Goal: Task Accomplishment & Management: Manage account settings

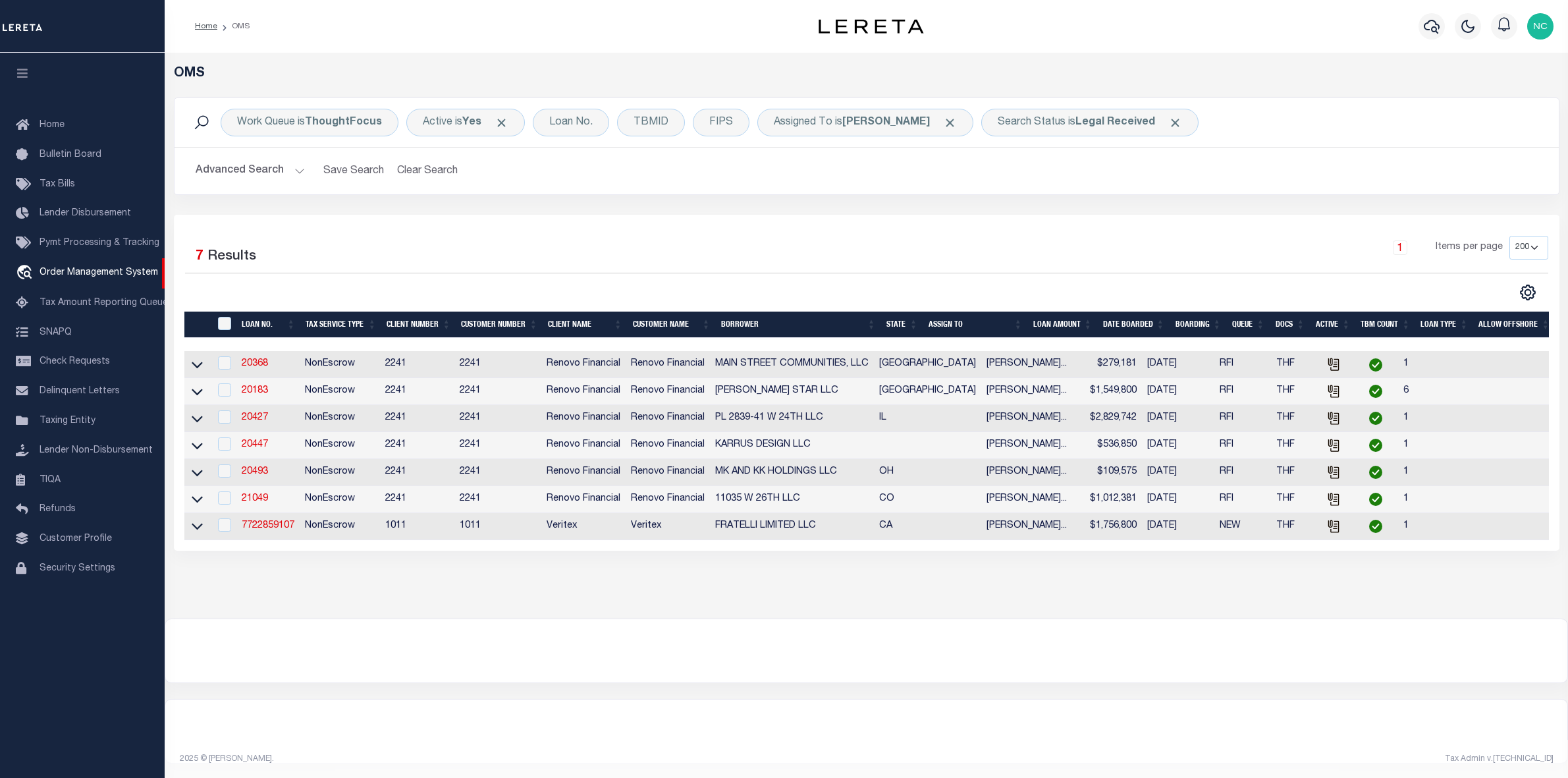
select select "200"
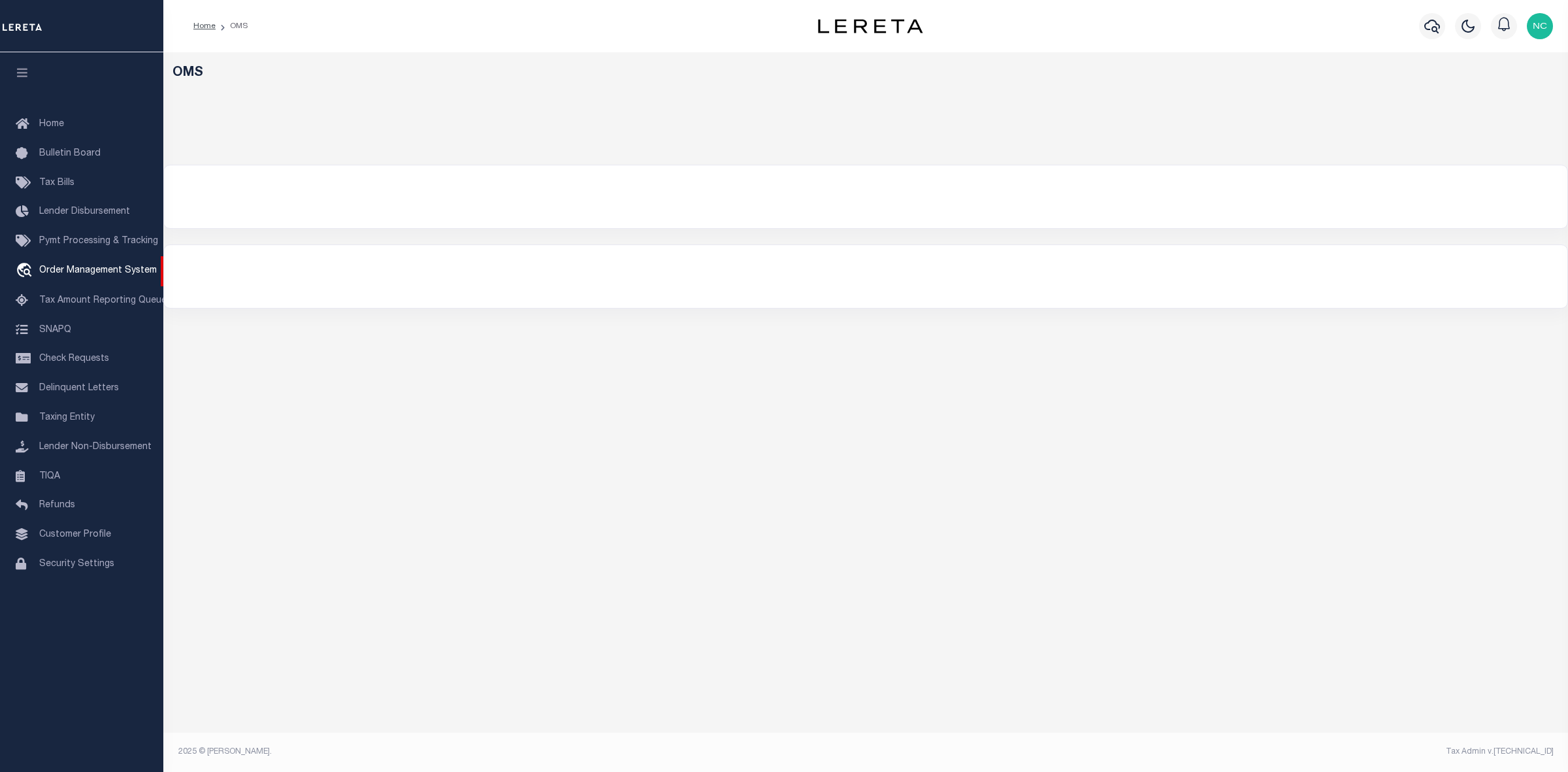
select select "200"
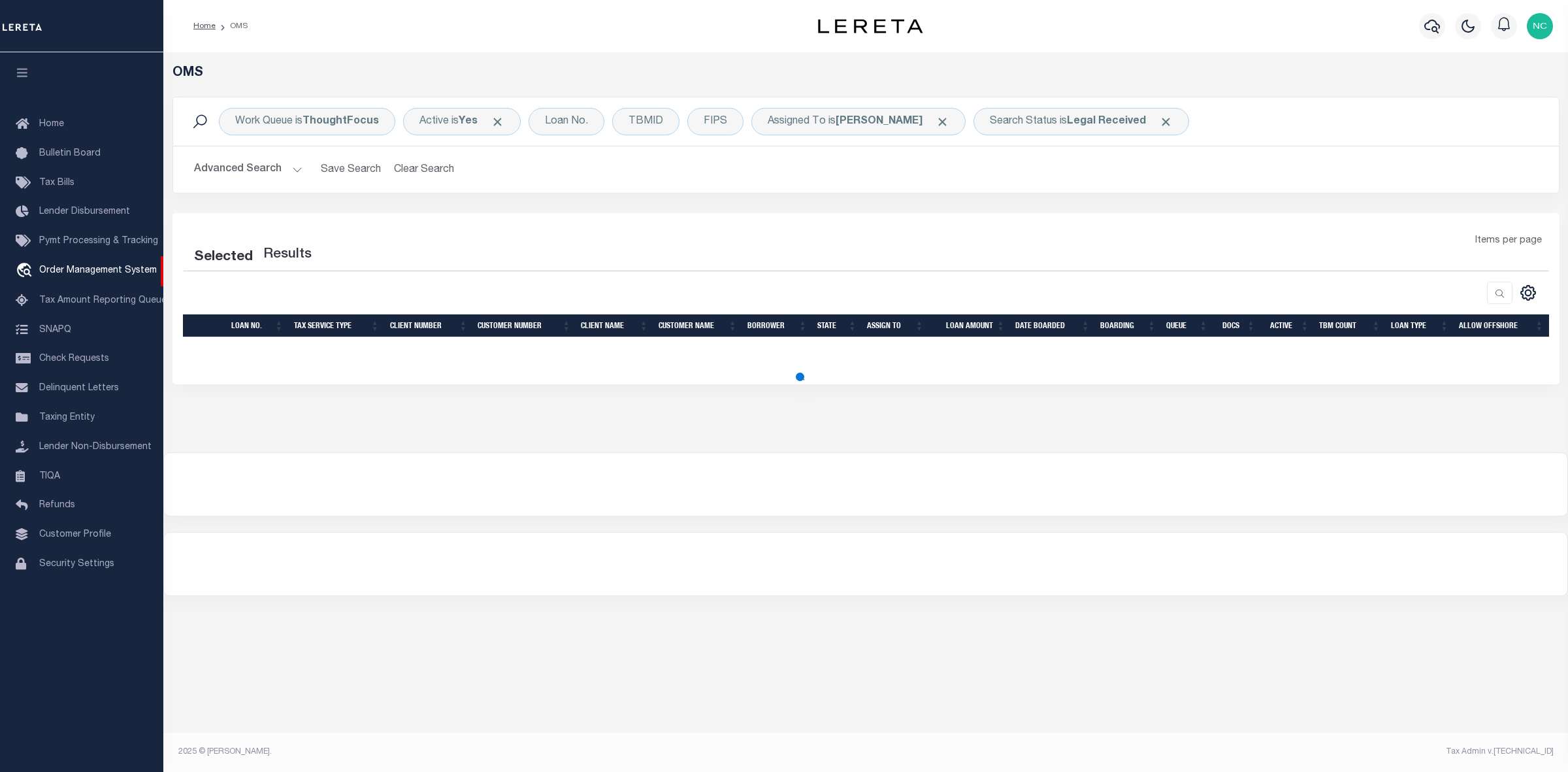
select select "200"
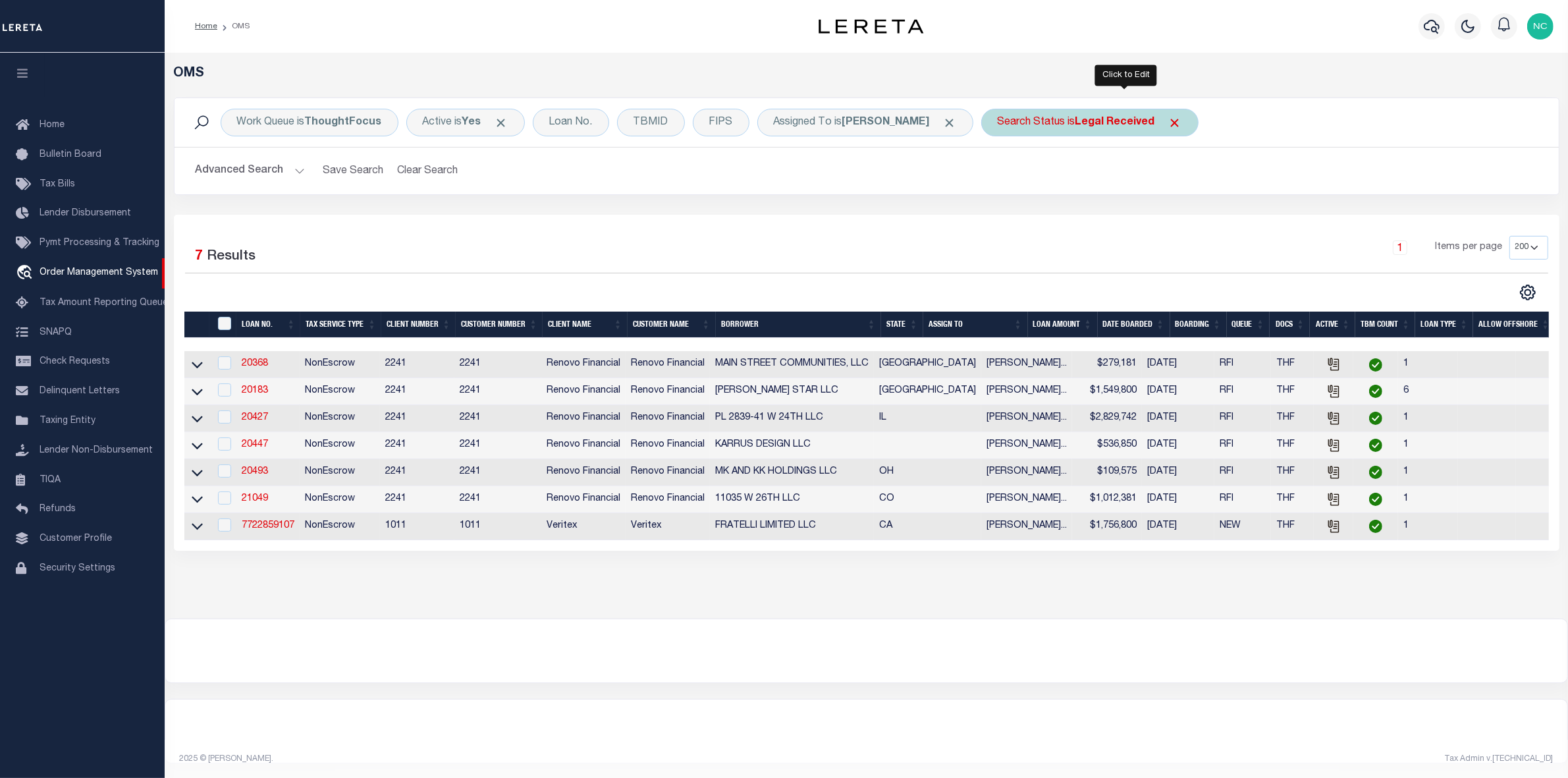
click at [1138, 128] on b "Legal Received" at bounding box center [1115, 122] width 79 height 10
click at [1088, 184] on select "Automated Search Bad Parcel Complete Duplicate Parcel High Dollar Reporting In …" at bounding box center [1096, 187] width 194 height 25
select select "IP"
click at [1033, 175] on select "Automated Search Bad Parcel Complete Duplicate Parcel High Dollar Reporting In …" at bounding box center [1096, 187] width 194 height 25
click at [1192, 221] on input "Apply" at bounding box center [1172, 216] width 39 height 22
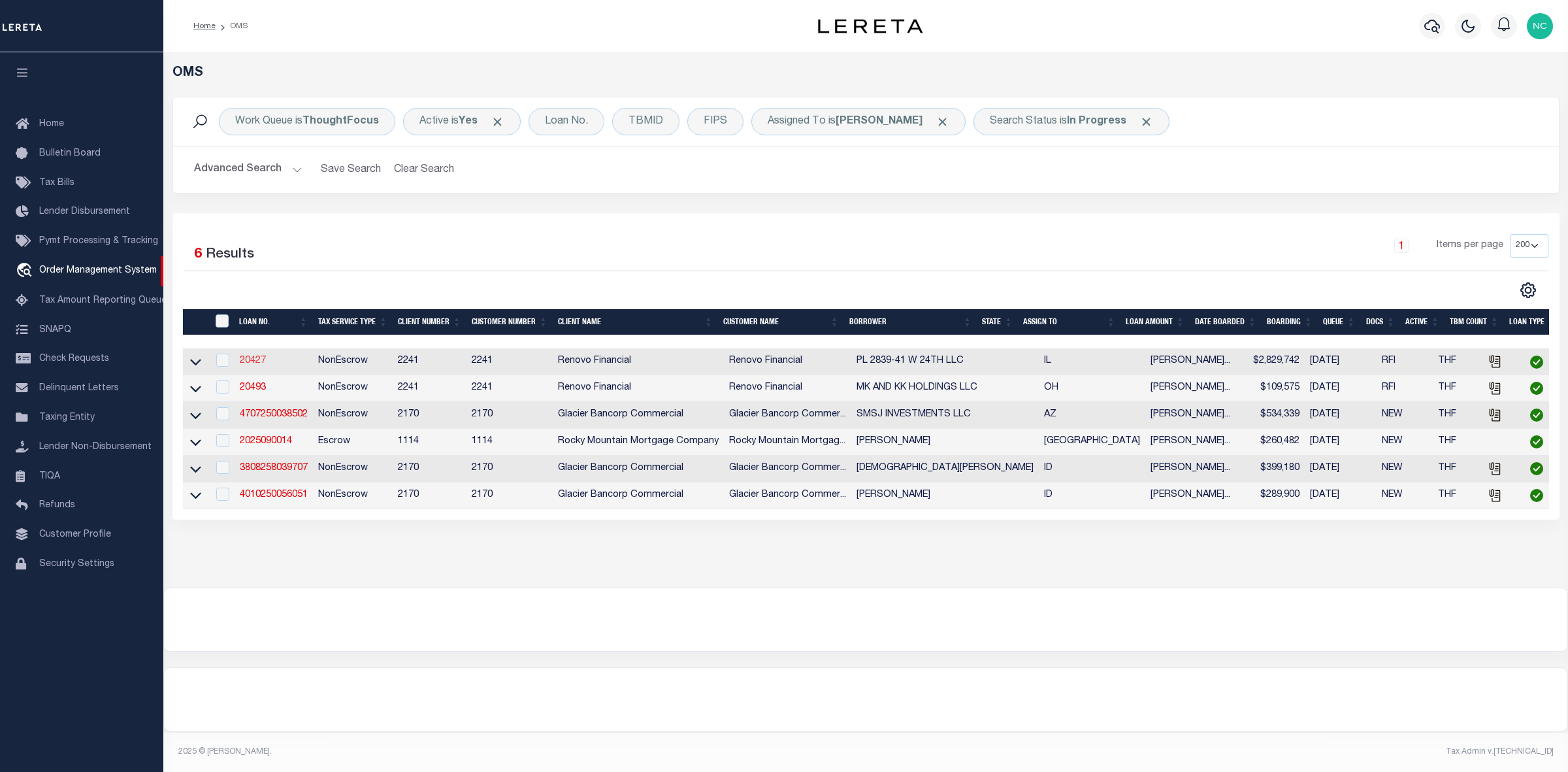
click at [248, 360] on link "20427" at bounding box center [253, 361] width 26 height 10
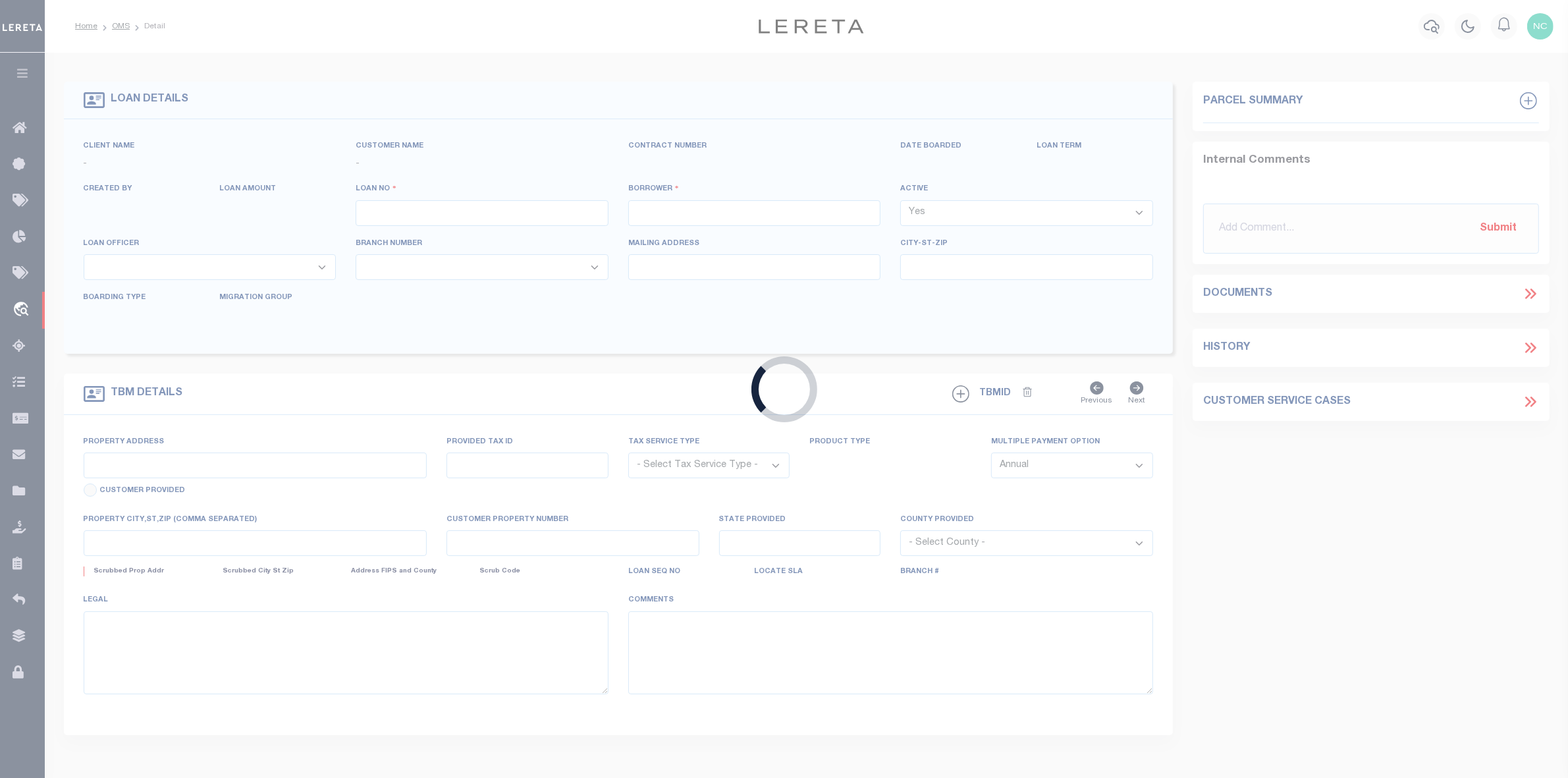
type input "20427"
type input "PL 2839-41 W 24TH LLC"
select select
type input "[STREET_ADDRESS]"
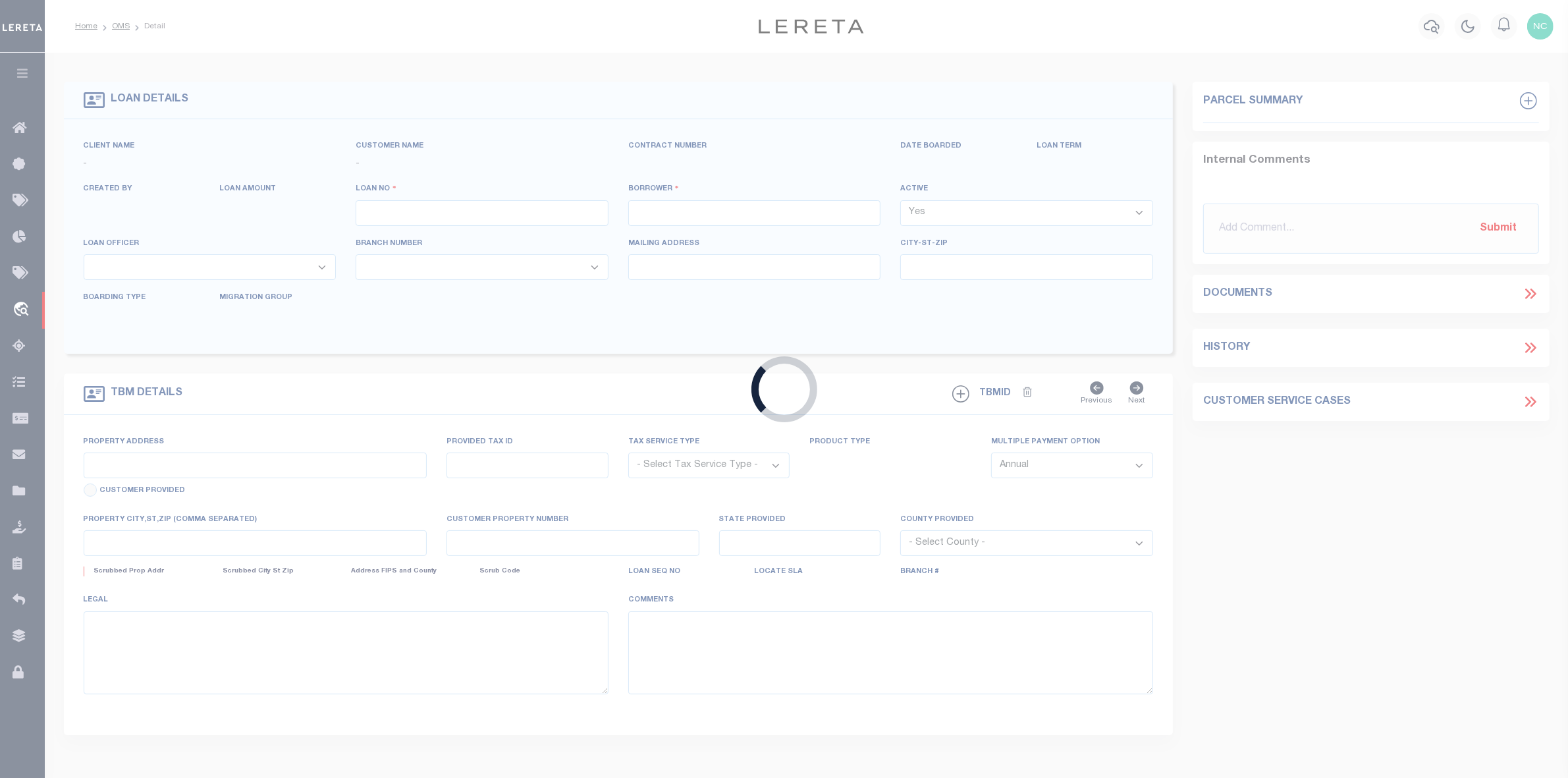
type input "[GEOGRAPHIC_DATA] IL 60646"
select select "400"
select select "NonEscrow"
type input "[STREET_ADDRESS]"
select select
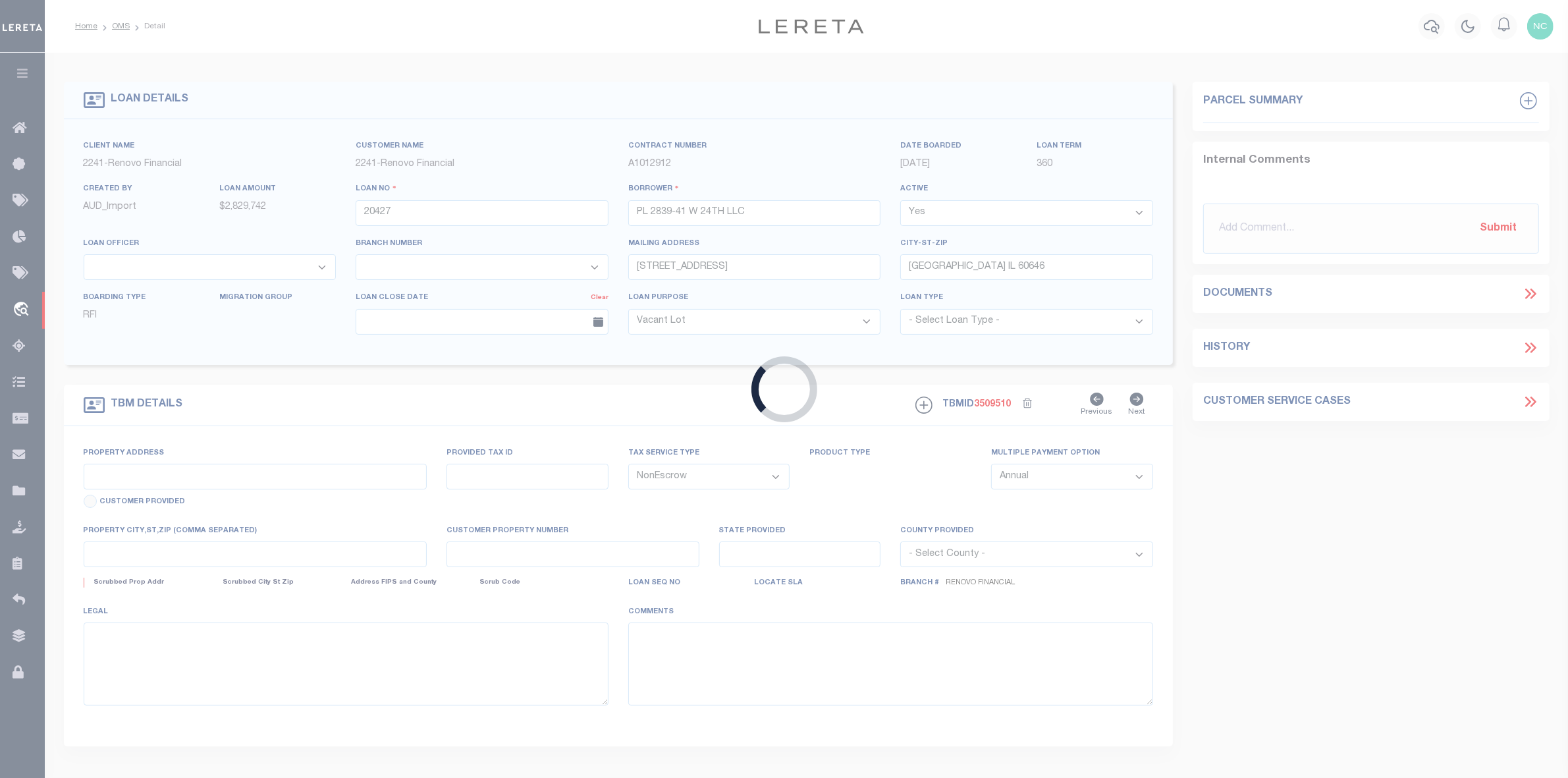
type input "[GEOGRAPHIC_DATA], IL 60623"
type input "a0kUS00000BgAJB"
type input "IL"
select select
type textarea "LEGAL REQUIRED"
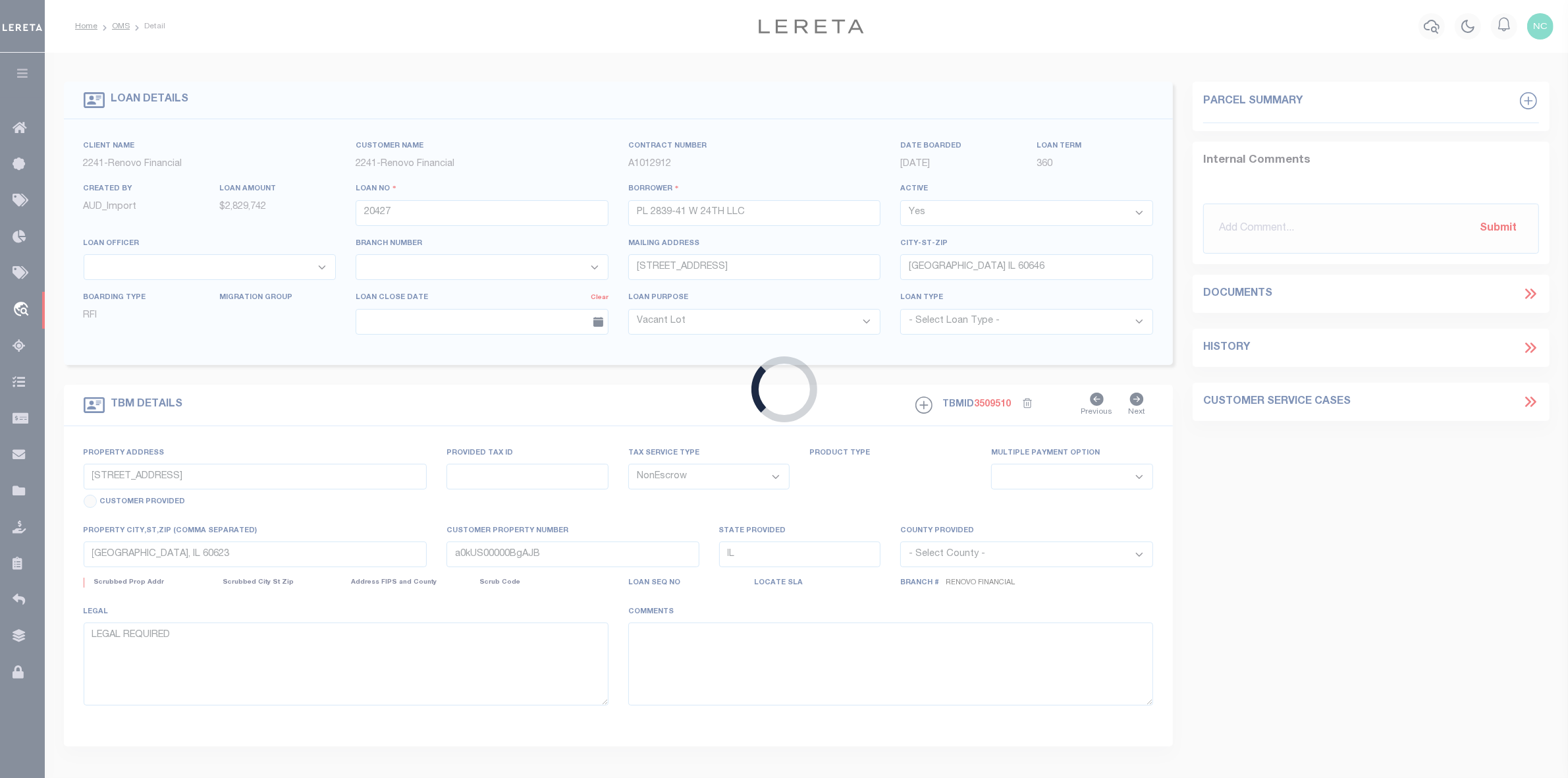
select select "164194"
select select "25066"
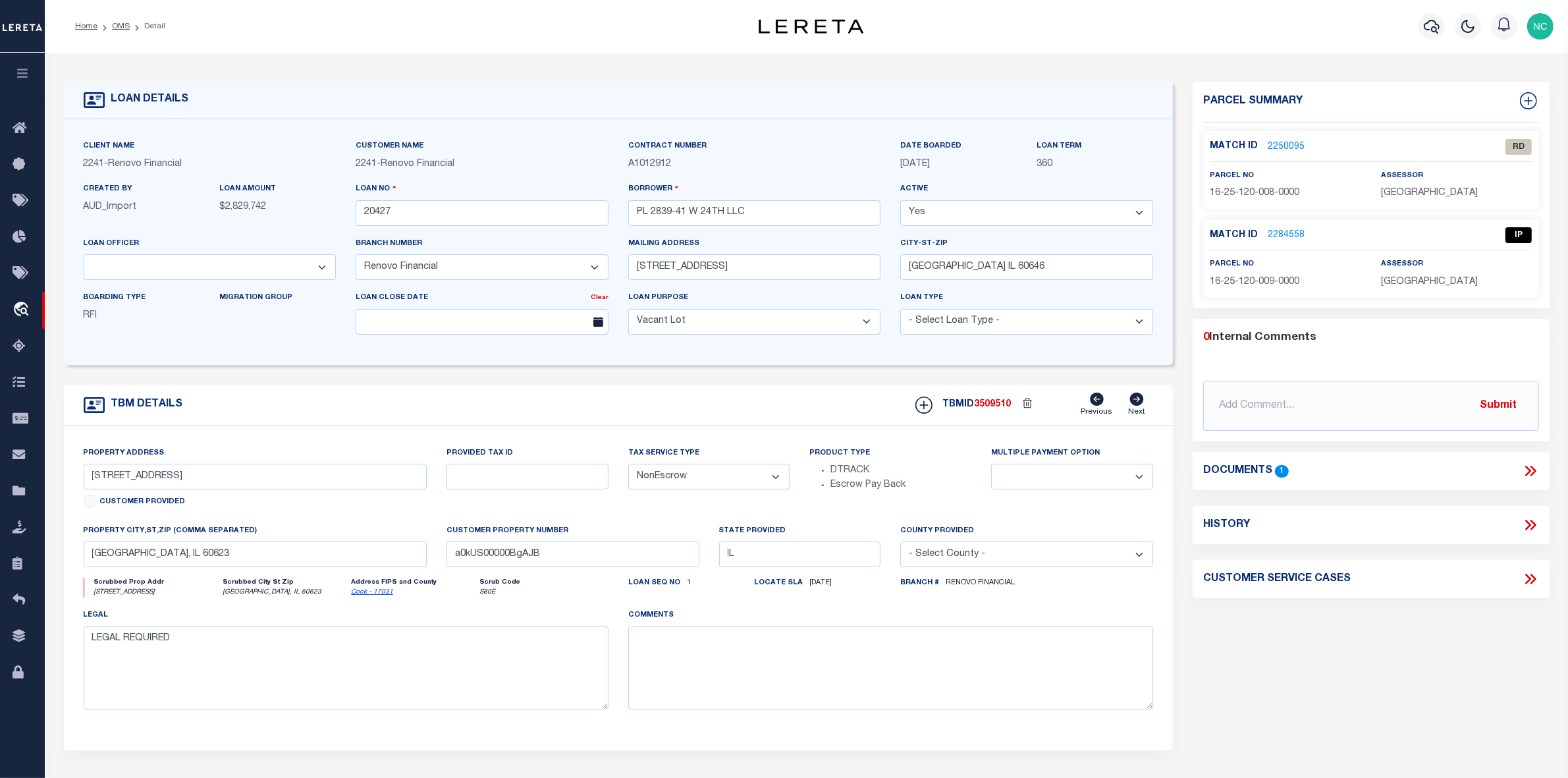
click at [1289, 236] on link "2284558" at bounding box center [1286, 235] width 37 height 14
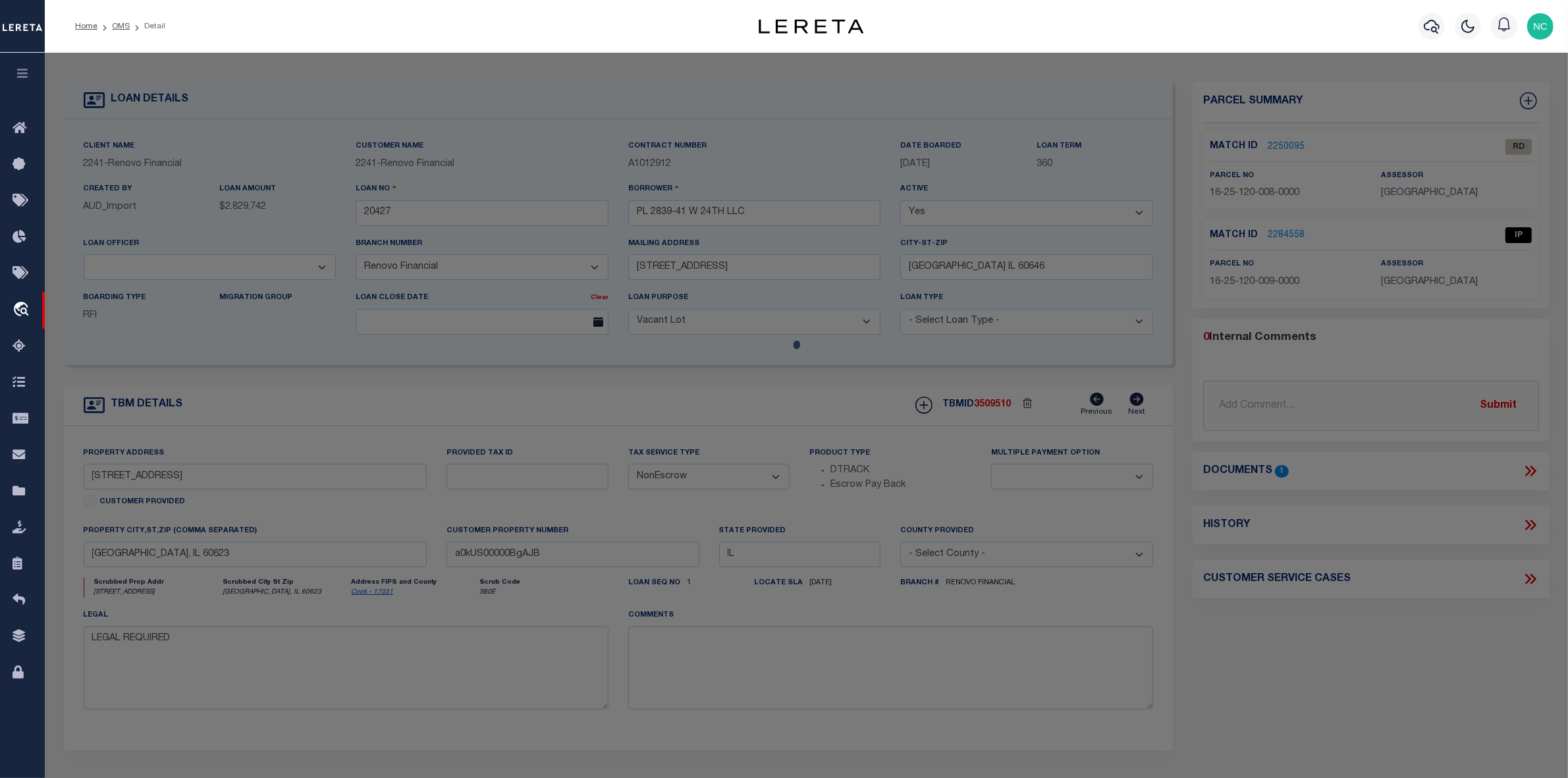
checkbox input "false"
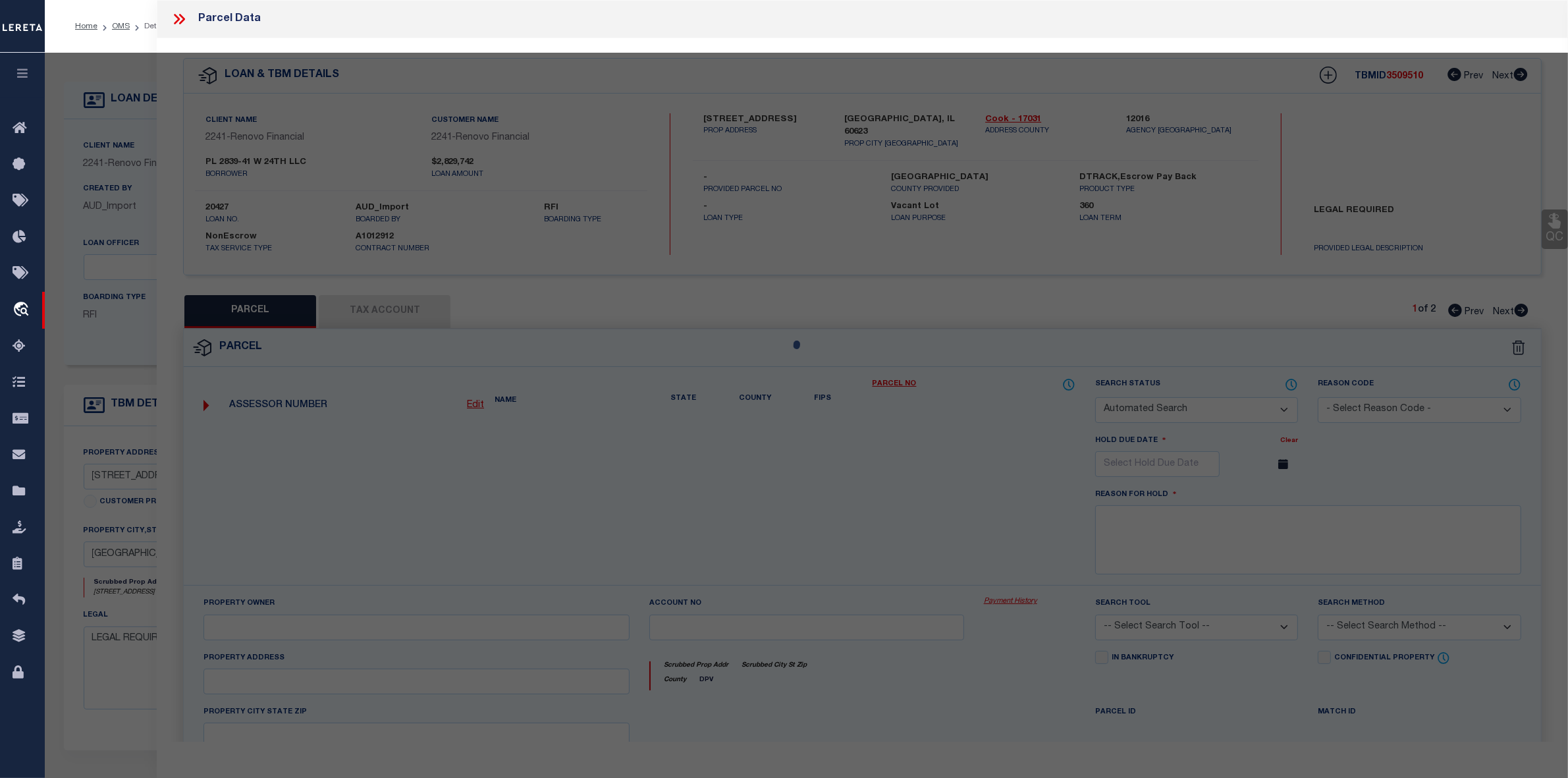
select select "IP"
type input "PC LITTLE VILLAGE LLC"
select select "AGW"
select select "LEG"
type input "[STREET_ADDRESS]"
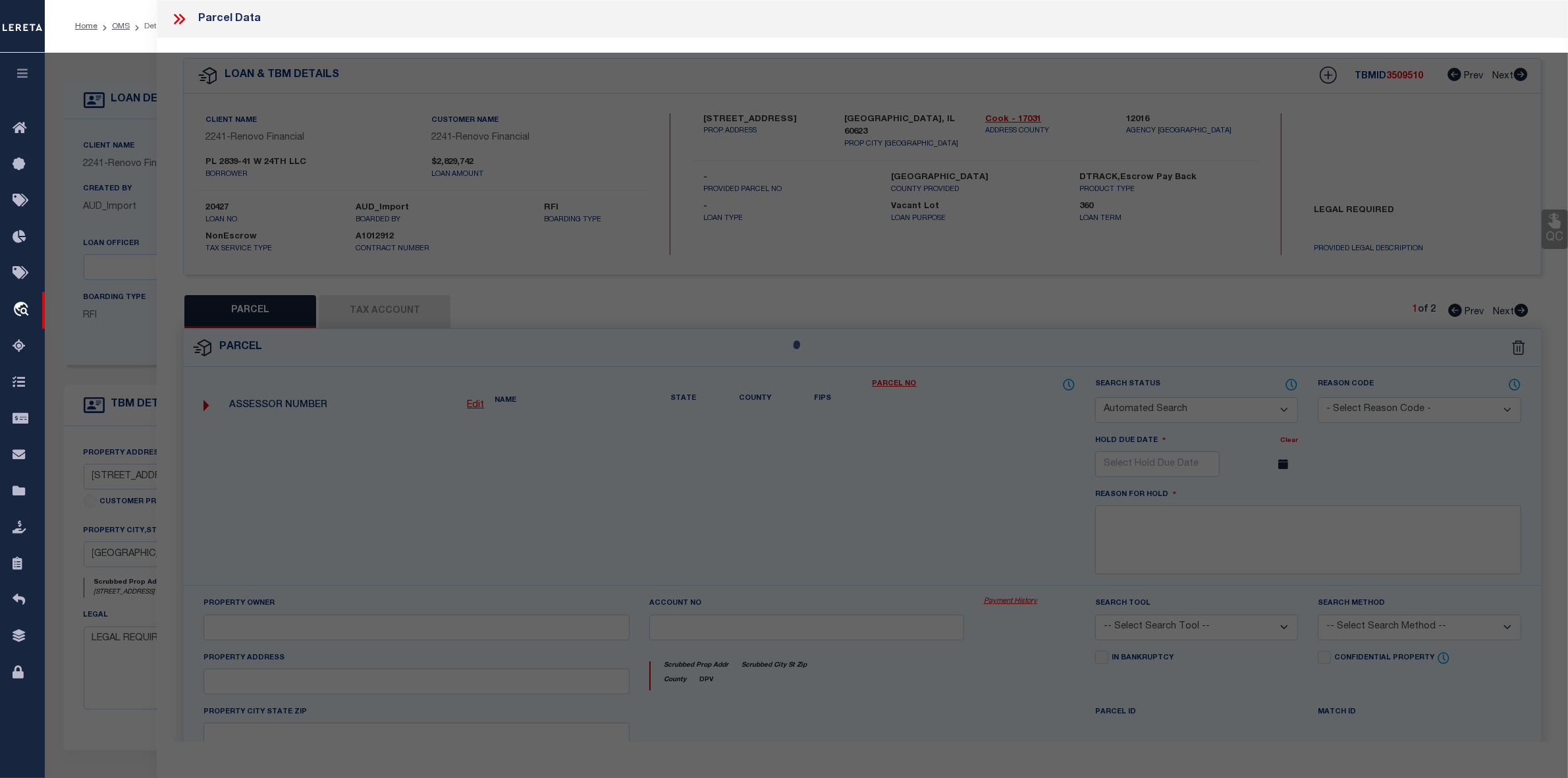
type input "[GEOGRAPHIC_DATA] IL 60623"
type textarea "Subdiv CASS#1 Block 1 Lot N of VA41 & 42 acres 30 of the south 64 acres, northw…"
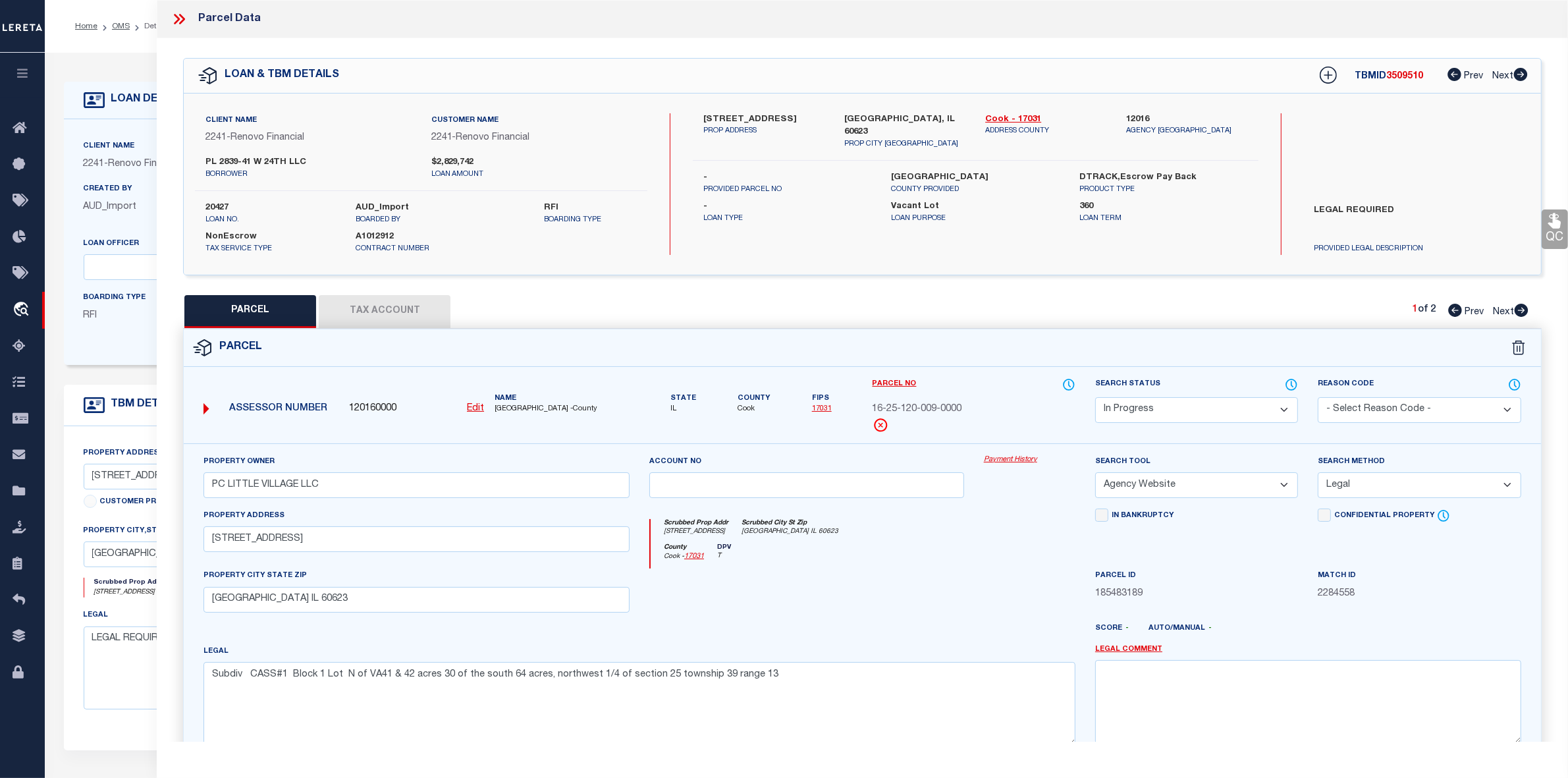
click at [1521, 310] on icon at bounding box center [1521, 310] width 14 height 13
select select "AS"
select select
checkbox input "false"
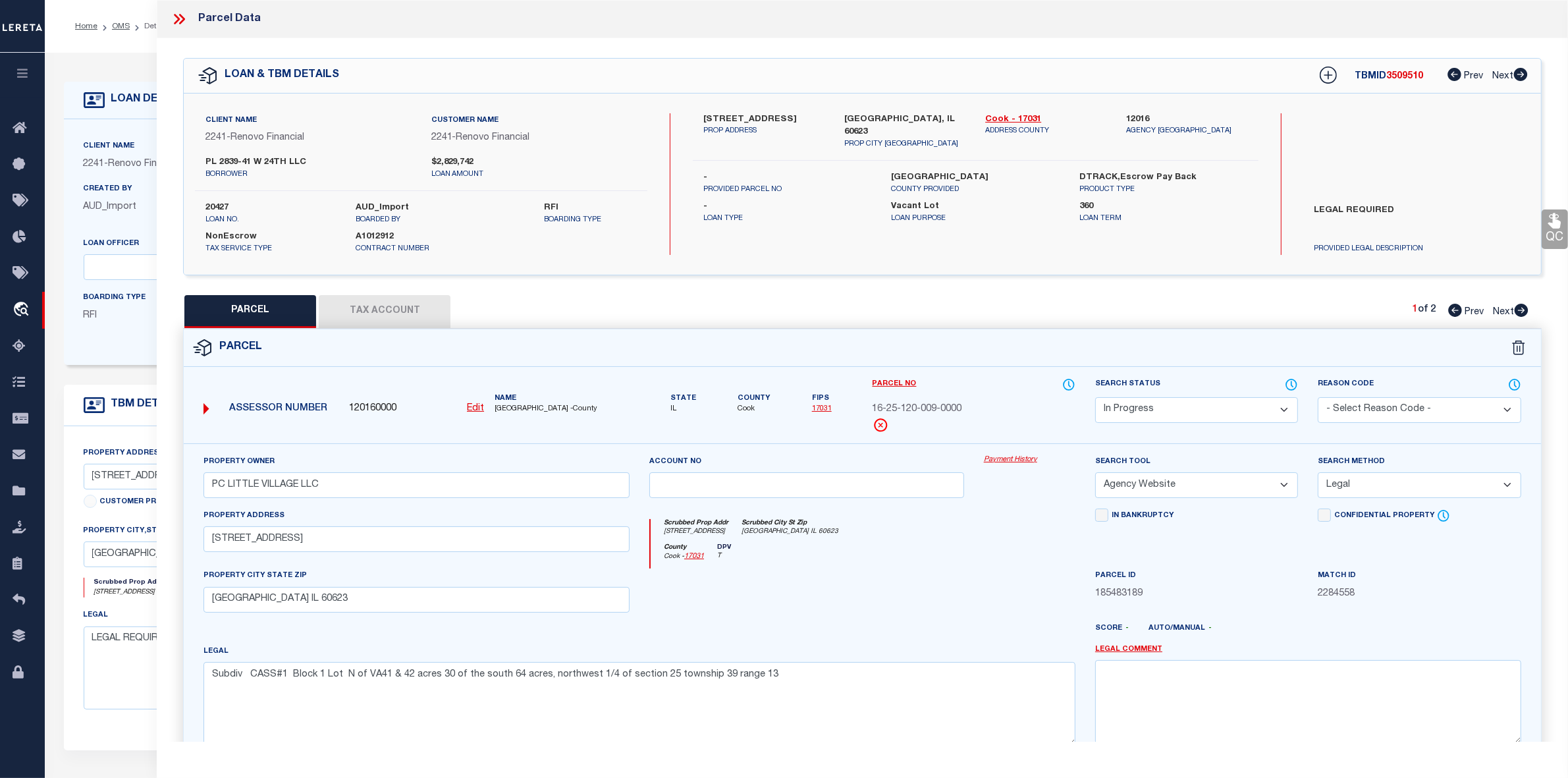
checkbox input "false"
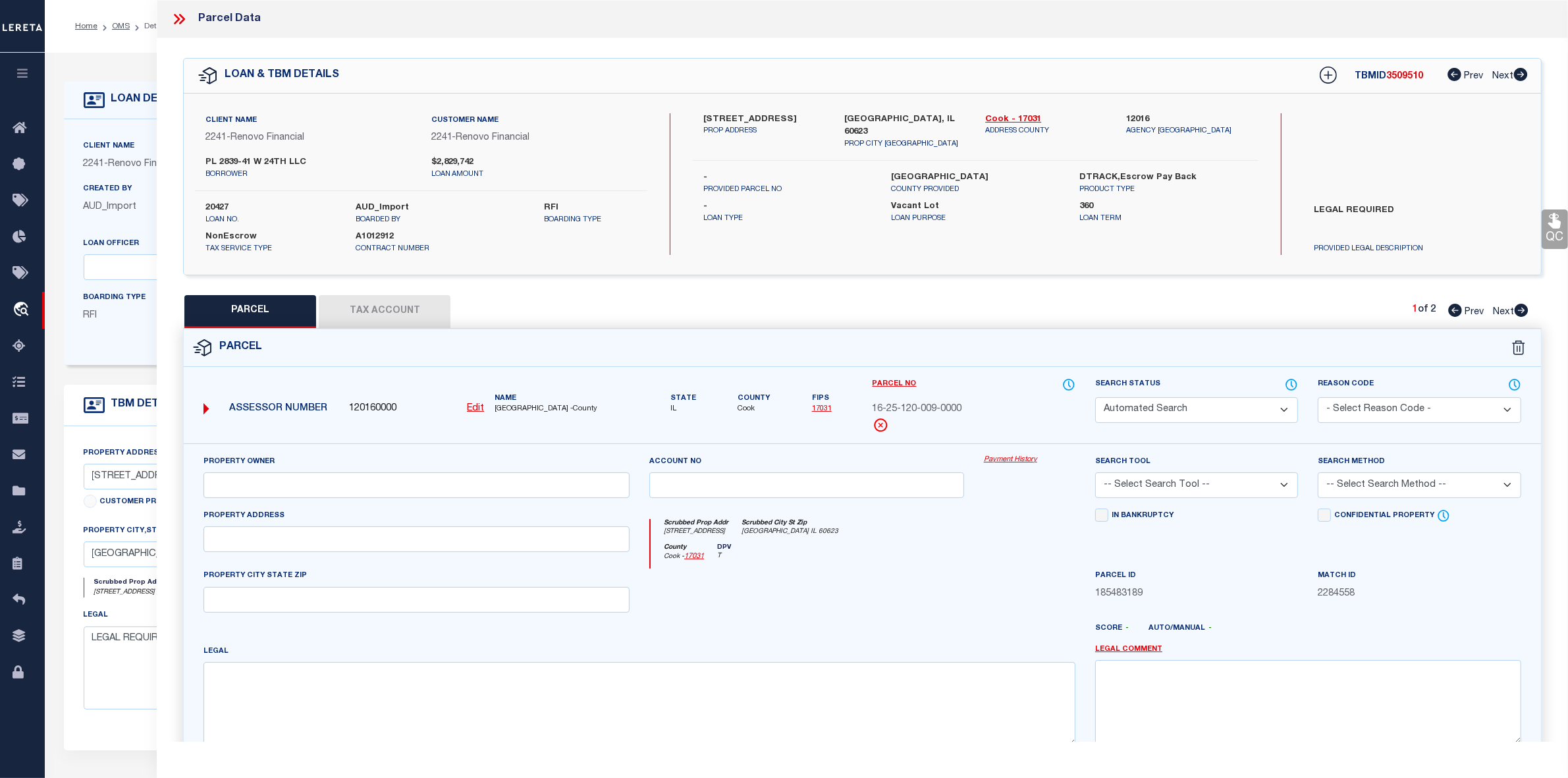
select select "RD"
type input "PC LITTLE VILLAGE LLC"
select select "AGW"
select select "LEG"
type input "[STREET_ADDRESS]"
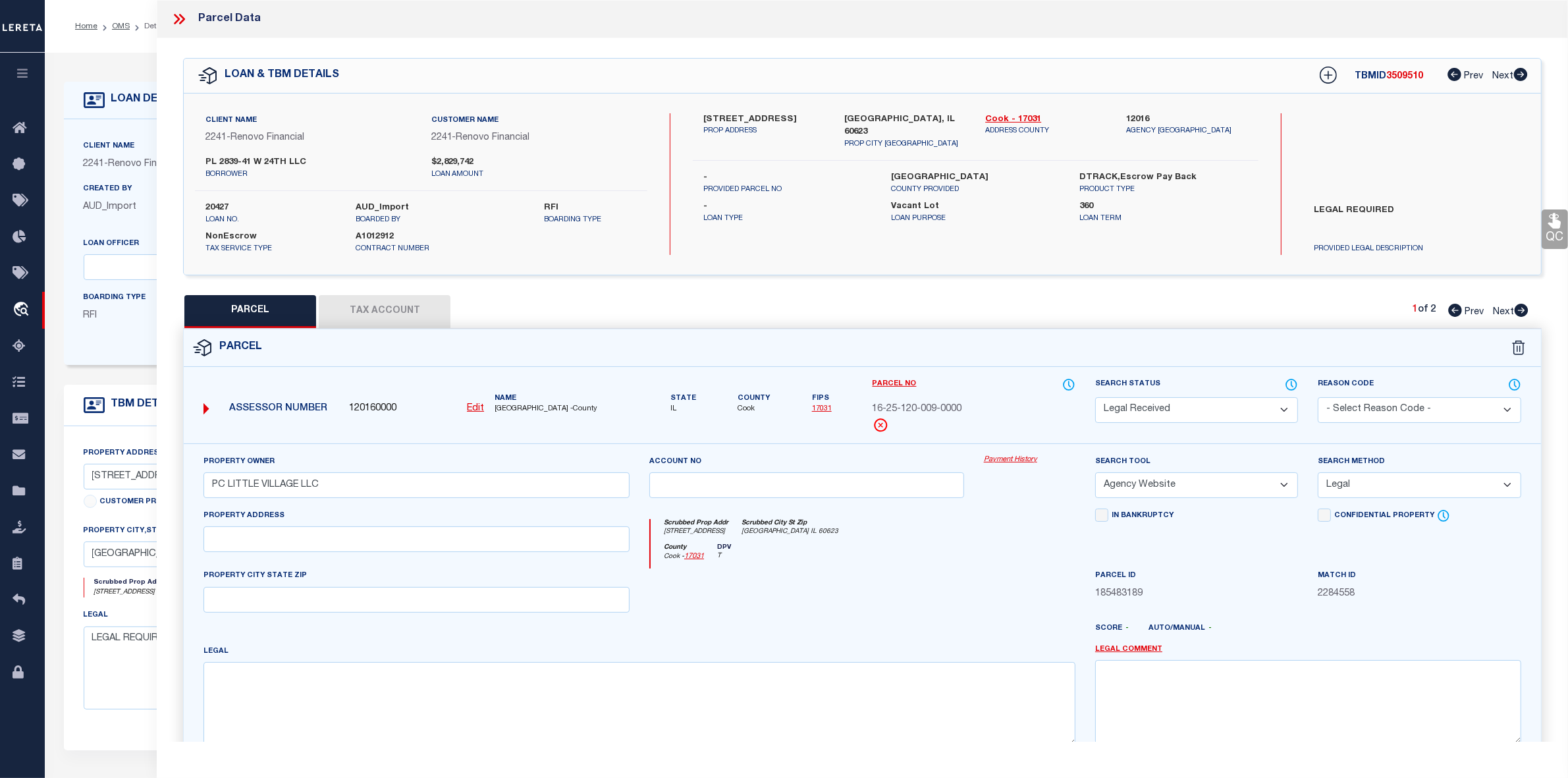
type input "[GEOGRAPHIC_DATA] IL 60623"
type textarea "Subdiv CASS#1 Block 1 Lot N of VA41 & 42 acres 30 of the south 64 acres, northw…"
click at [1452, 309] on icon at bounding box center [1454, 310] width 14 height 13
select select "AS"
select select
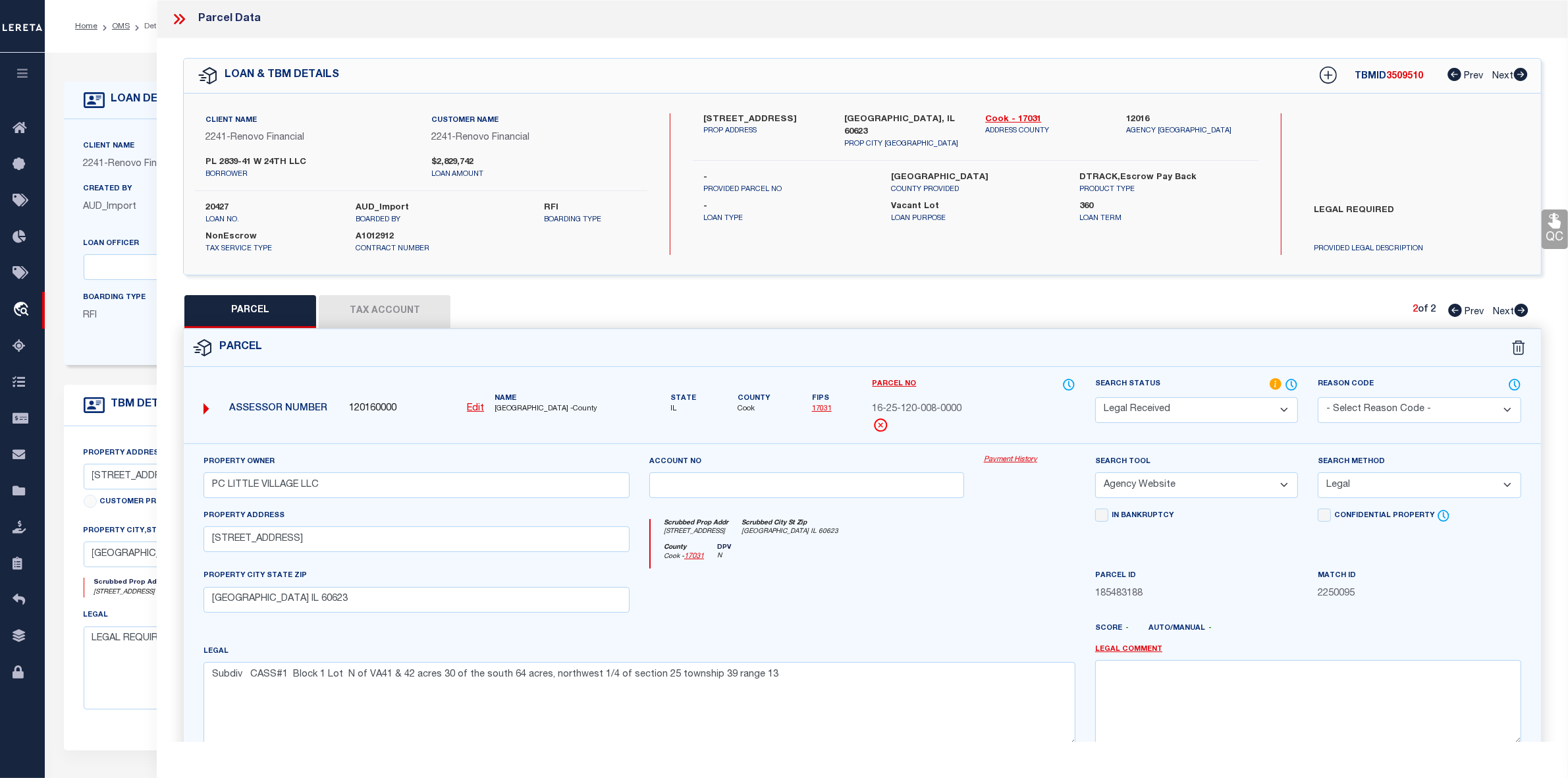
select select
checkbox input "false"
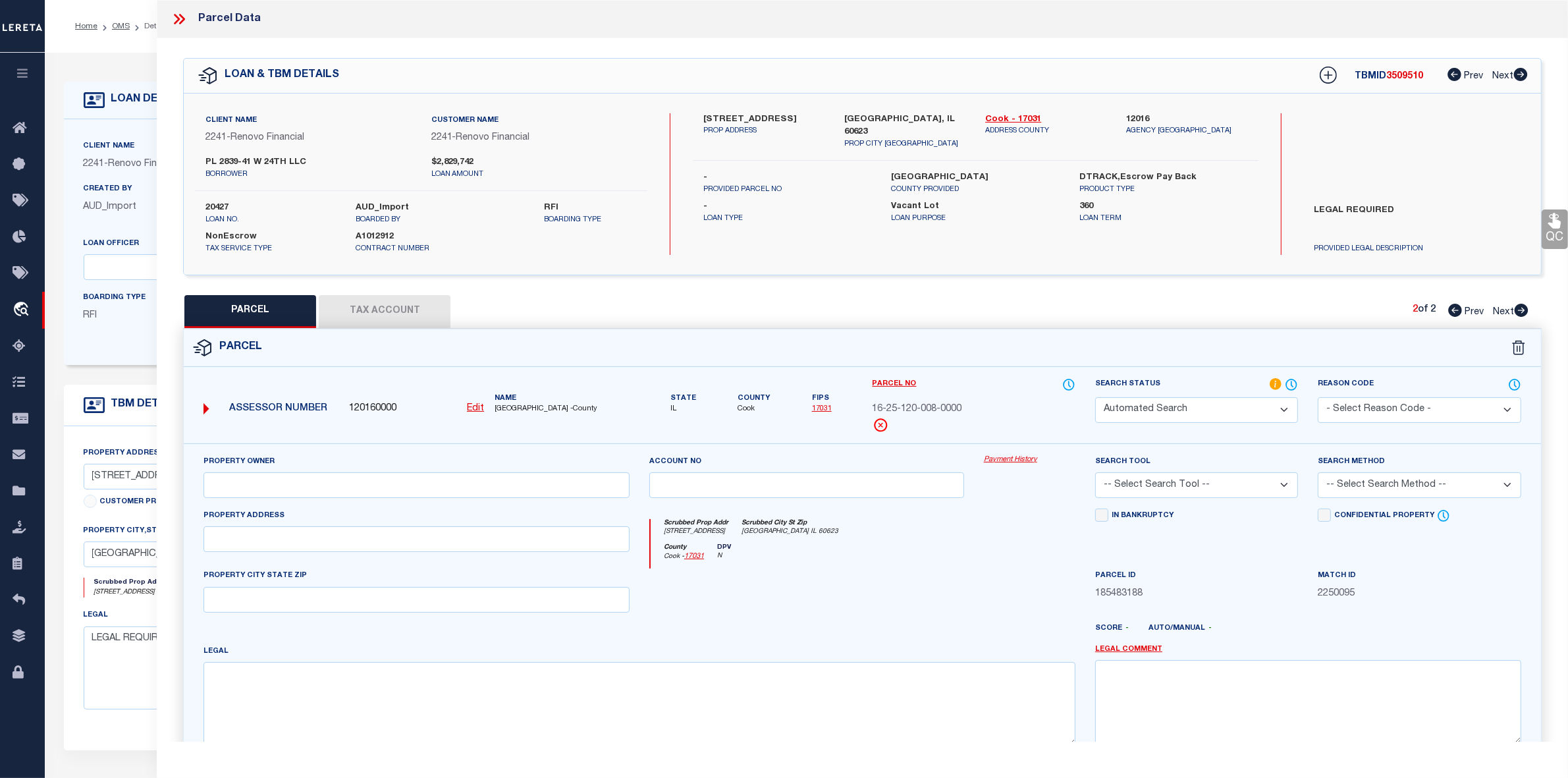
select select "IP"
type input "PC LITTLE VILLAGE LLC"
select select "AGW"
select select "LEG"
type input "[STREET_ADDRESS]"
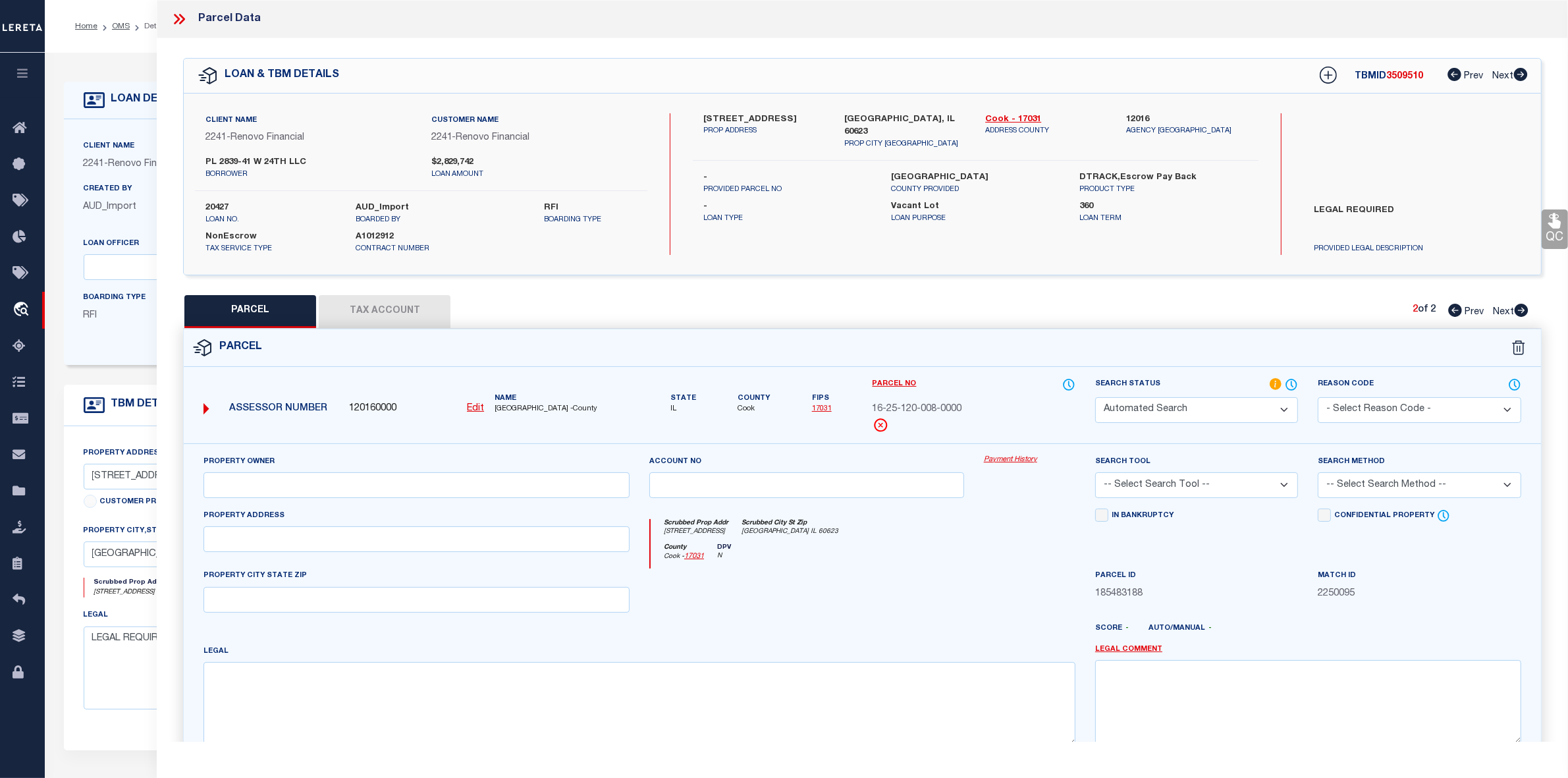
type input "[GEOGRAPHIC_DATA] IL 60623"
type textarea "Subdiv CASS#1 Block 1 Lot N of VA41 & 42 acres 30 of the south 64 acres, northw…"
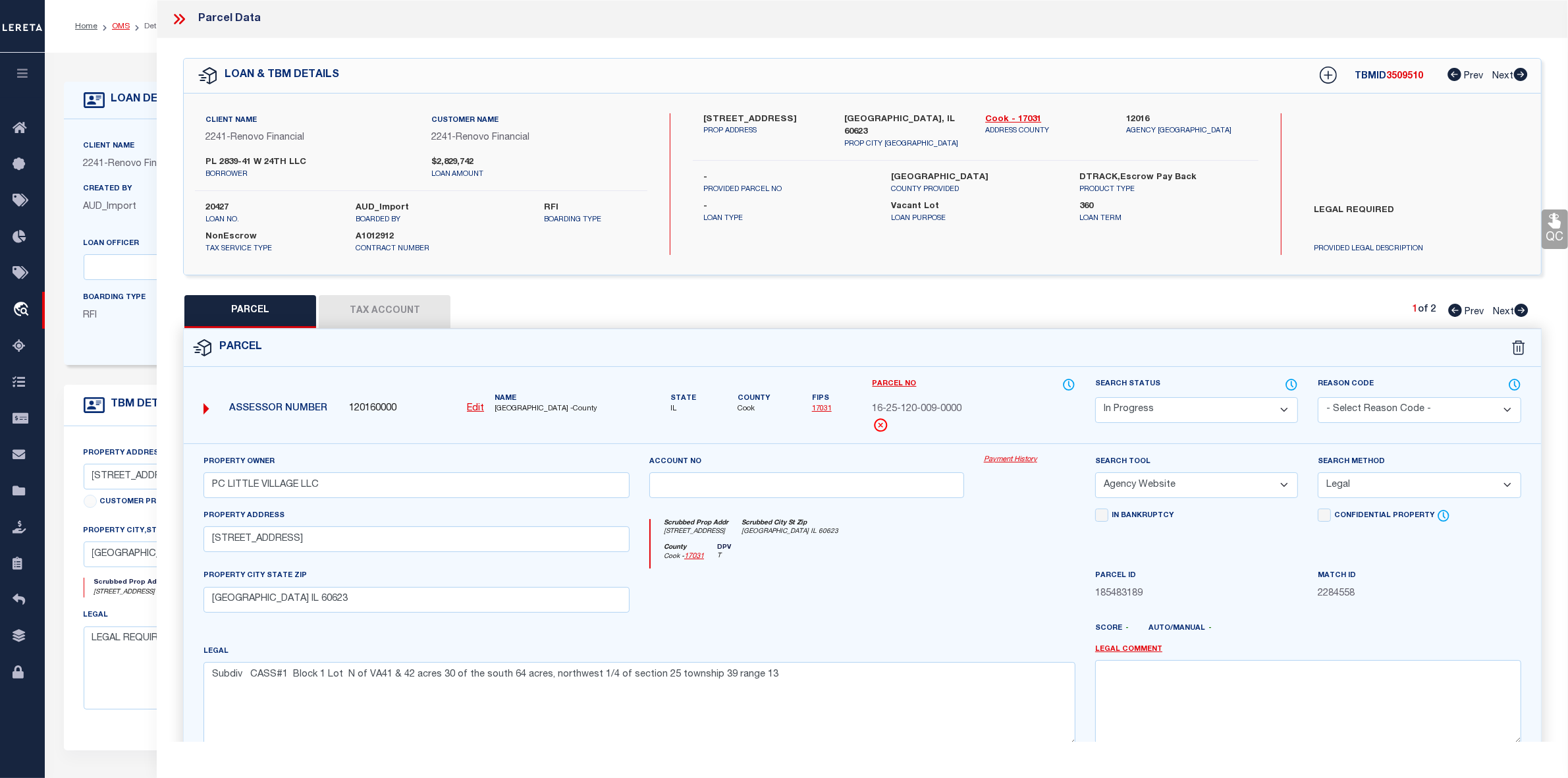
click at [125, 26] on link "OMS" at bounding box center [121, 26] width 18 height 8
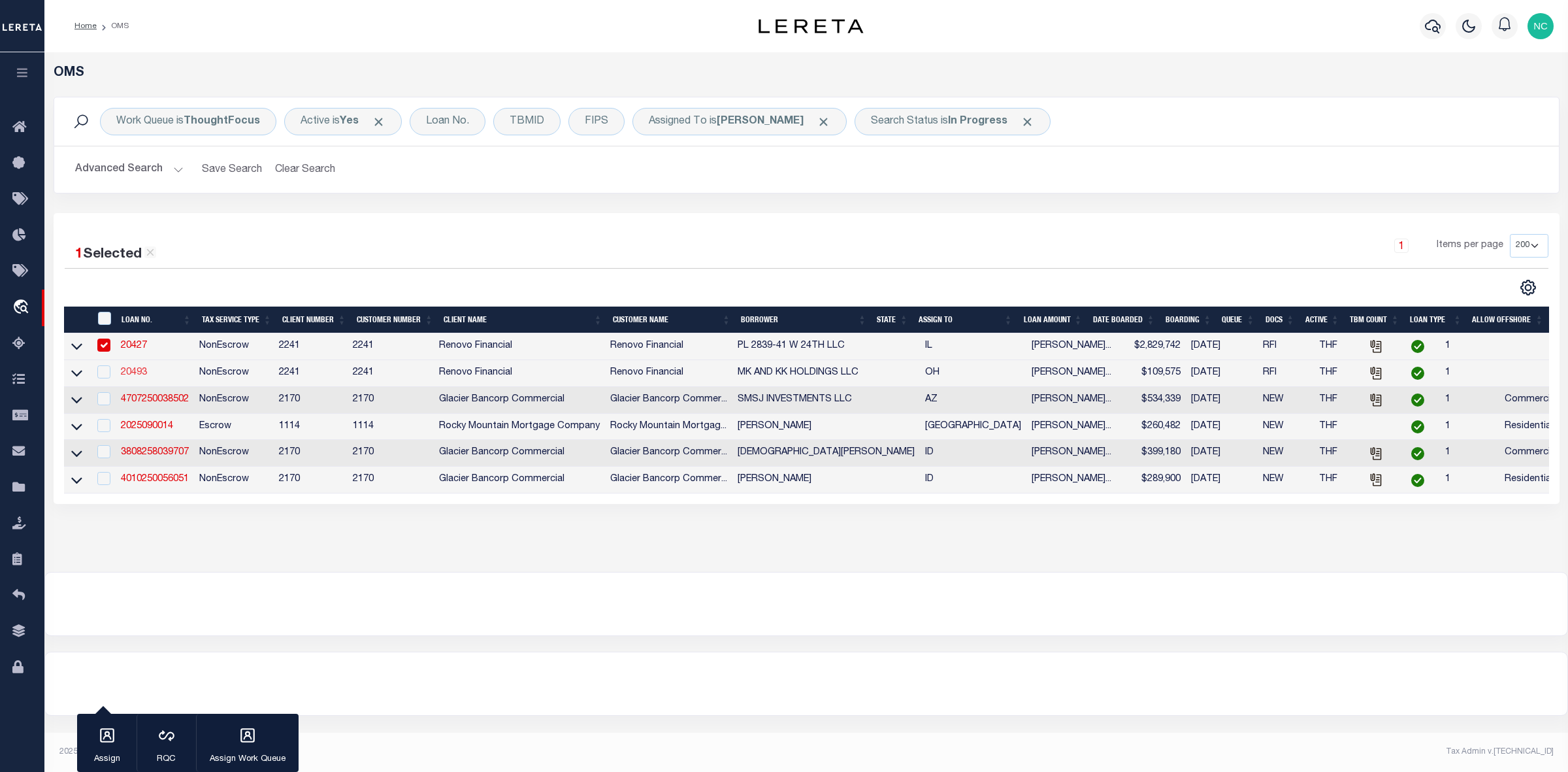
click at [130, 376] on link "20493" at bounding box center [134, 373] width 26 height 10
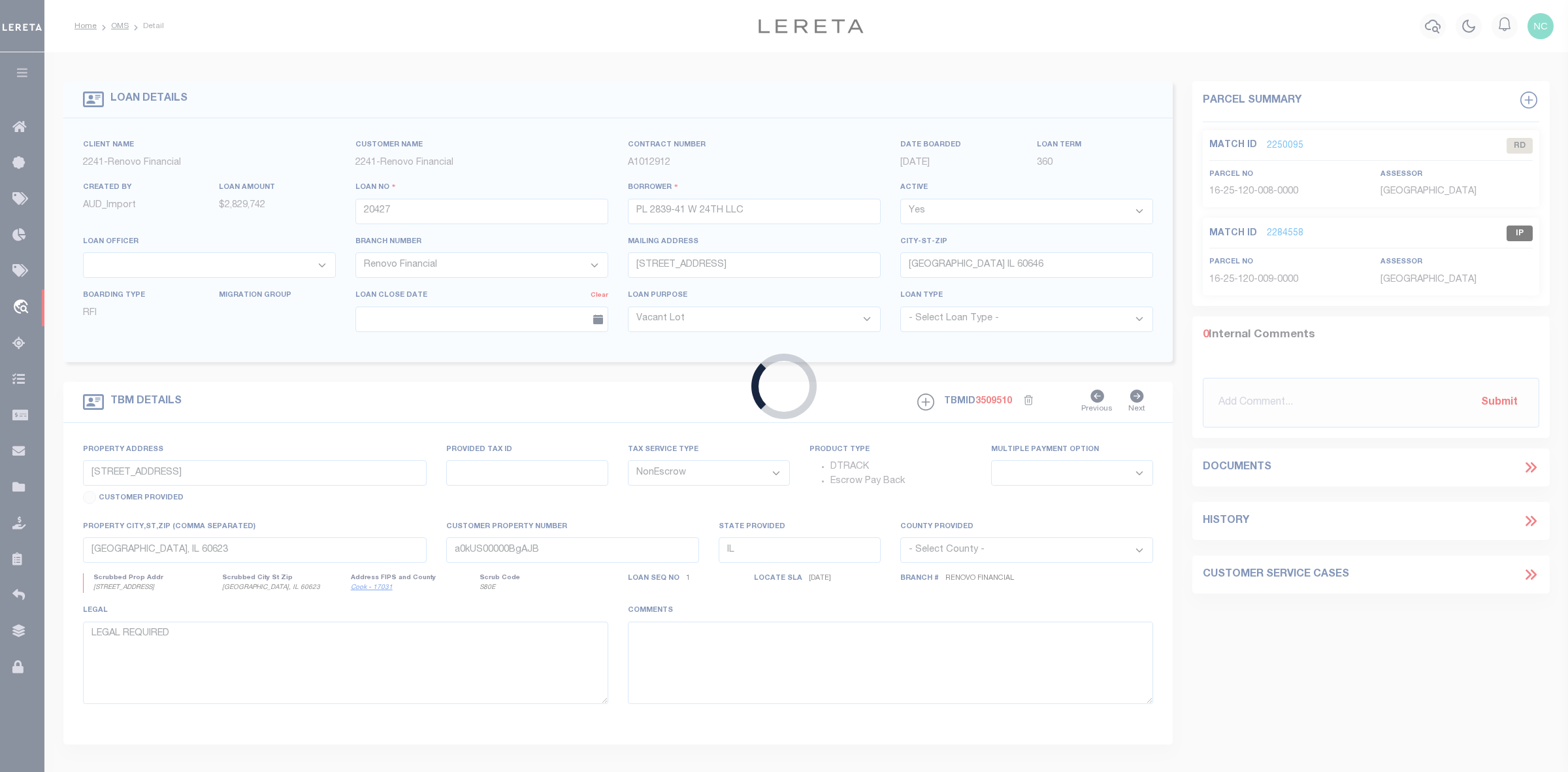
type input "20493"
type input "MK AND KK HOLDINGS LLC"
type input "[STREET_ADDRESS]"
type input "[GEOGRAPHIC_DATA]"
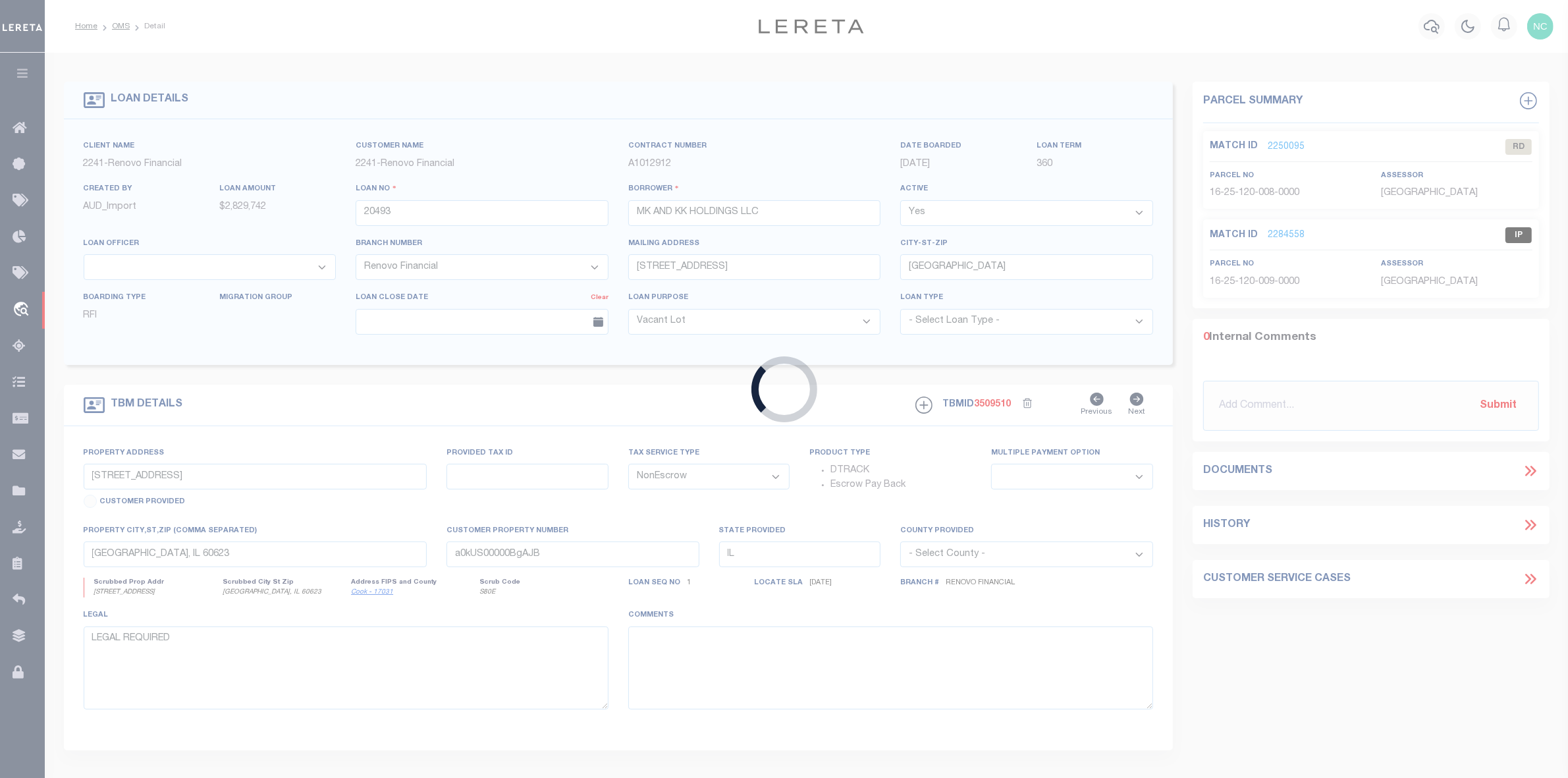
type input "[STREET_ADDRESS]"
select select
type input "[GEOGRAPHIC_DATA]"
type input "a0kUS00000CruRl"
type input "OH"
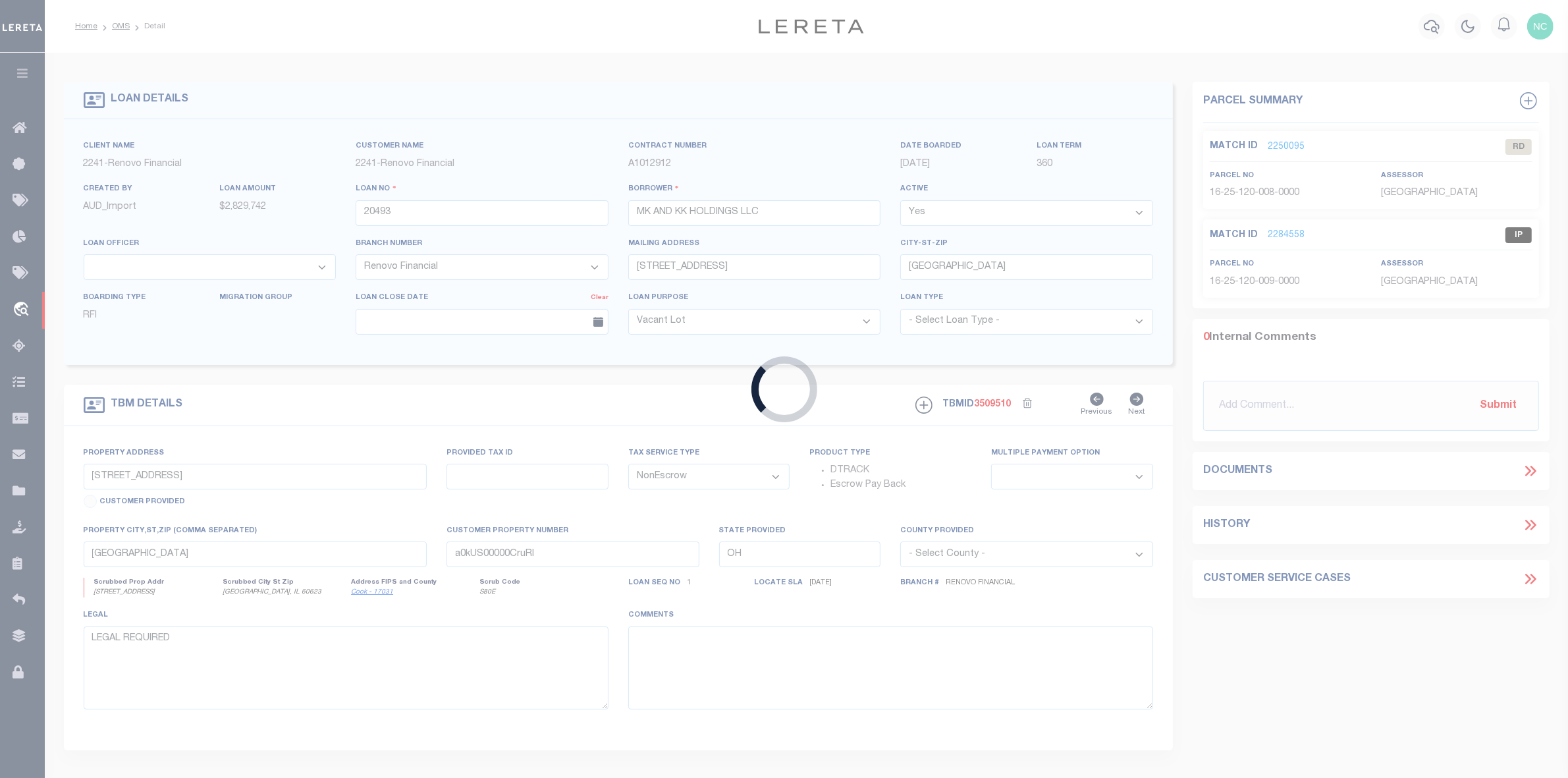
select select
select select "25066"
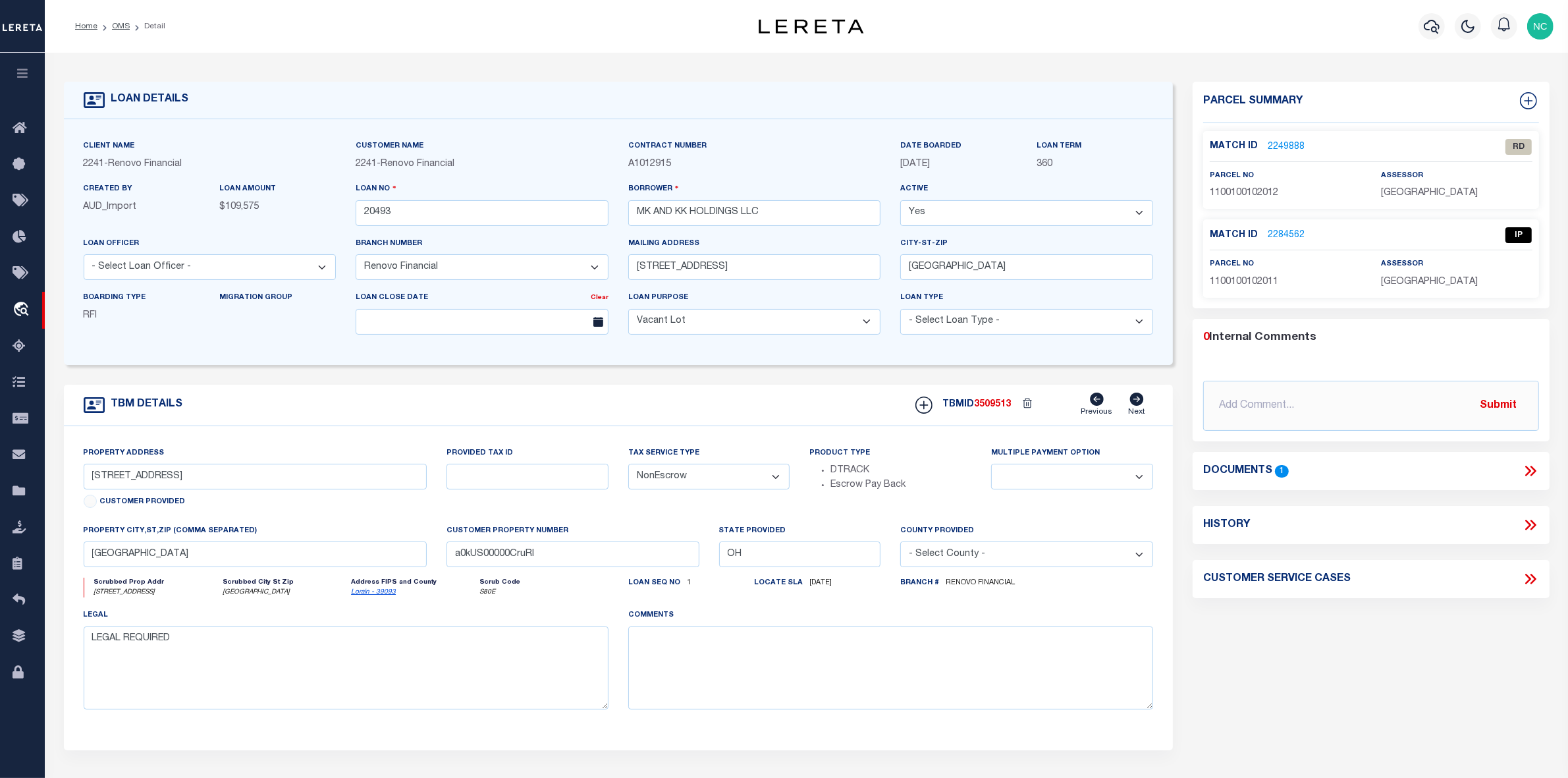
click at [1284, 146] on link "2249888" at bounding box center [1286, 147] width 37 height 14
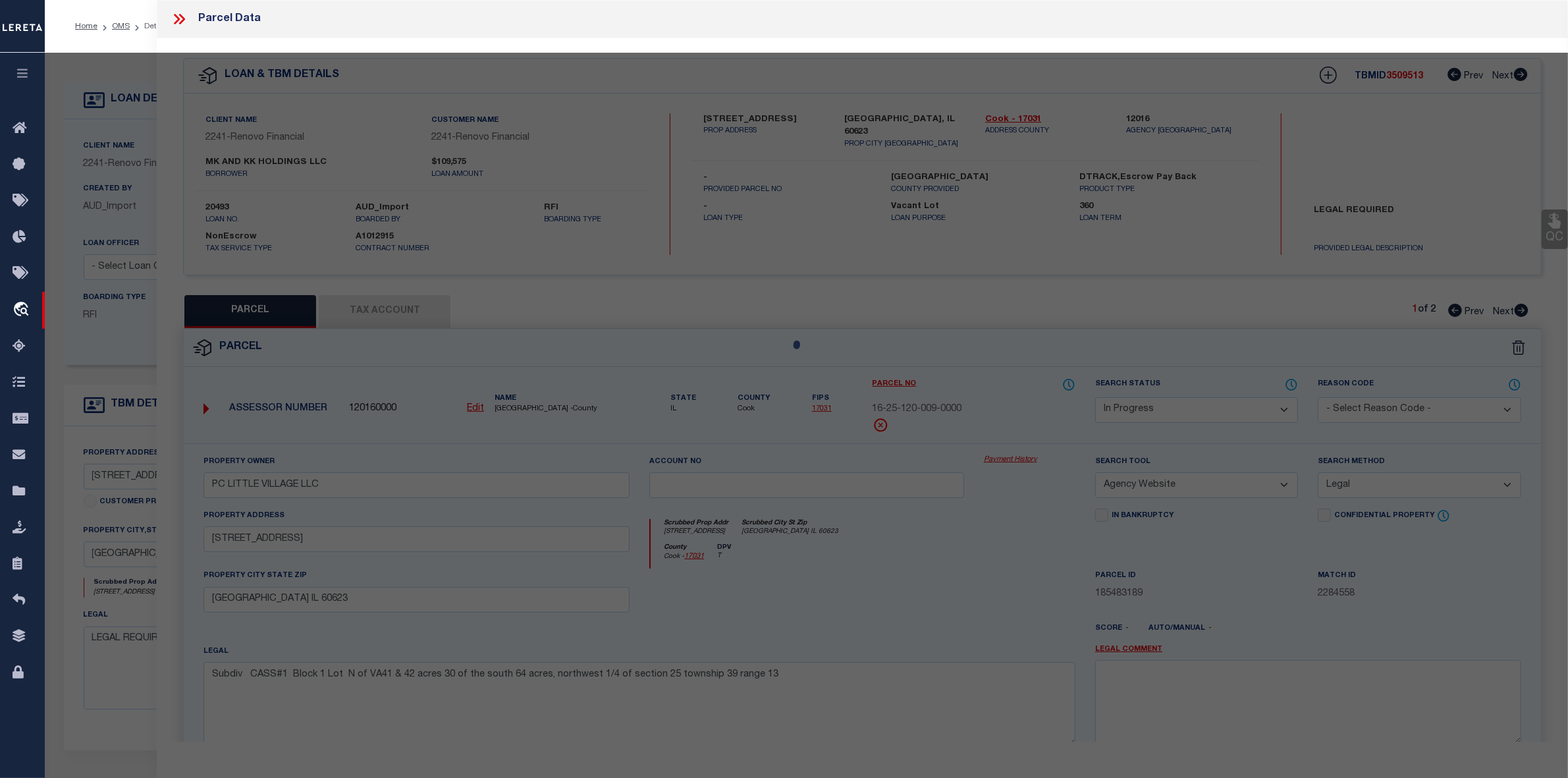
select select "AS"
select select
checkbox input "false"
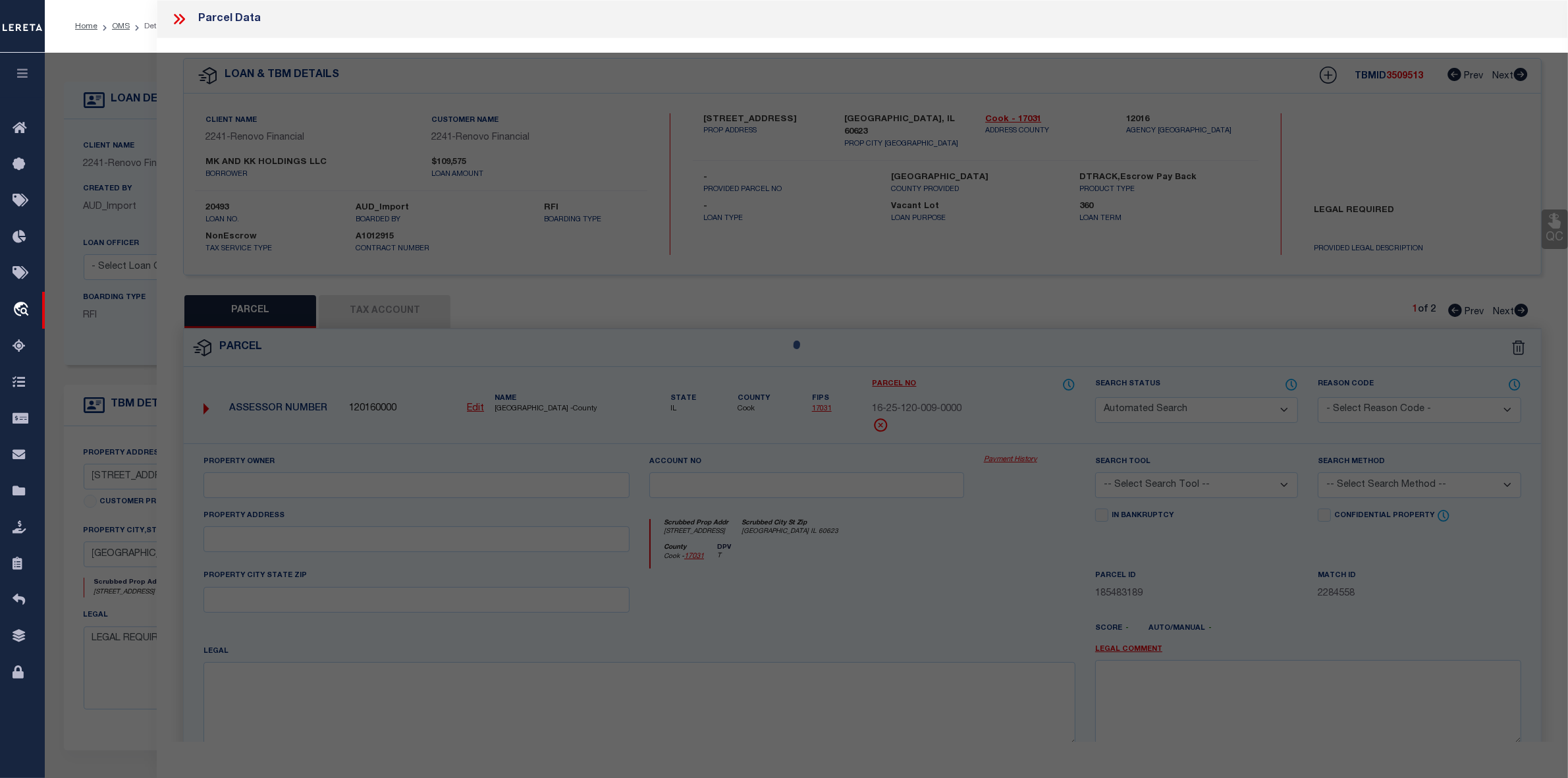
select select "RD"
type input "MK AND KK HOLDINGS LLC"
select select "AGW"
select select "LEG"
type input "[STREET_ADDRESS]"
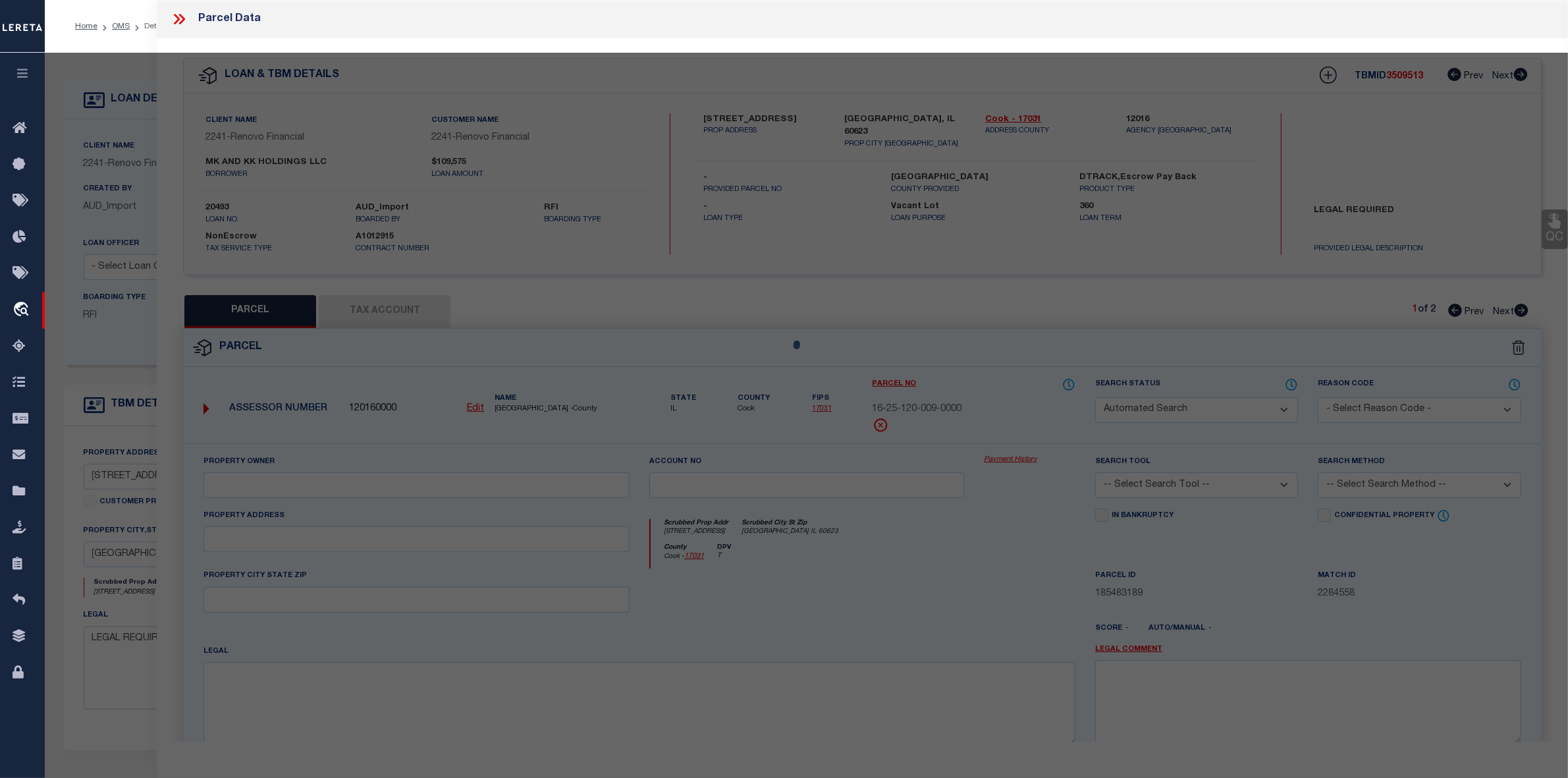
type input "GRAFTON OH 44044"
type textarea ""FOWLER12/21/16 TSFRONTAGE CORR. #16-03574-CFROM 70 X 135 TO 66 X 135""
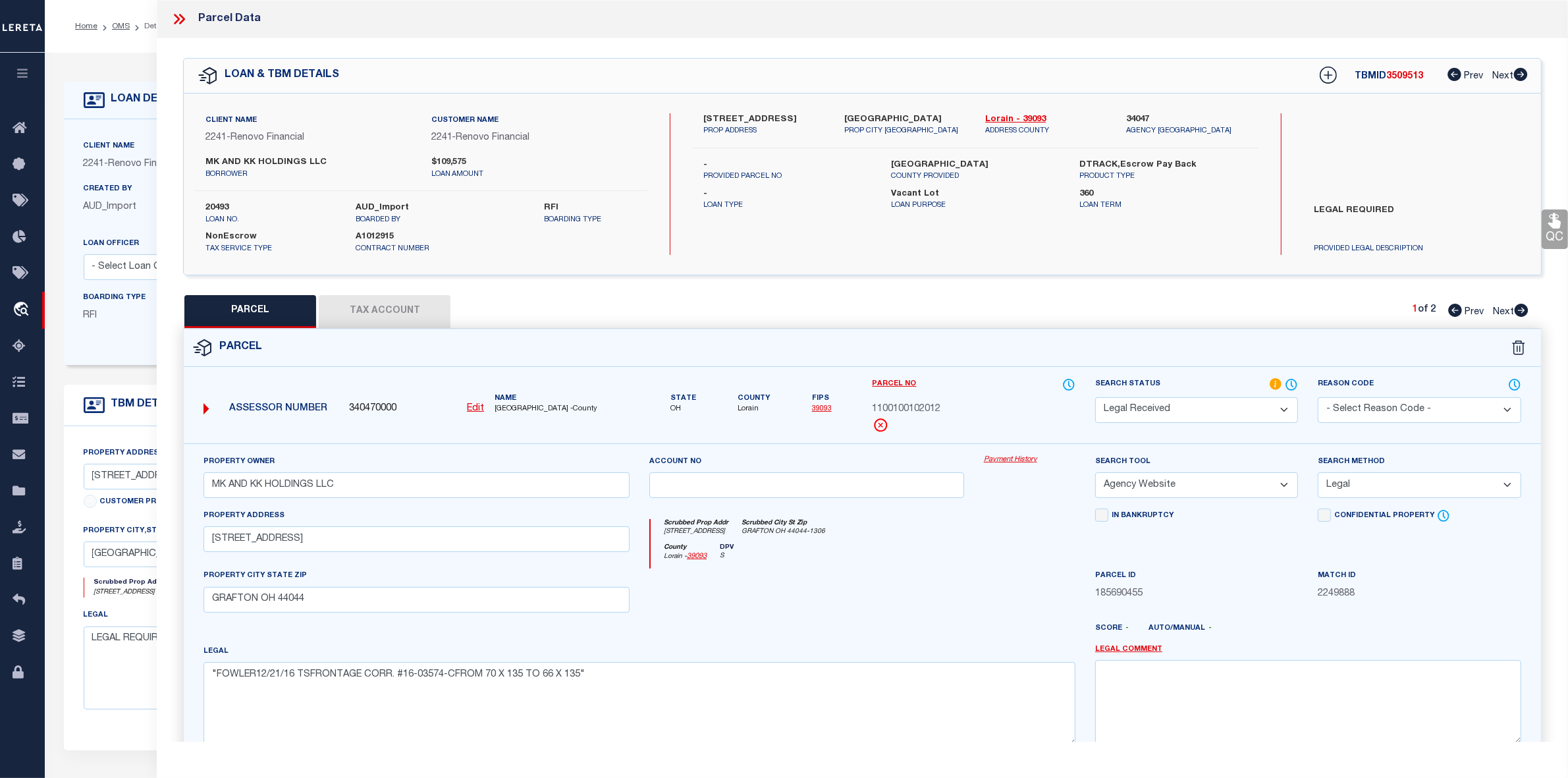
click at [1519, 313] on icon at bounding box center [1521, 310] width 14 height 13
select select "AS"
select select
checkbox input "false"
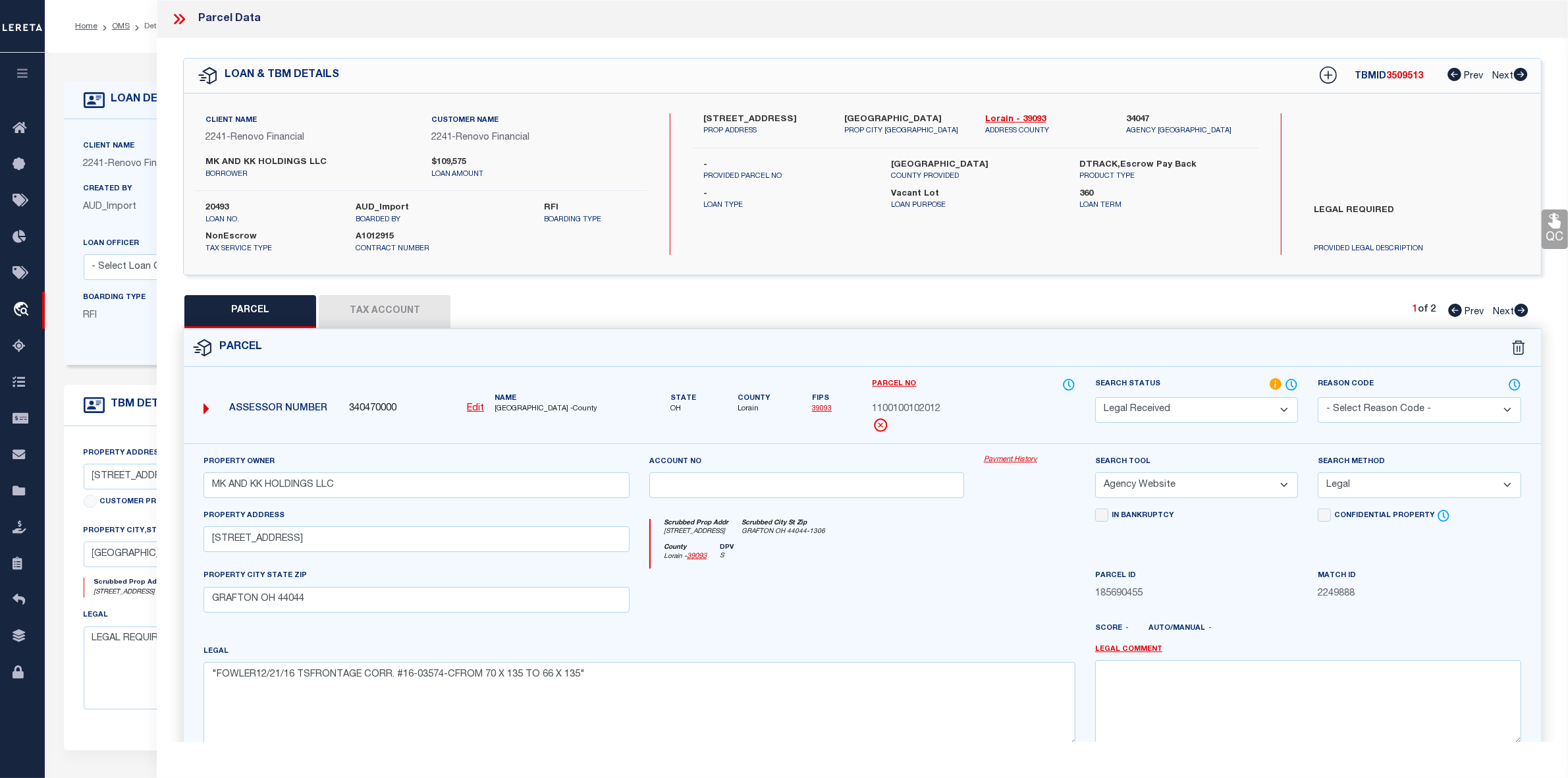
checkbox input "false"
select select "IP"
type input "MK AND KK HOLDINGS LLC"
select select "AGW"
select select "LEG"
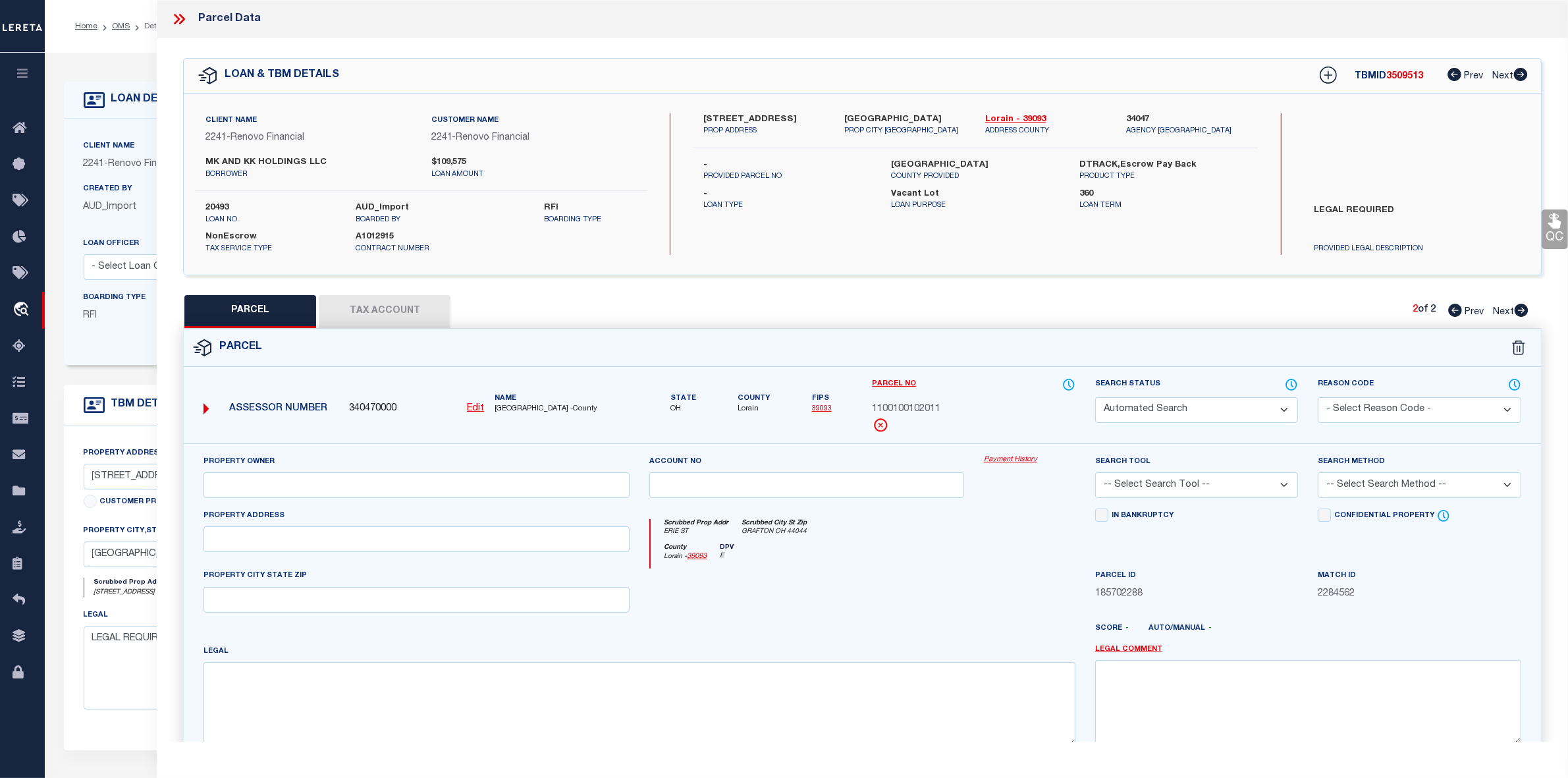
type input "ERIE ST"
type input "GRAFTON OH 44044"
type textarea ""FOWLER17.20 X 148""
click at [116, 28] on link "OMS" at bounding box center [121, 26] width 18 height 8
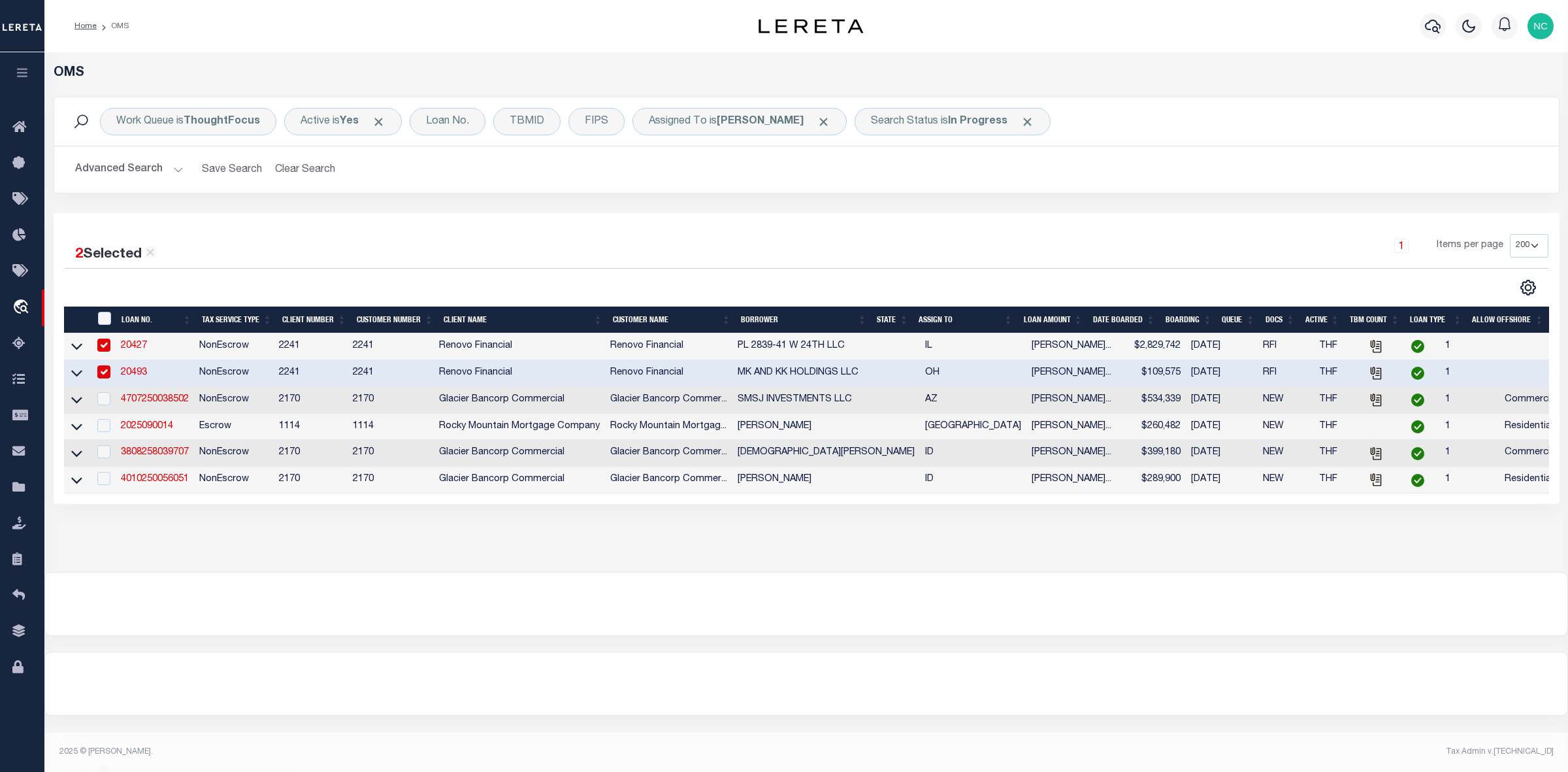
click at [105, 378] on input "checkbox" at bounding box center [104, 372] width 13 height 13
checkbox input "false"
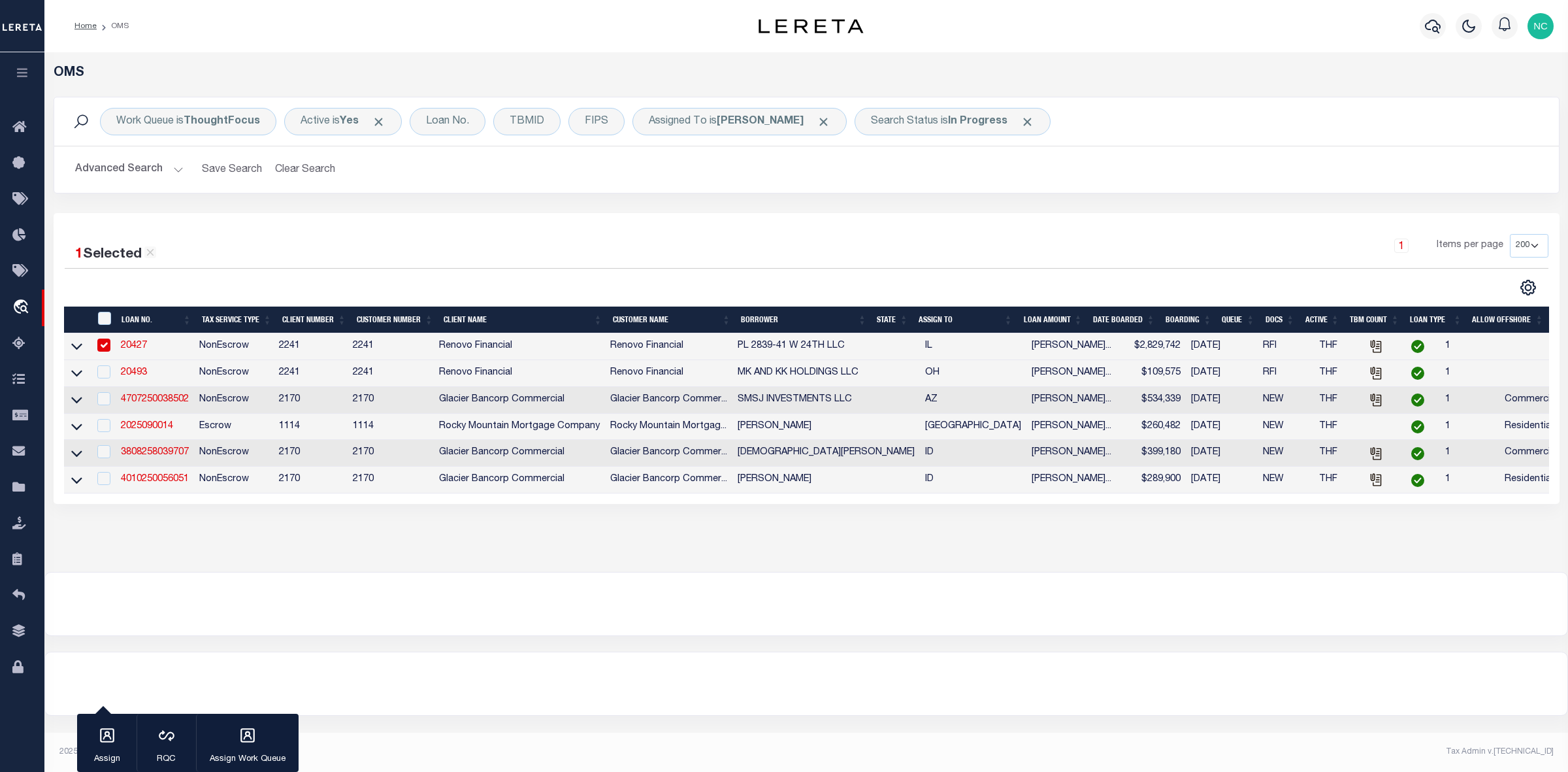
click at [100, 347] on input "checkbox" at bounding box center [104, 345] width 13 height 13
checkbox input "false"
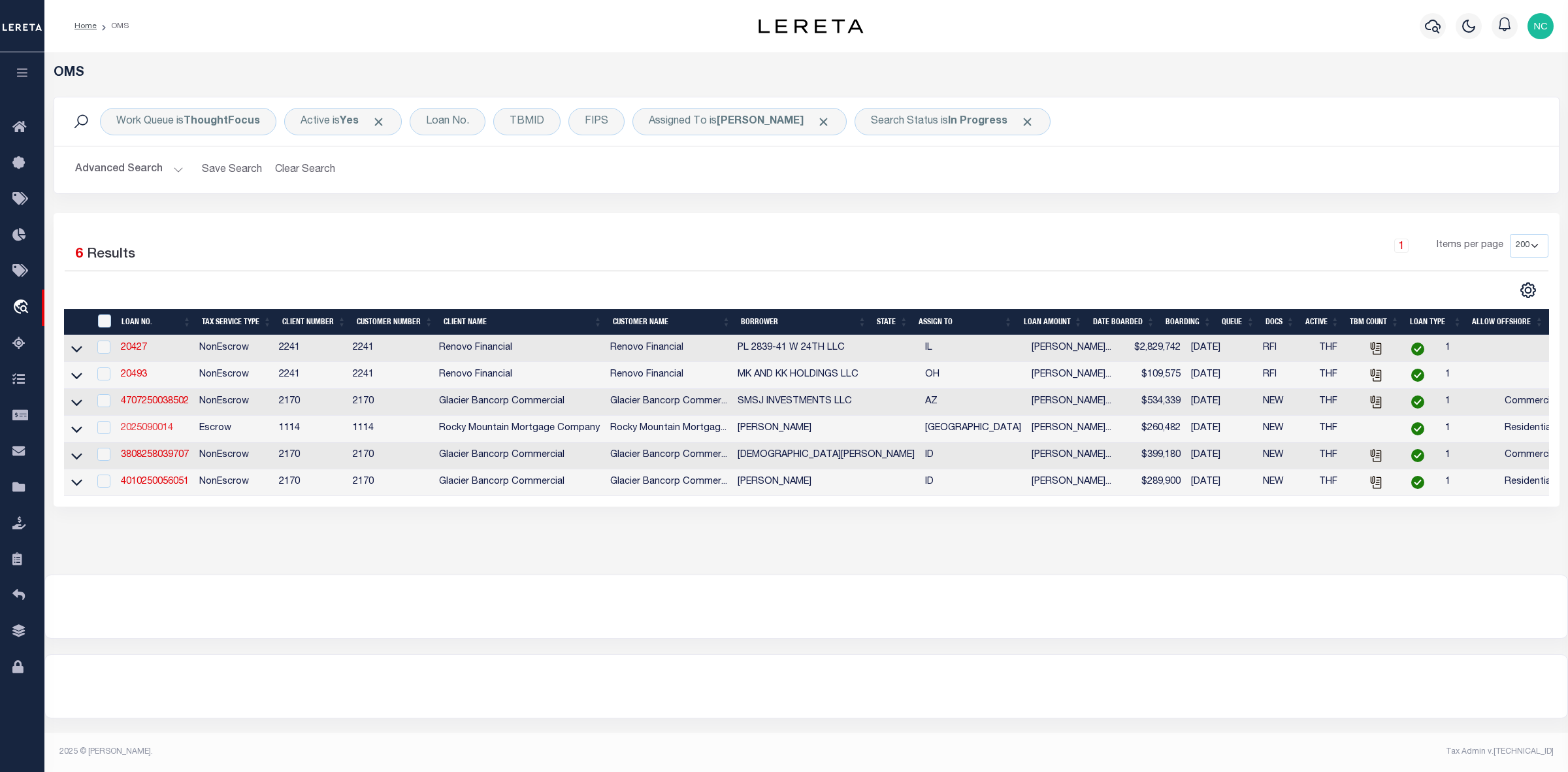
click at [145, 430] on link "2025090014" at bounding box center [147, 429] width 52 height 10
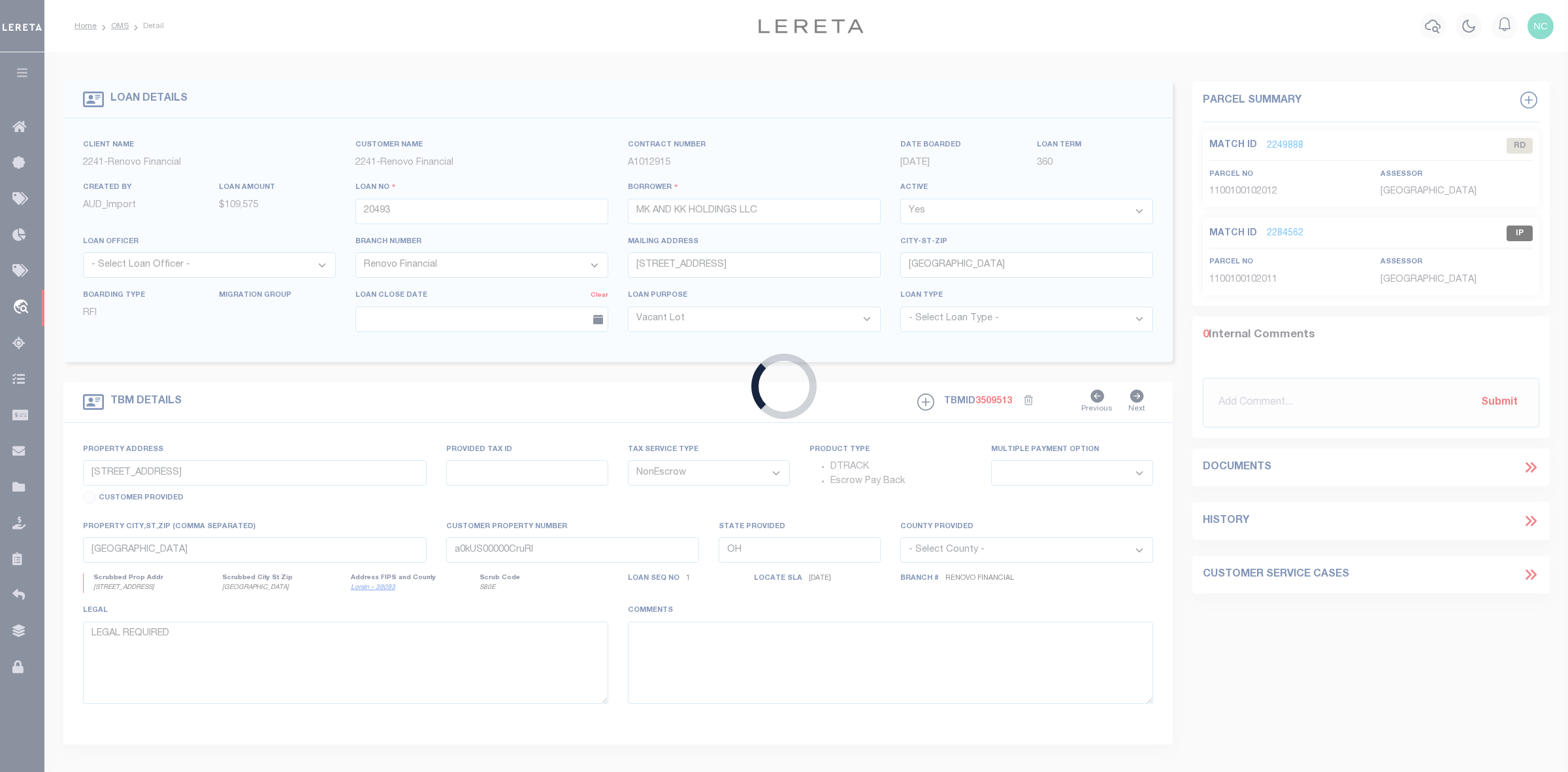
type input "2025090014"
type input "[PERSON_NAME]"
select select
type input "[DATE]"
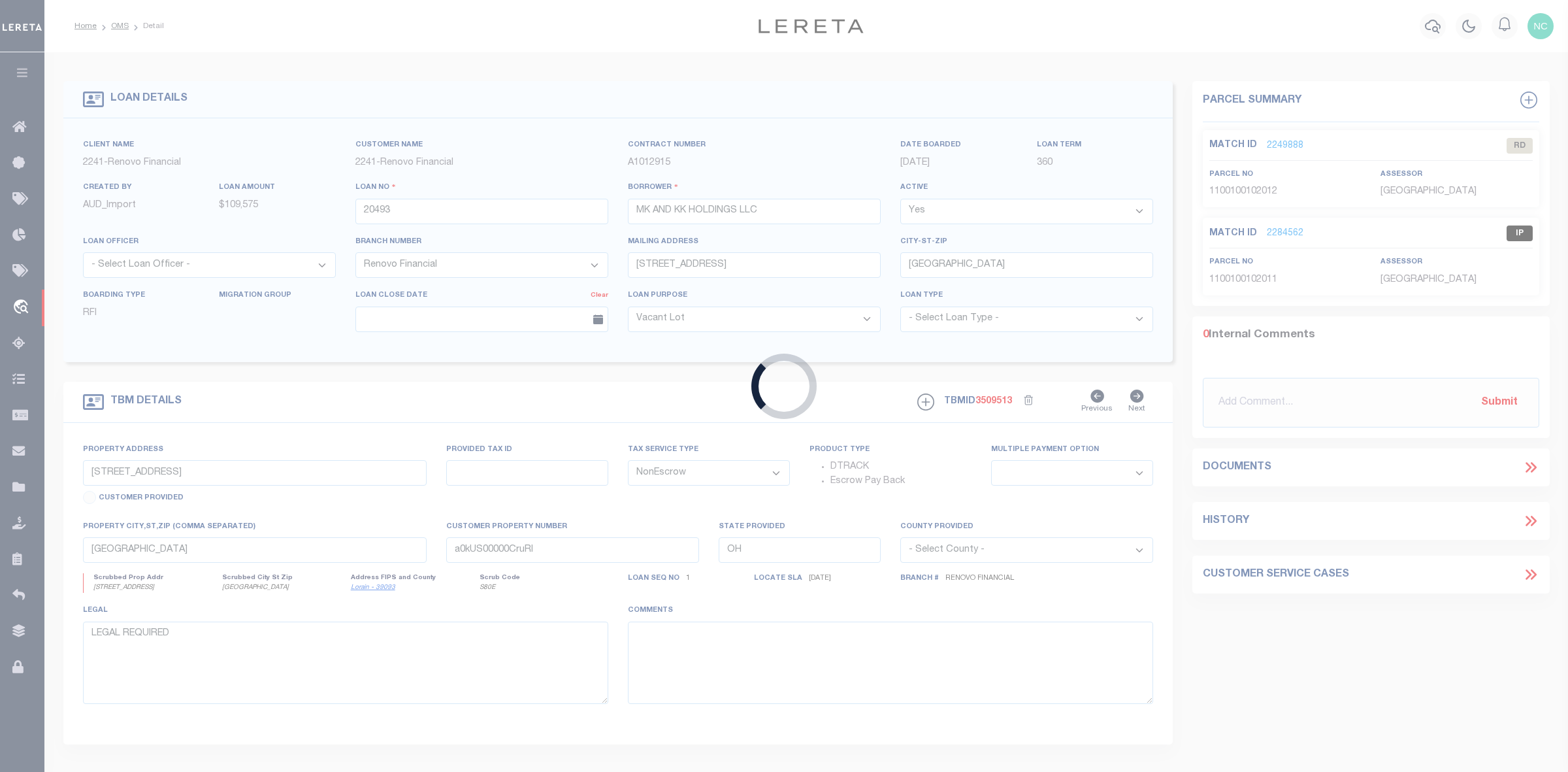
select select
select select "10"
select select "Escrow"
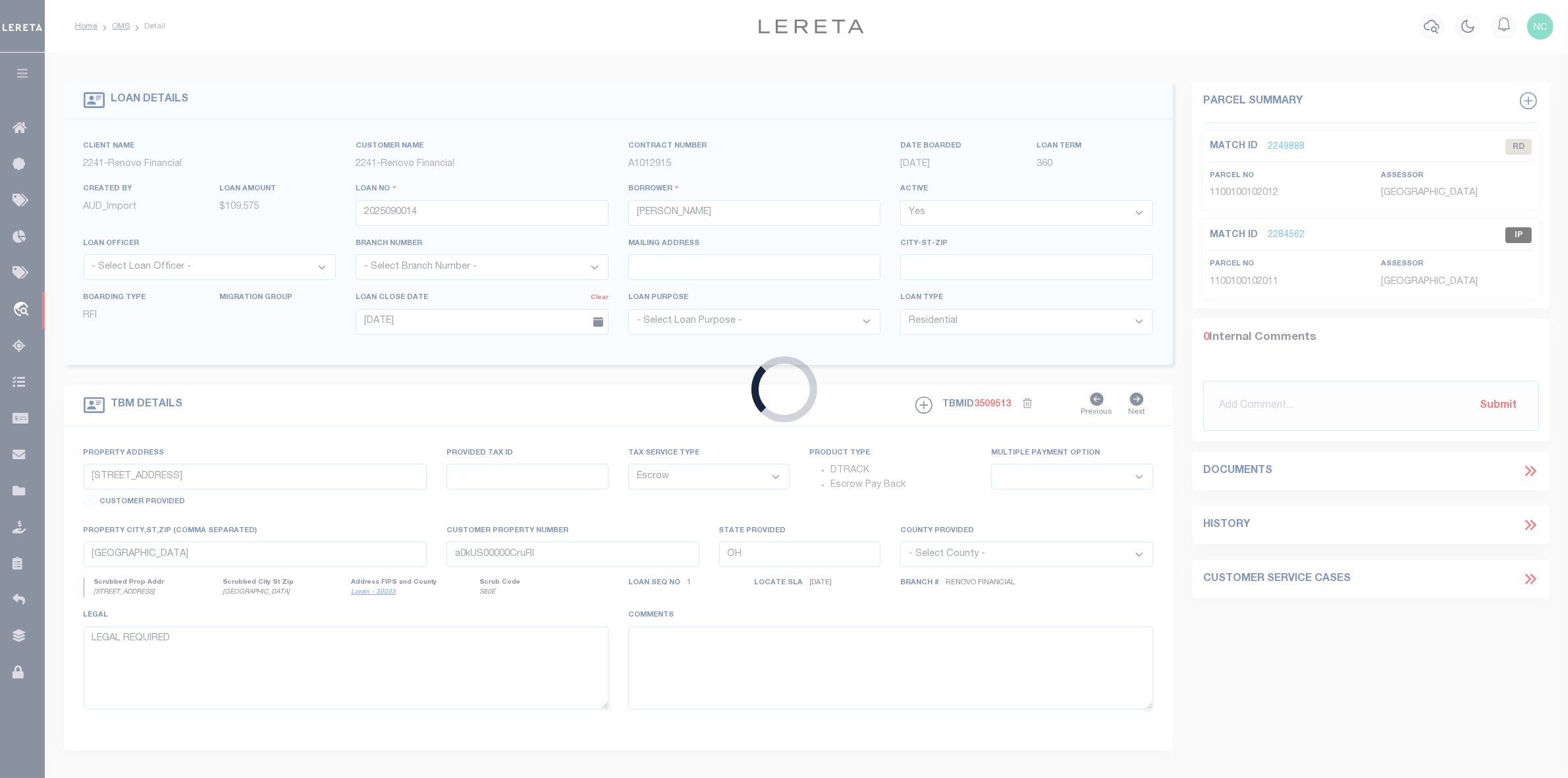
type input "[STREET_ADDRESS]"
type input "V88699900401230"
select select
type input "[GEOGRAPHIC_DATA] 79934-5506"
type input "[GEOGRAPHIC_DATA]"
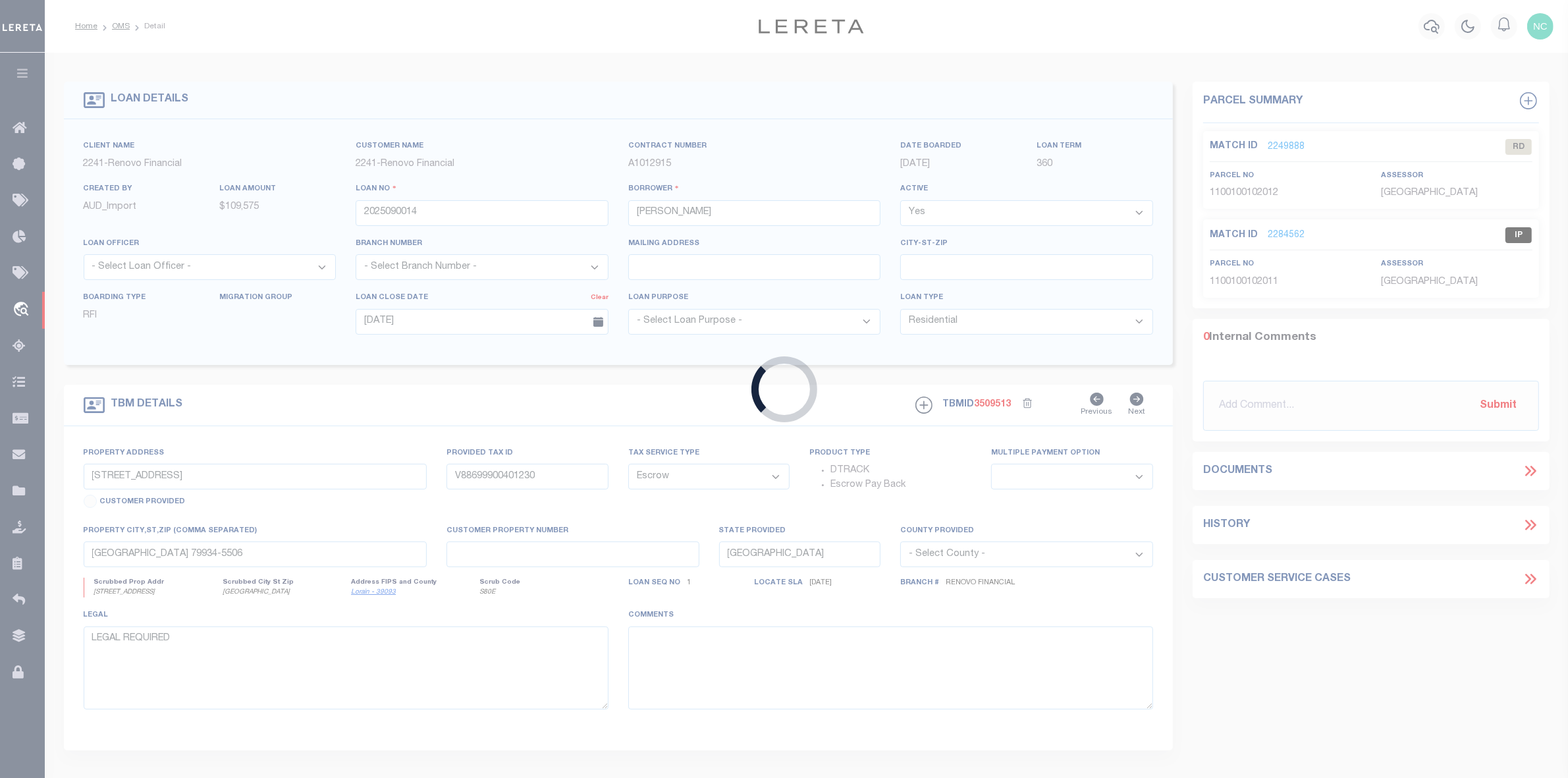
select select
type textarea "[GEOGRAPHIC_DATA], [GEOGRAPHIC_DATA] UNIT TWO"
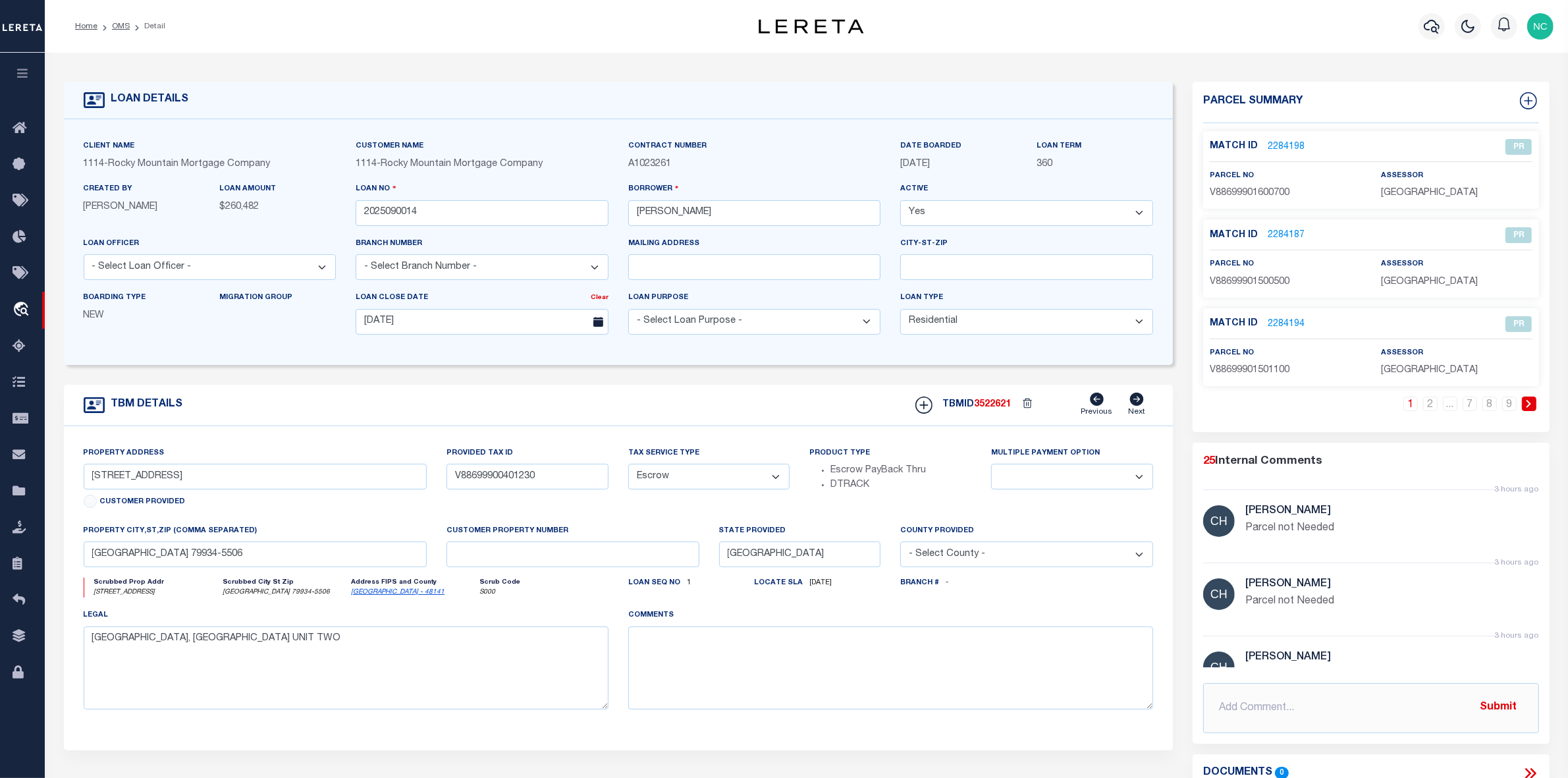
click at [1280, 146] on link "2284198" at bounding box center [1286, 147] width 37 height 14
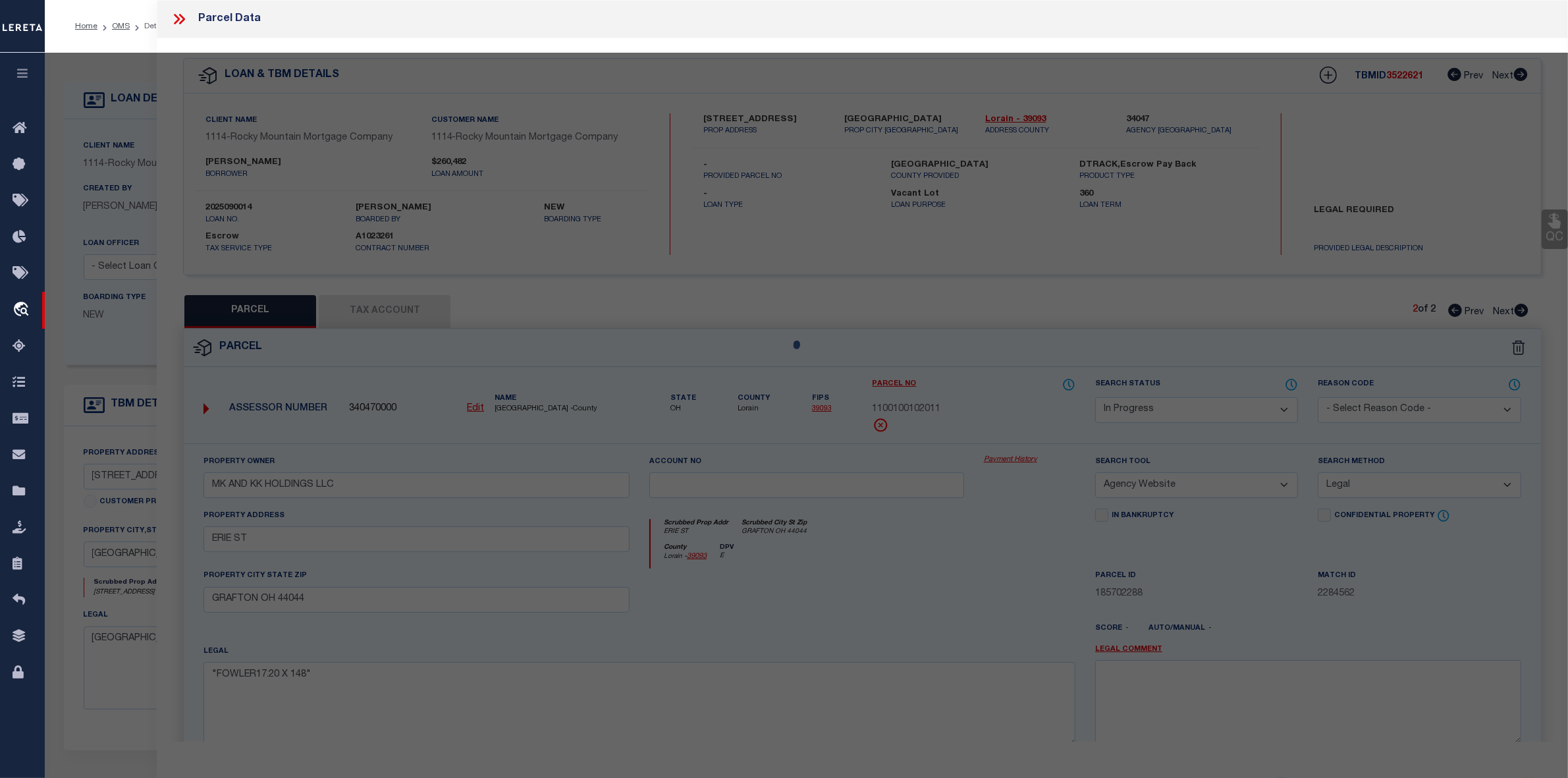
select select "AS"
select select
checkbox input "false"
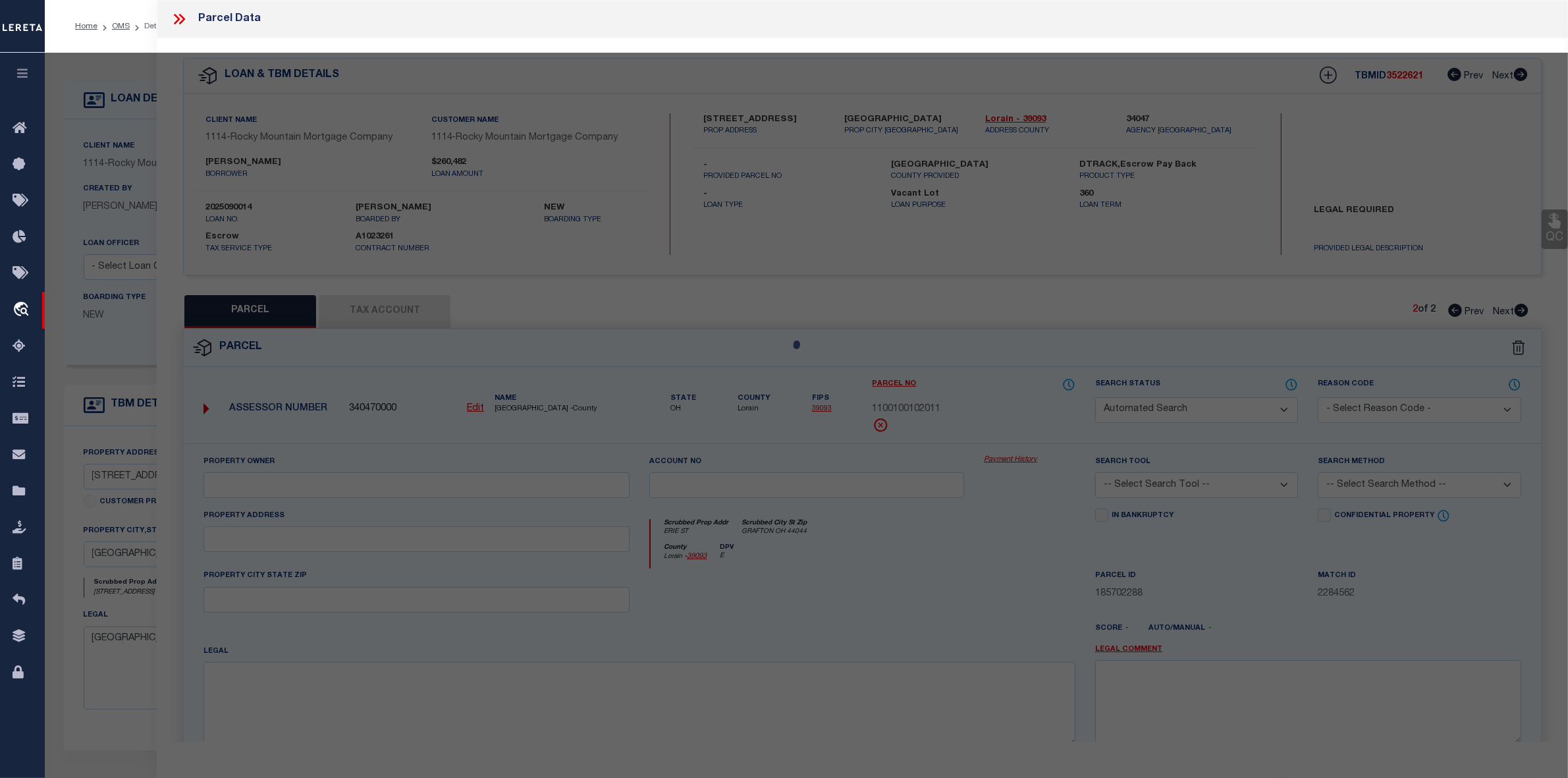
select select "PR"
select select "099"
type input "CLASSIC AMERICAN HOMES II"
select select "ATL"
select select "ADD"
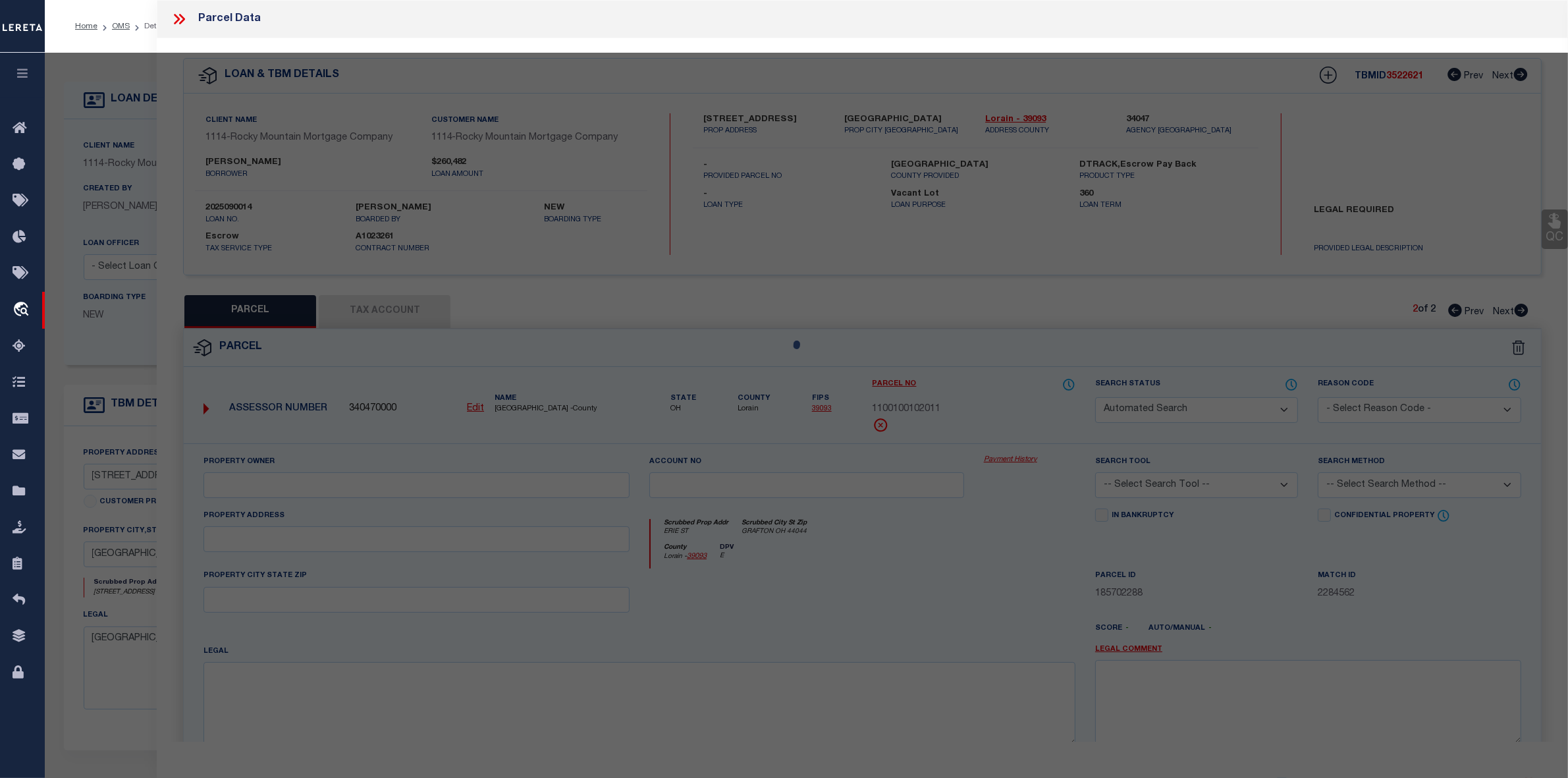
type input "[STREET_ADDRESS]"
type input "[GEOGRAPHIC_DATA]"
type textarea "BLK [GEOGRAPHIC_DATA] #2 LOT 7"
type textarea "Parcel not Needed"
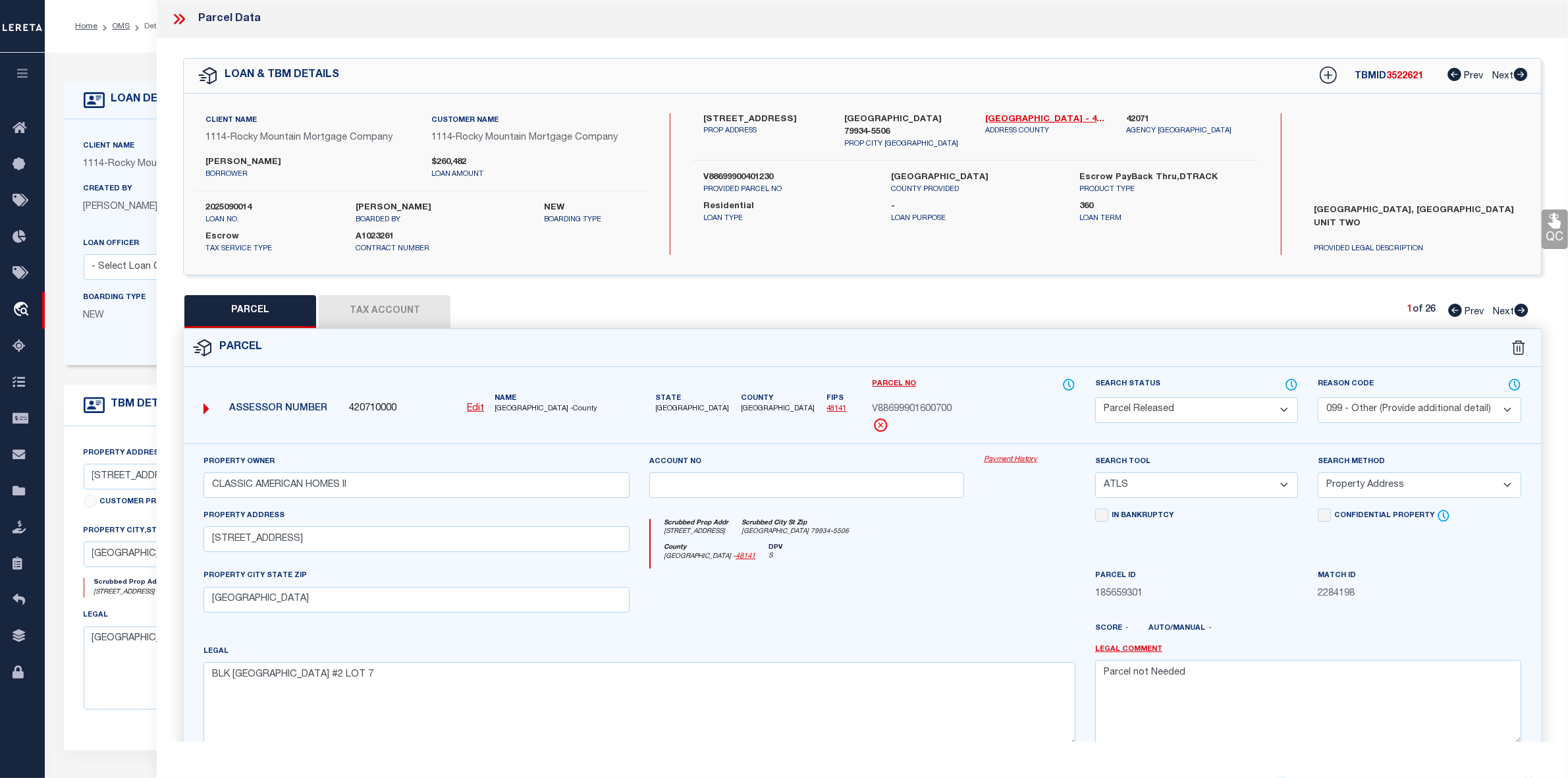
click at [1521, 306] on icon at bounding box center [1521, 310] width 14 height 13
select select "AS"
select select
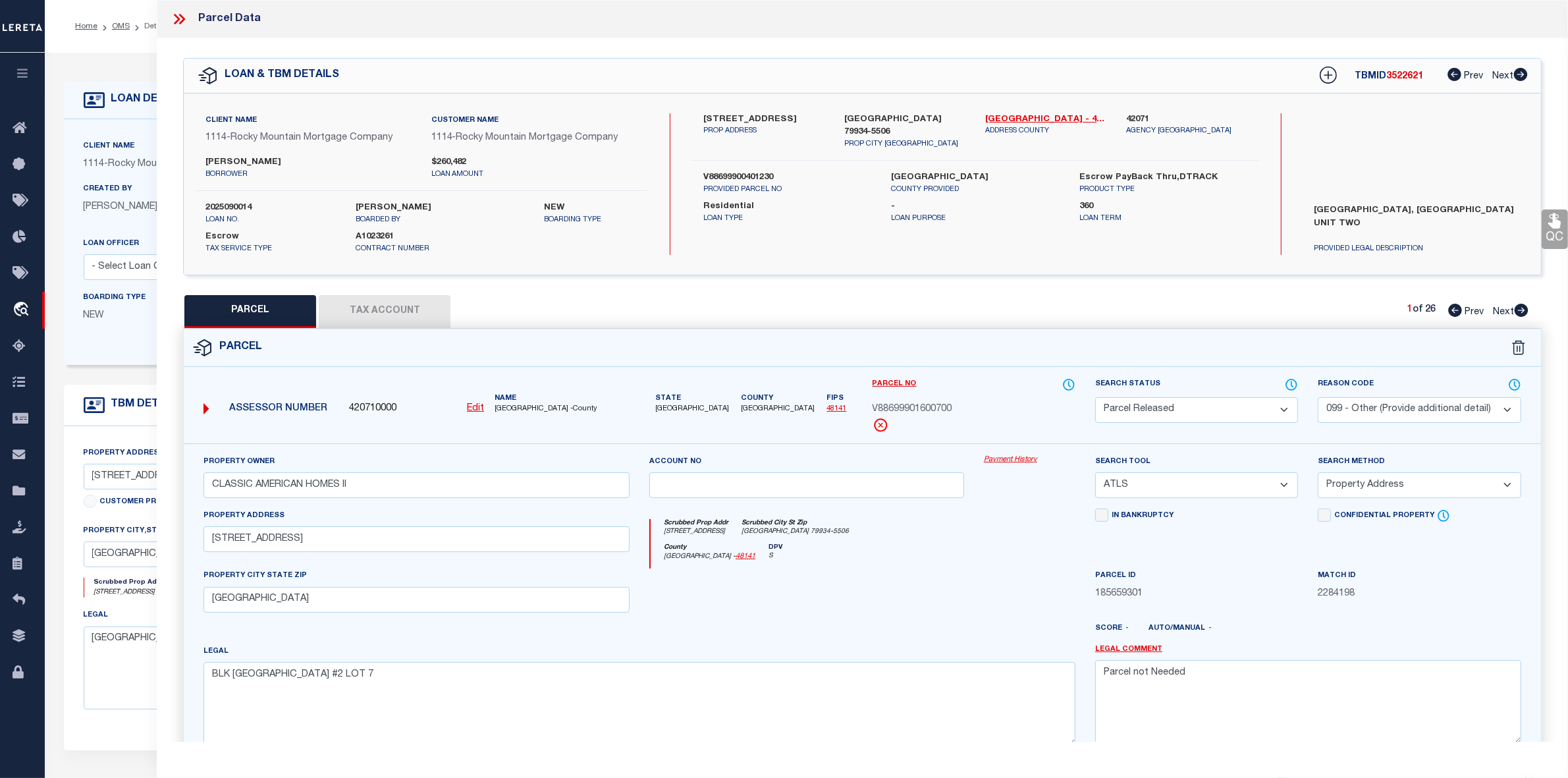
checkbox input "false"
select select "PR"
select select "099"
type input "RANCHOS REAL IV"
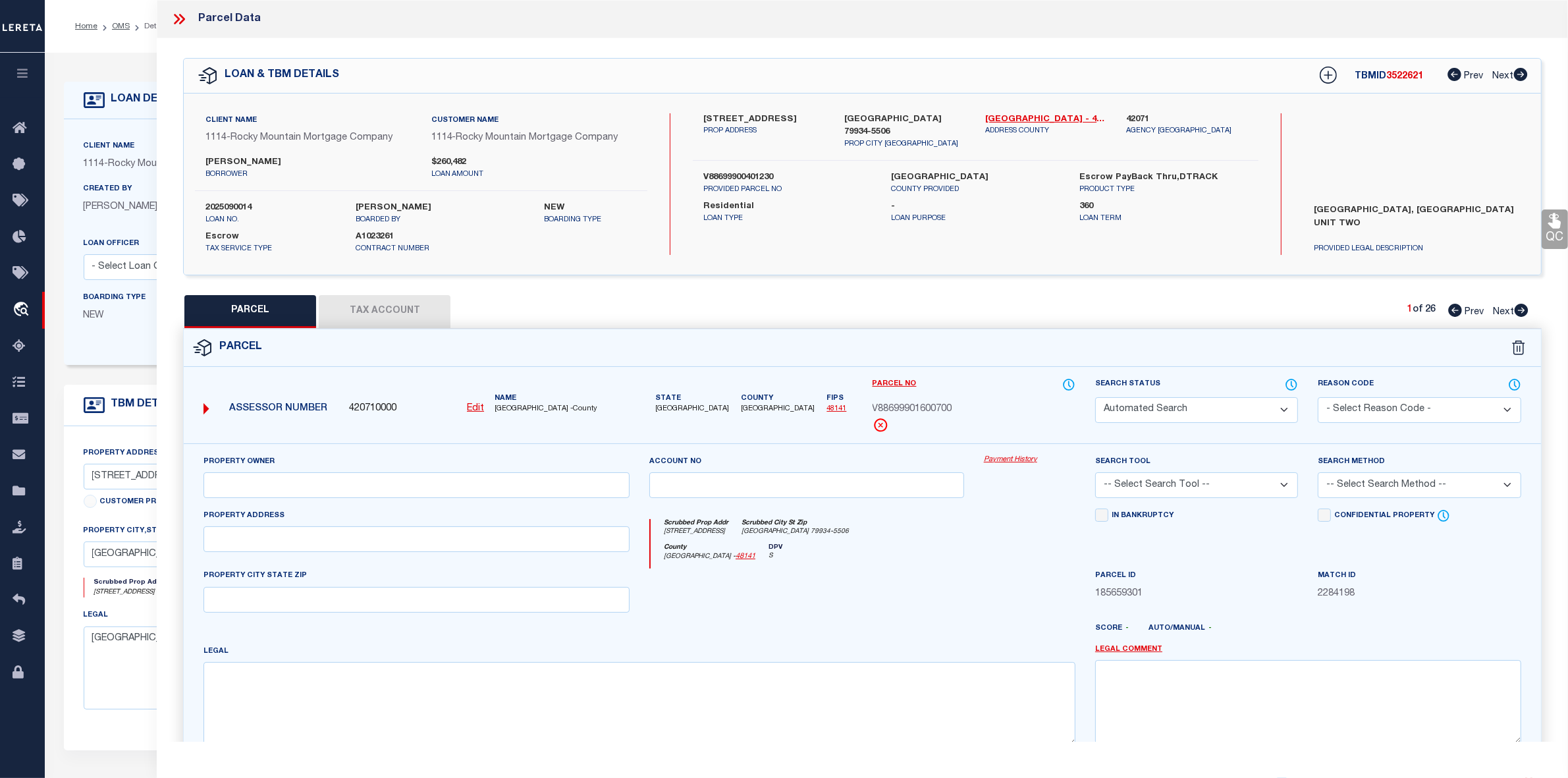
select select "ATL"
select select "ADD"
type input "[STREET_ADDRESS]"
type input "[GEOGRAPHIC_DATA]"
type textarea "BLK [GEOGRAPHIC_DATA] #2 LOT 5"
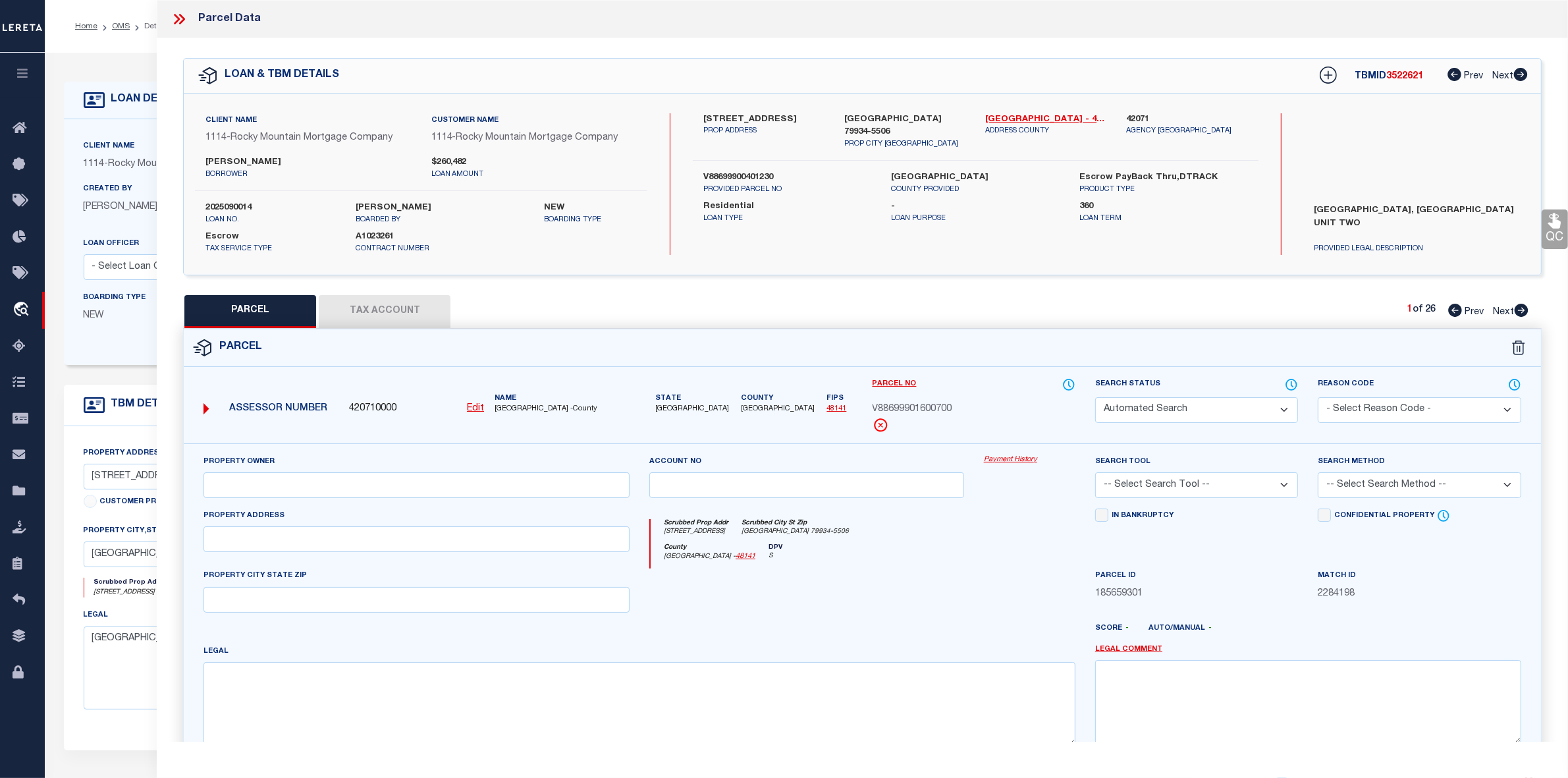
type textarea "Parcel not Needed"
click at [1521, 306] on icon at bounding box center [1521, 310] width 14 height 13
select select "AS"
select select
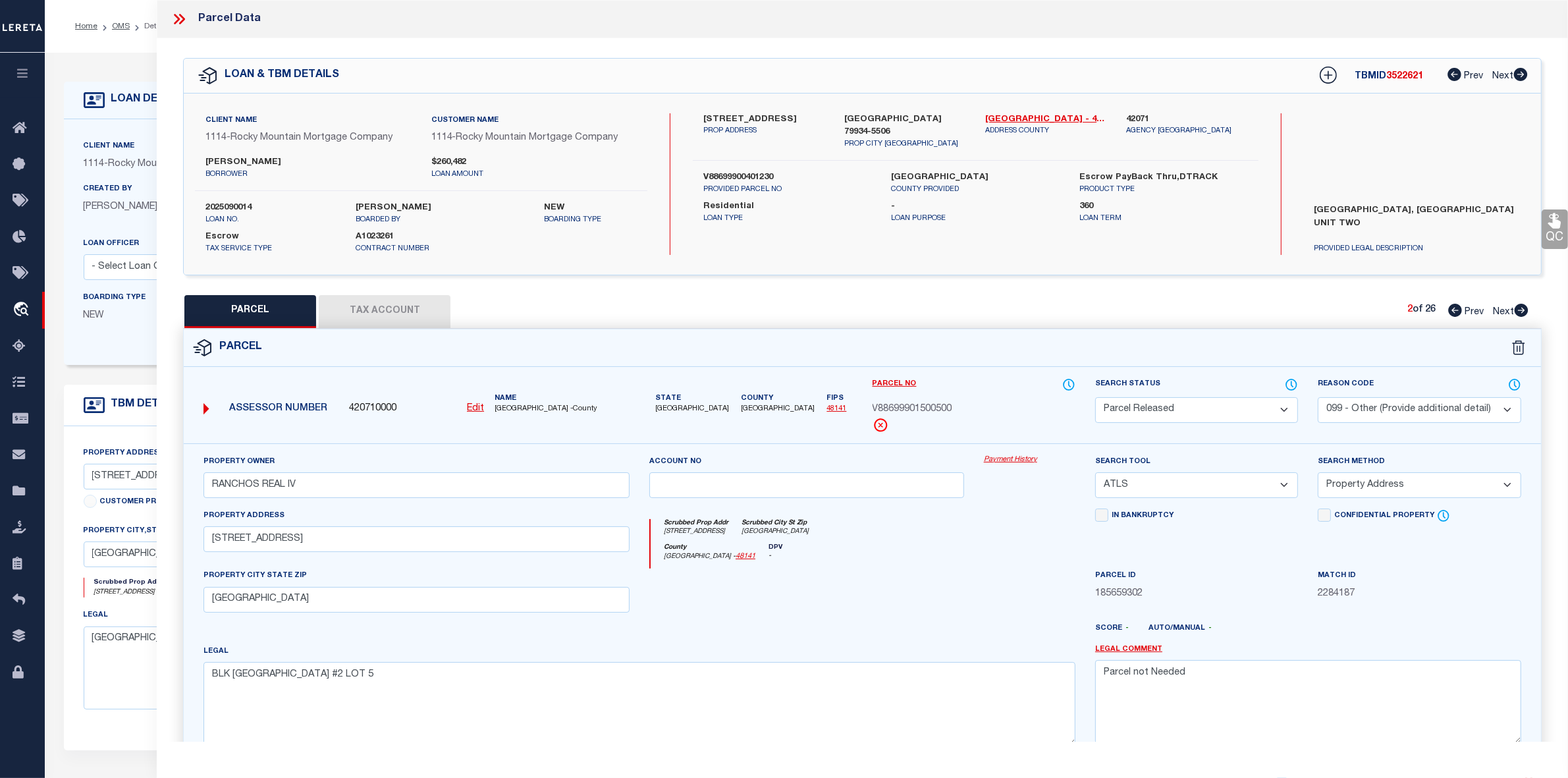
select select
checkbox input "false"
select select "PR"
select select "099"
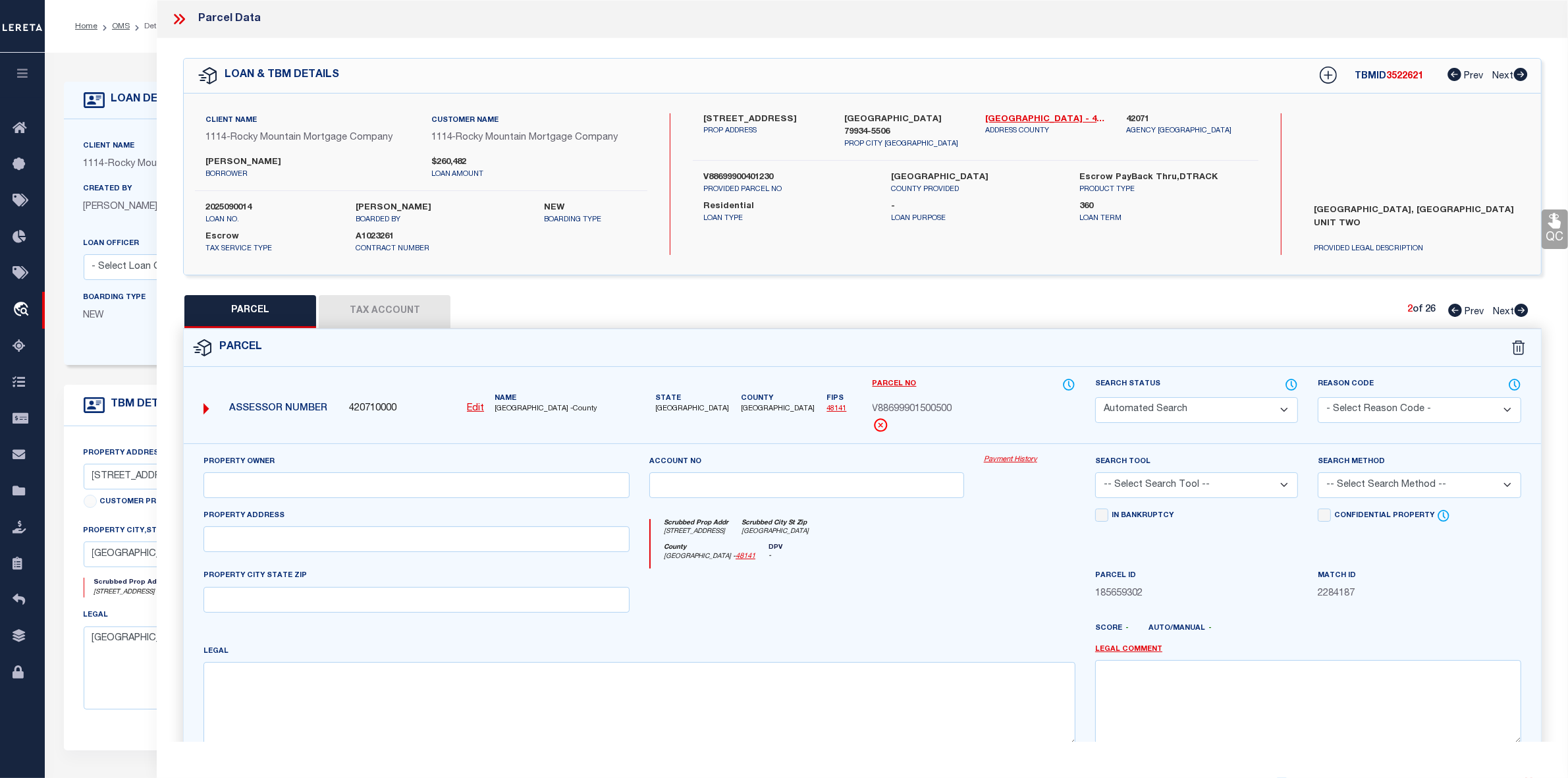
type input "RANCHOS REAL IV"
select select "ATL"
select select "ADD"
type input "[STREET_ADDRESS]"
type input "[GEOGRAPHIC_DATA]"
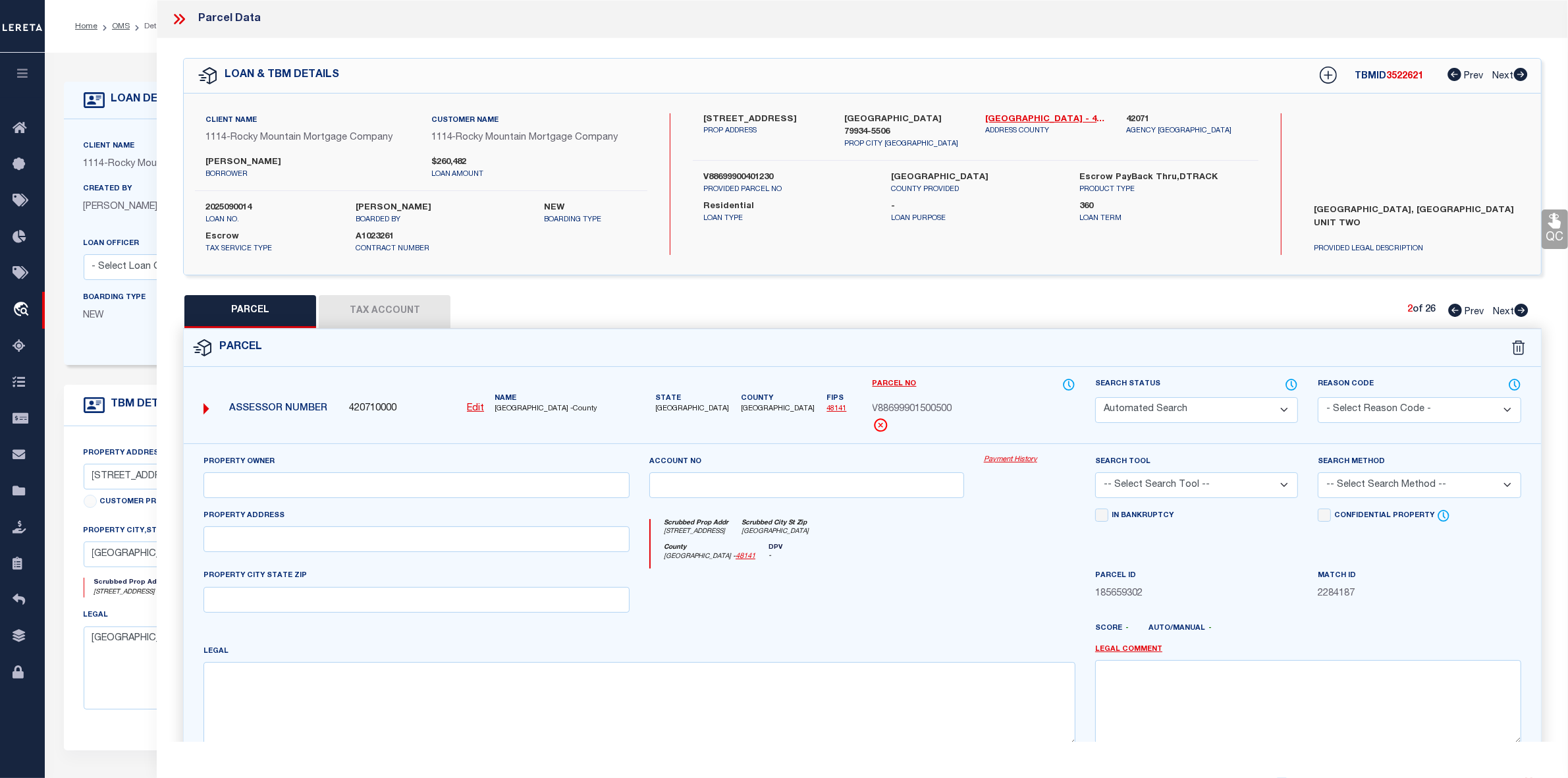
type textarea "BLK [GEOGRAPHIC_DATA] #2 LOT 11"
type textarea "Parcel not Needed"
click at [1521, 306] on icon at bounding box center [1521, 310] width 14 height 13
select select "AS"
select select
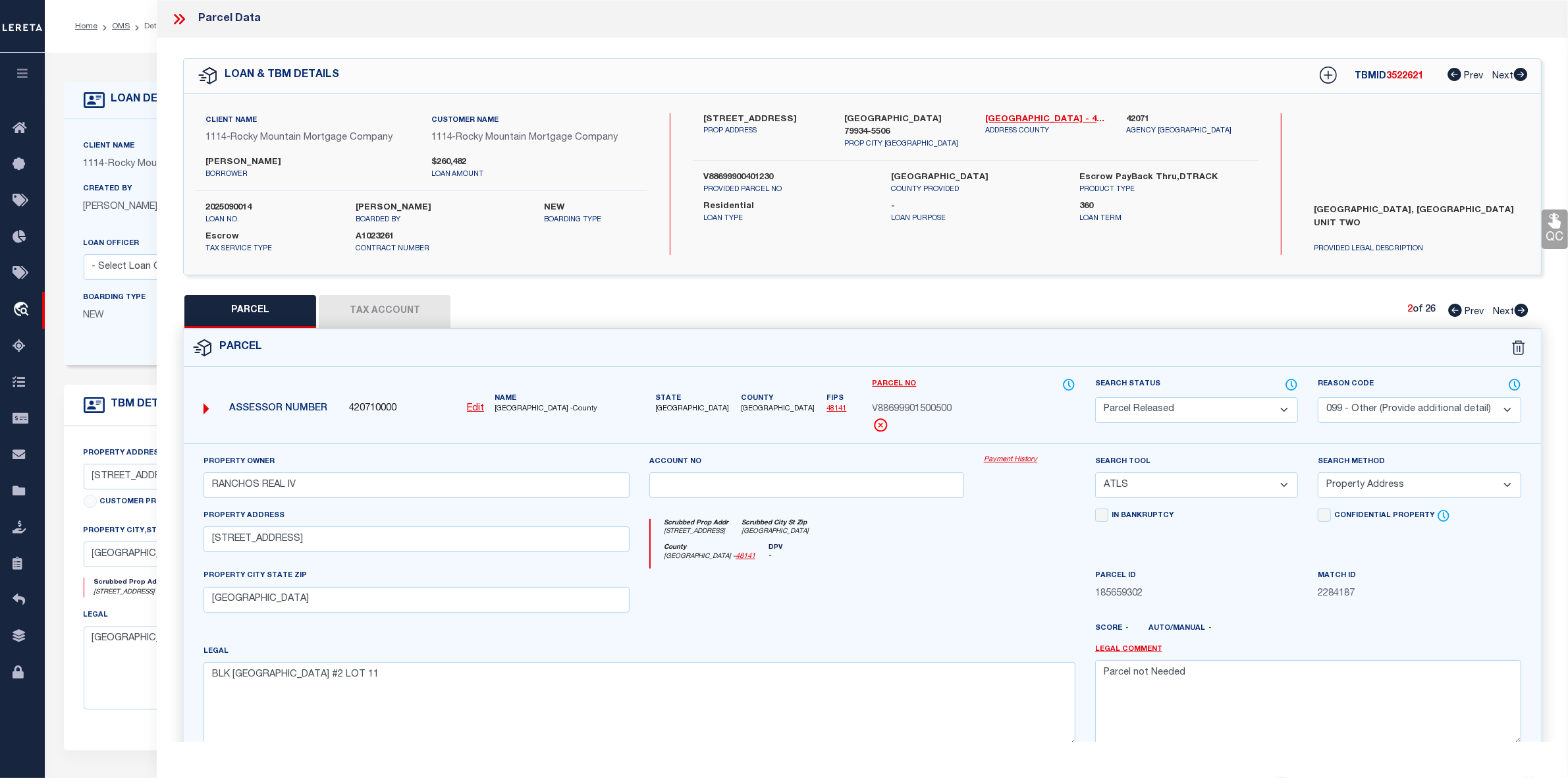
select select
checkbox input "false"
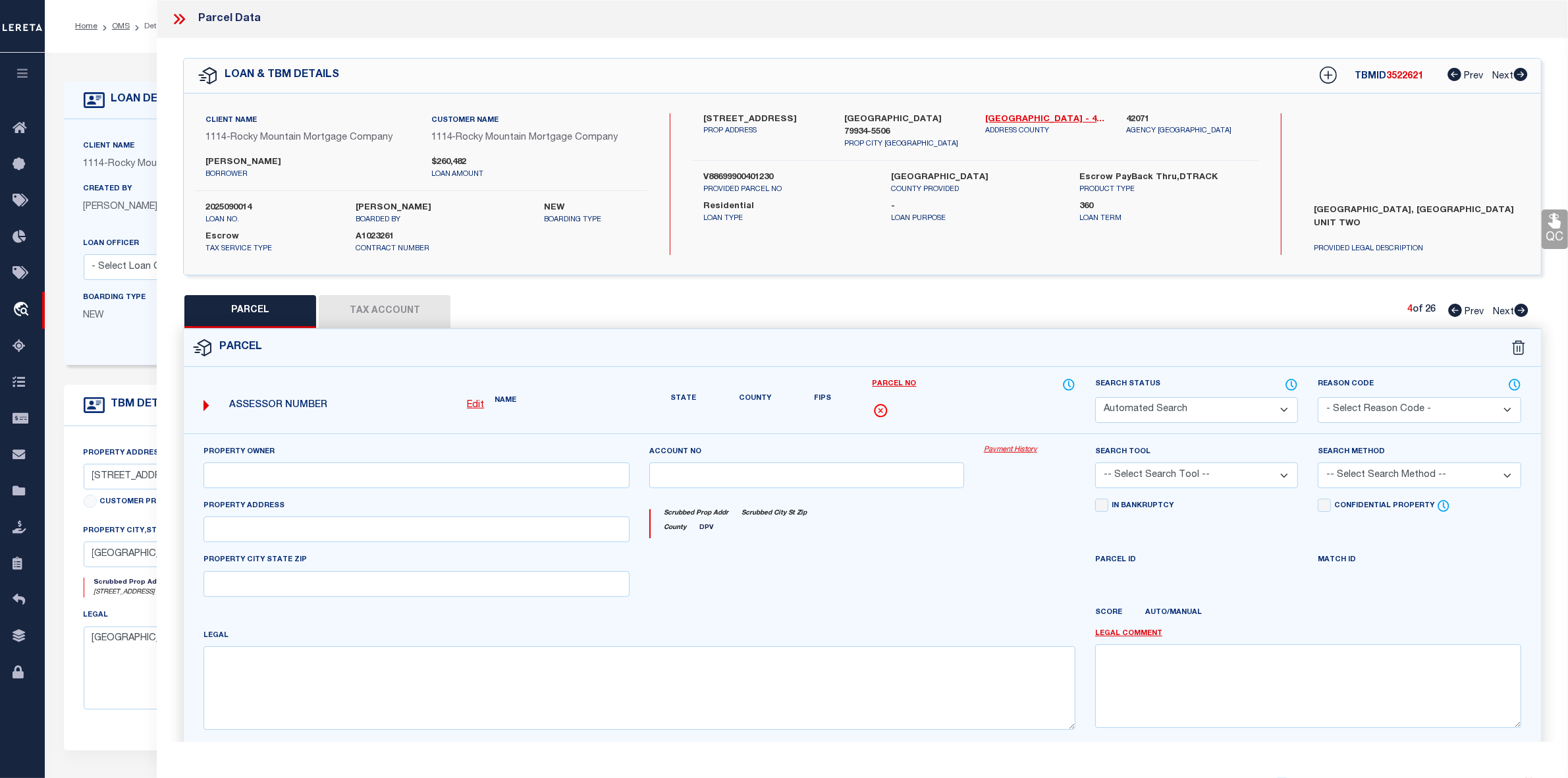
select select "PR"
select select "099"
type input "RANCHOS REAL IV"
select select "ATL"
select select "ADD"
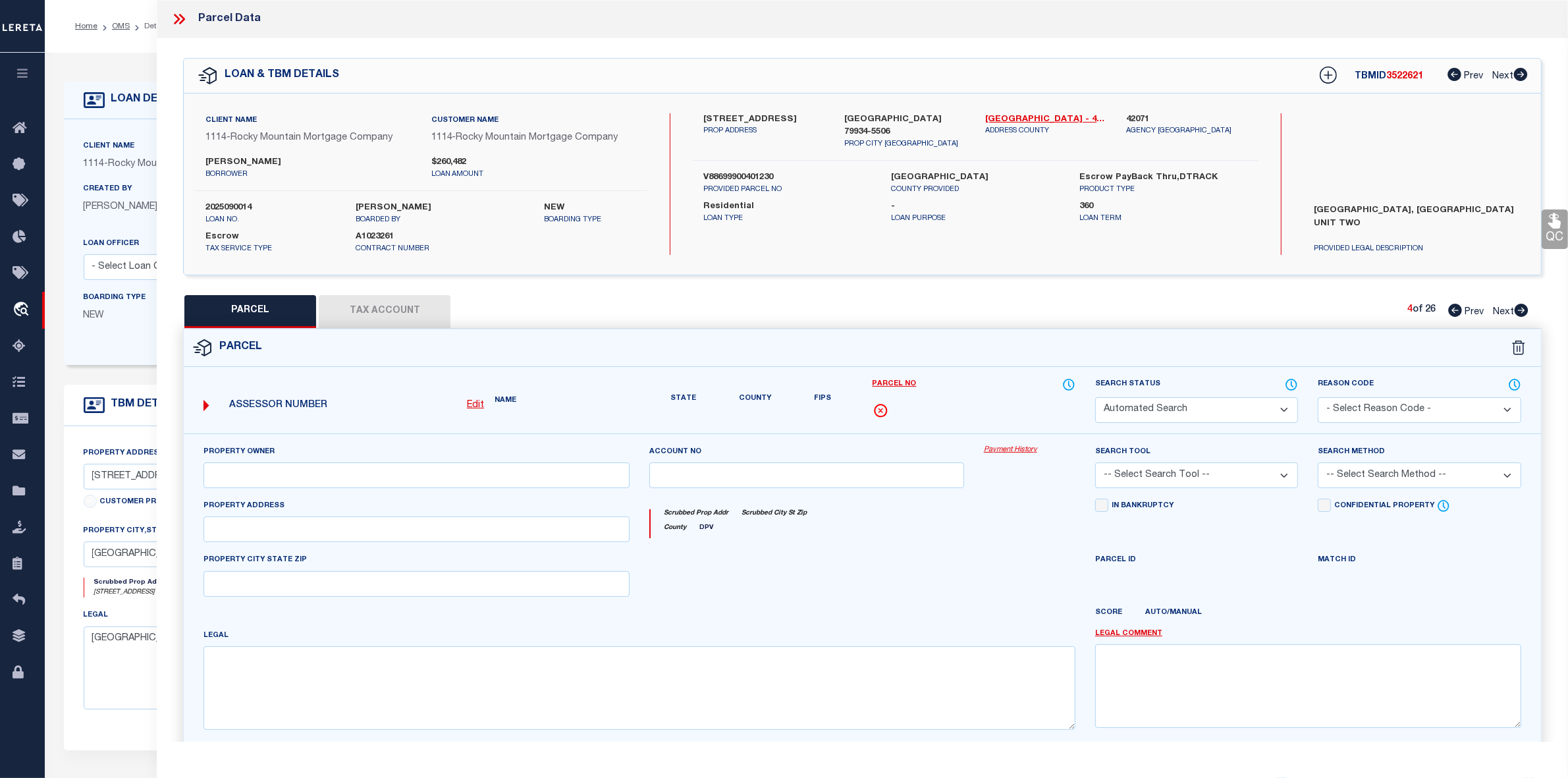
type input "[STREET_ADDRESS]"
type input "[GEOGRAPHIC_DATA]"
click at [1521, 306] on icon at bounding box center [1521, 310] width 14 height 13
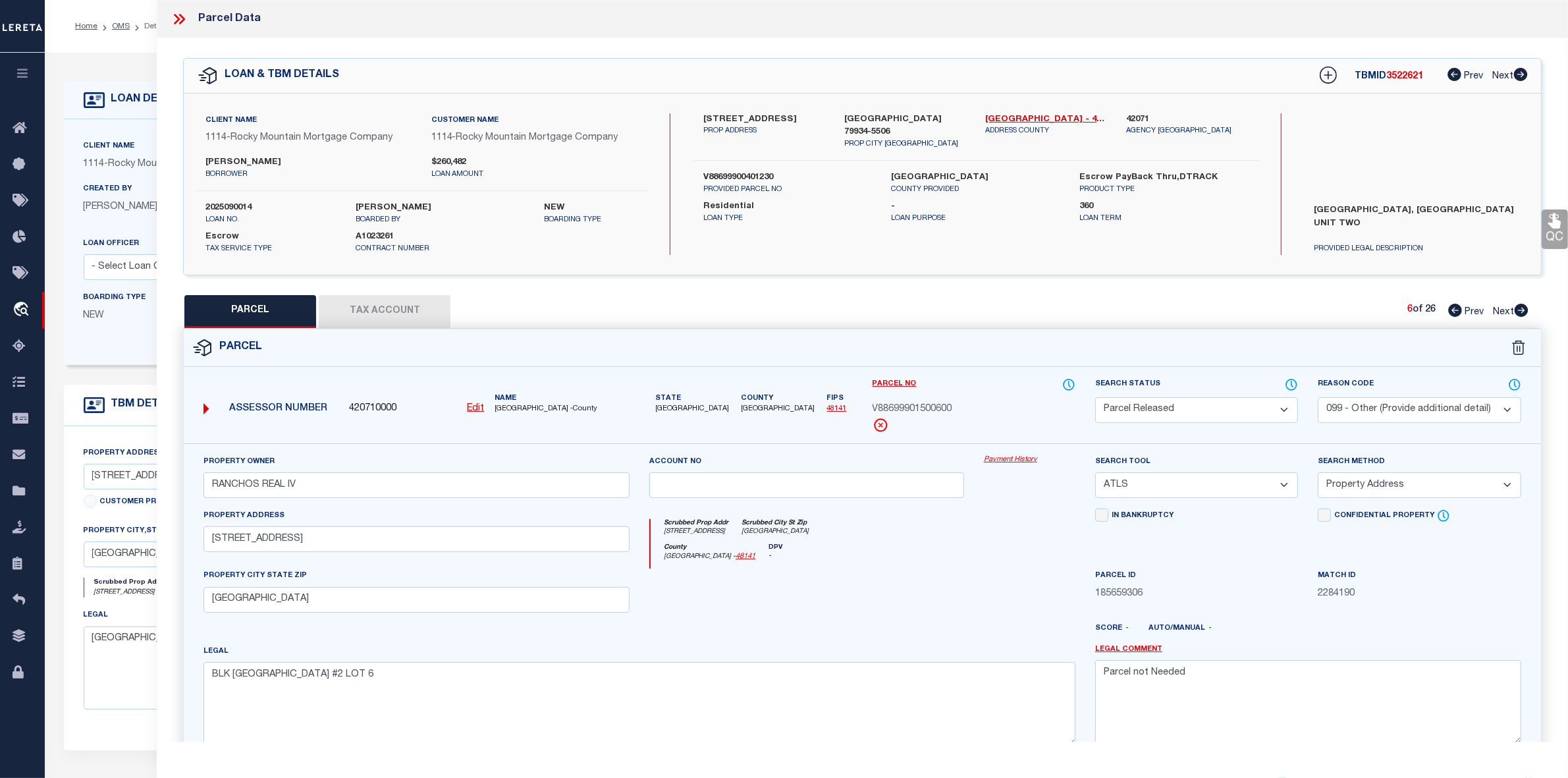
click at [1521, 306] on icon at bounding box center [1521, 310] width 14 height 13
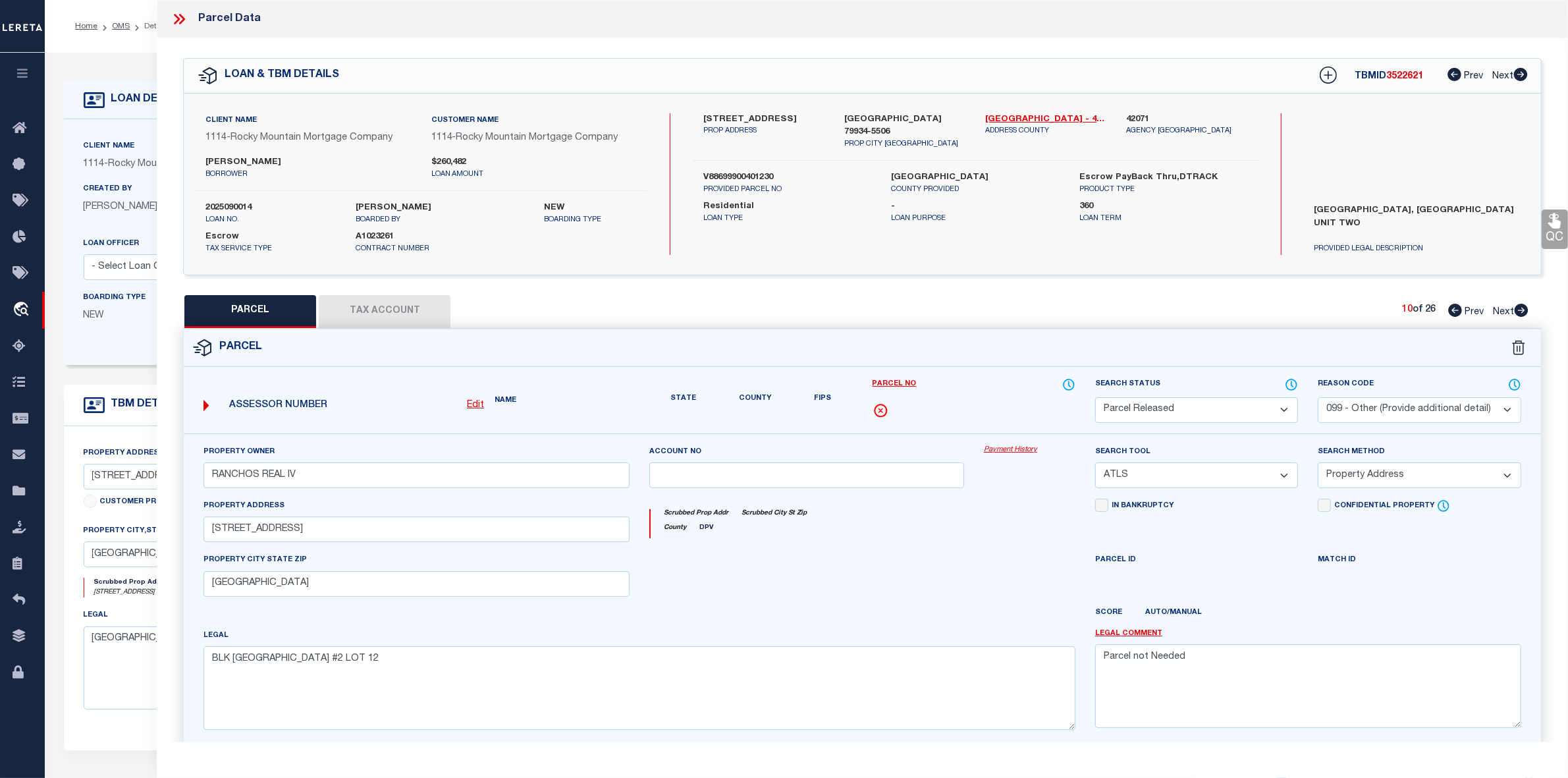
click at [1521, 306] on icon at bounding box center [1521, 310] width 14 height 13
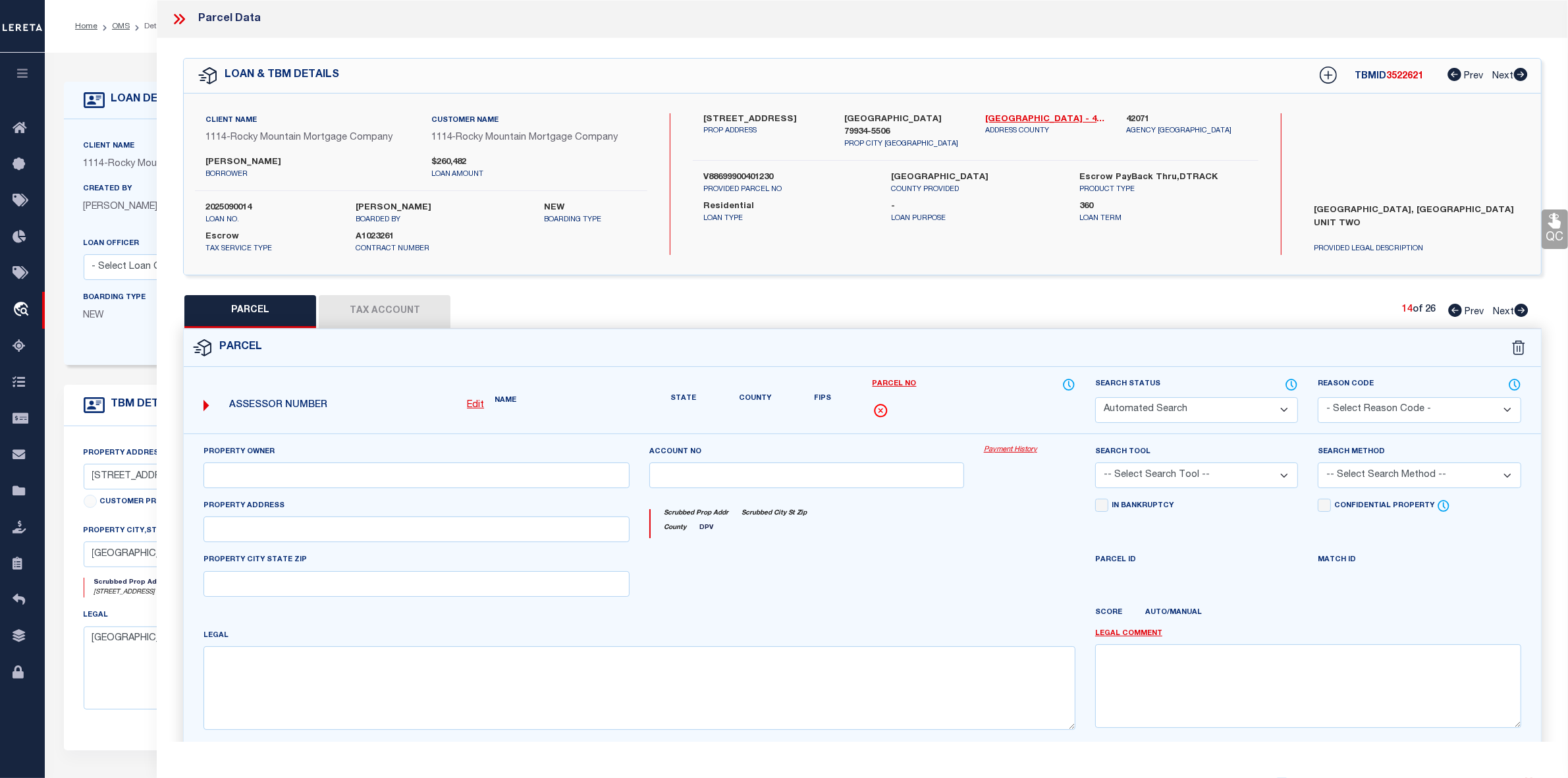
click at [1521, 306] on icon at bounding box center [1521, 310] width 14 height 13
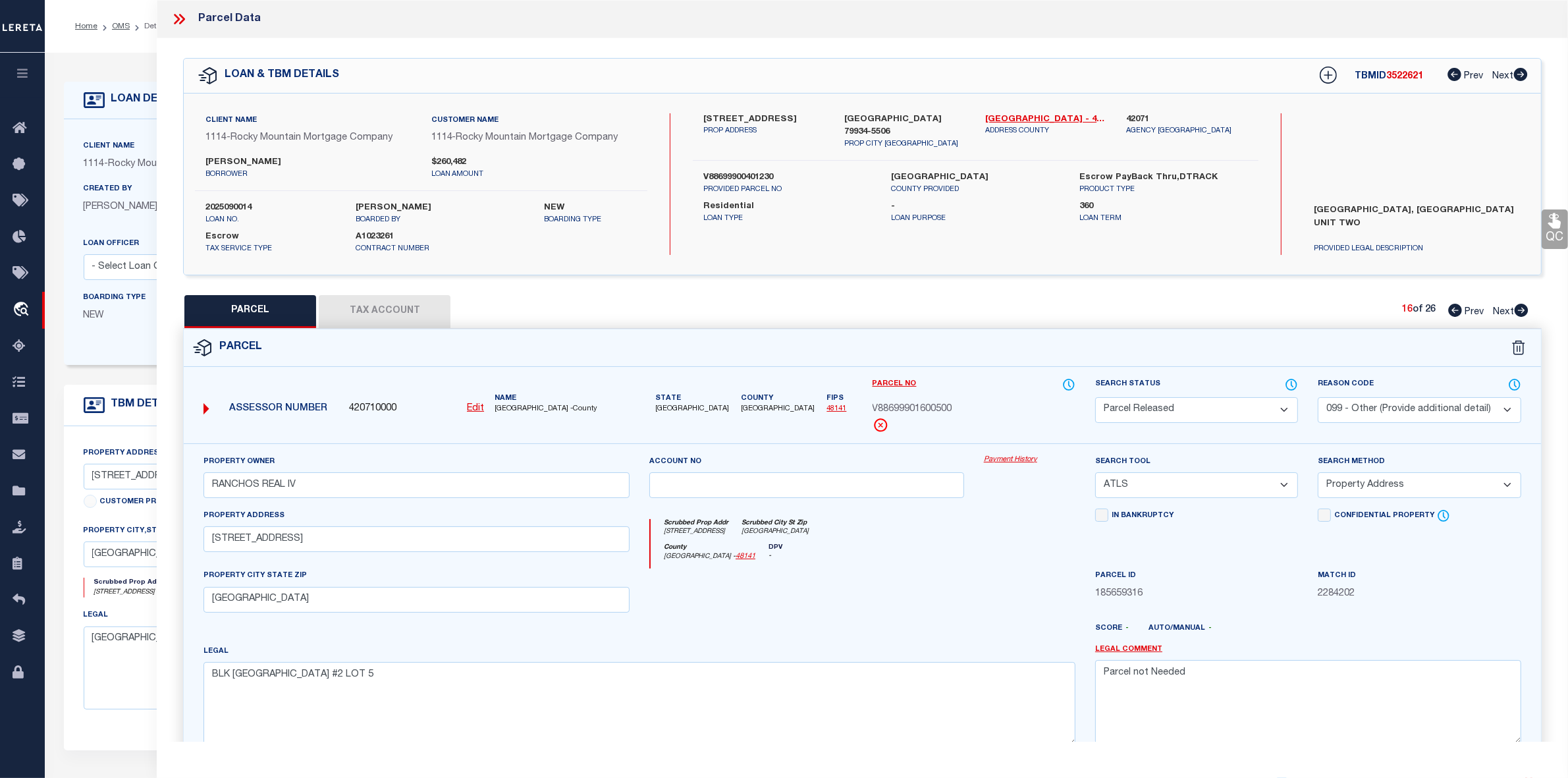
click at [1521, 306] on icon at bounding box center [1521, 310] width 14 height 13
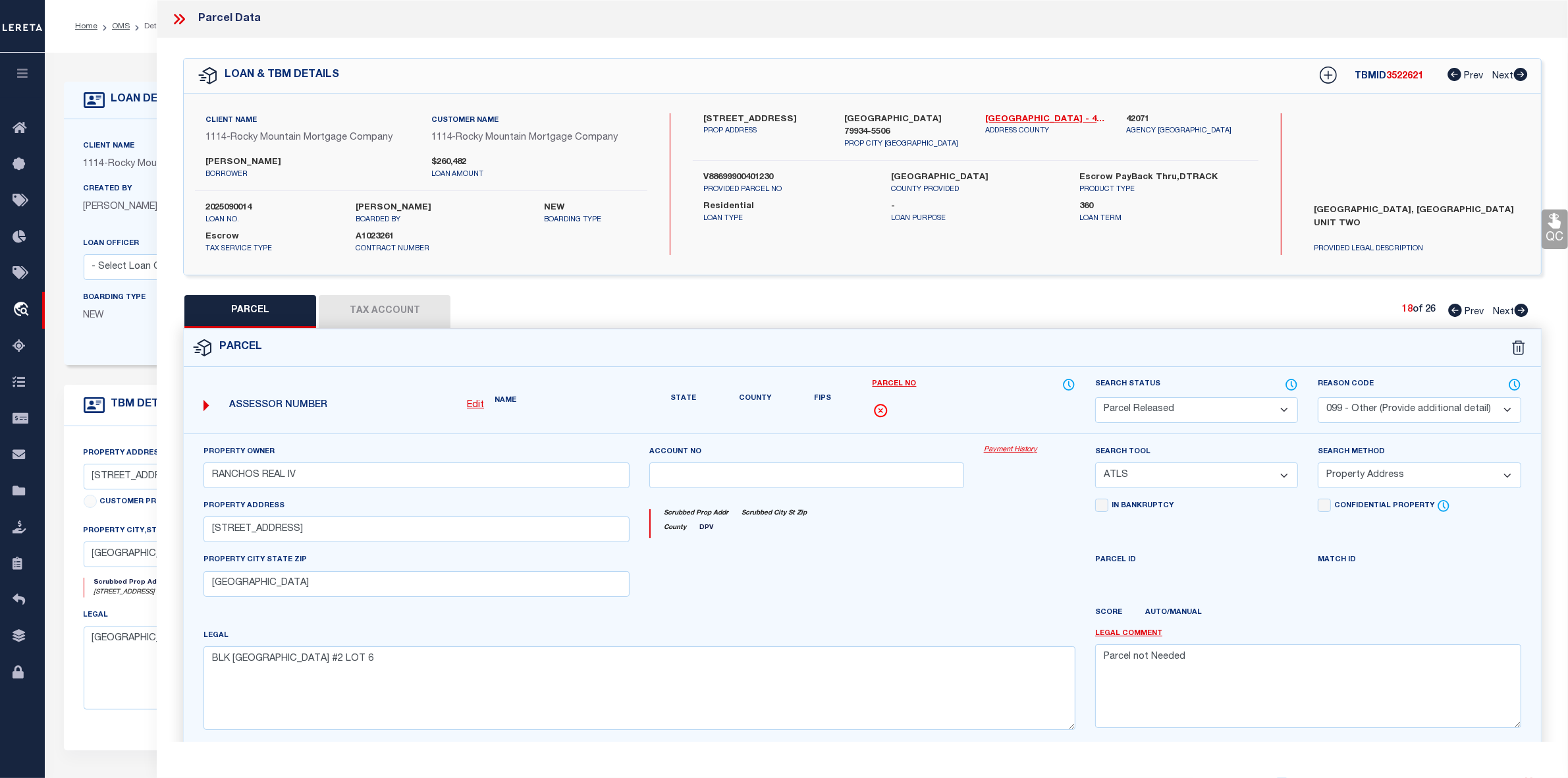
click at [1521, 306] on icon at bounding box center [1521, 310] width 14 height 13
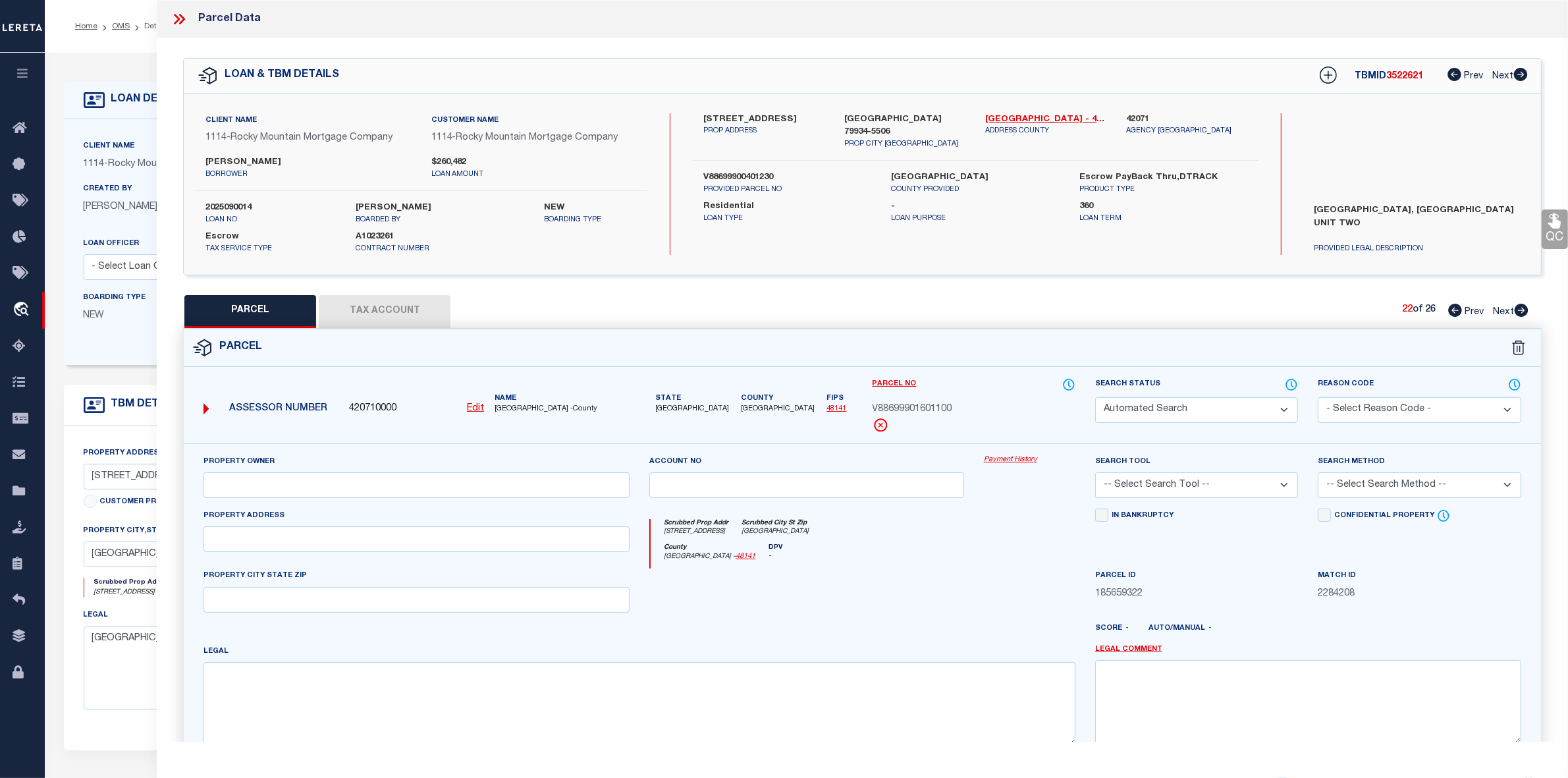
click at [1521, 306] on icon at bounding box center [1521, 310] width 14 height 13
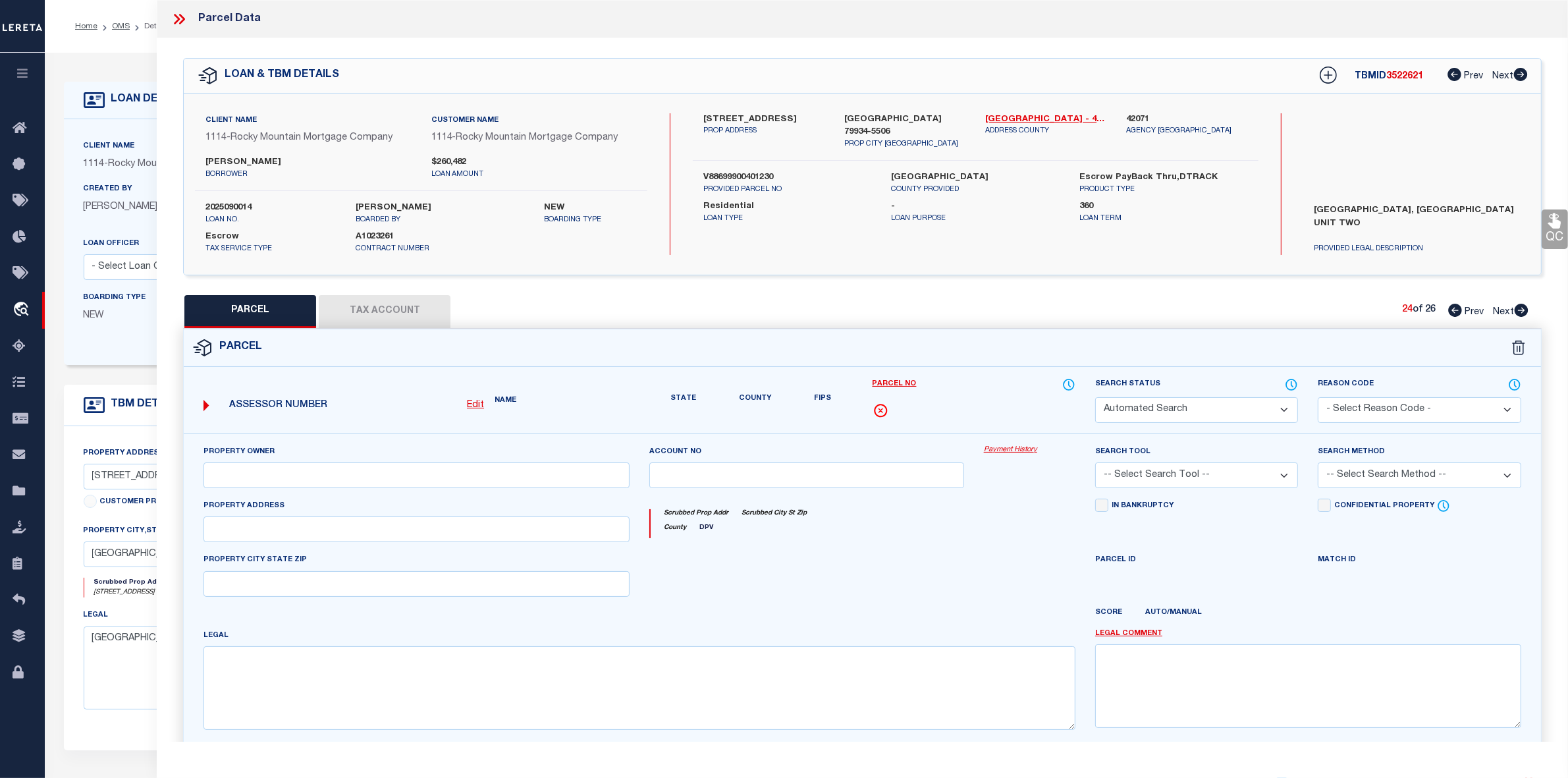
click at [1521, 306] on icon at bounding box center [1521, 310] width 14 height 13
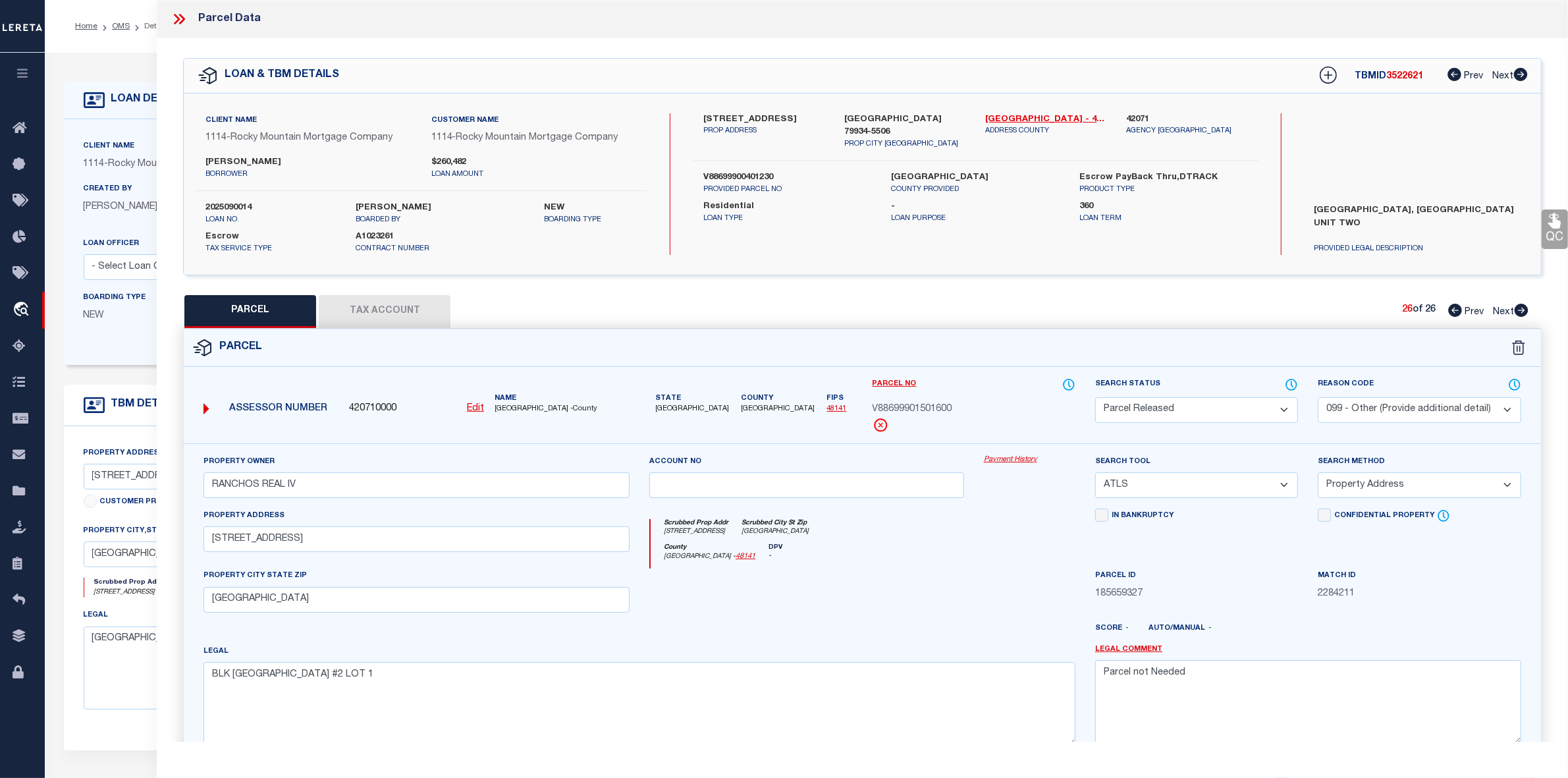
click at [1521, 306] on icon at bounding box center [1521, 310] width 14 height 13
click at [113, 26] on link "OMS" at bounding box center [121, 26] width 18 height 8
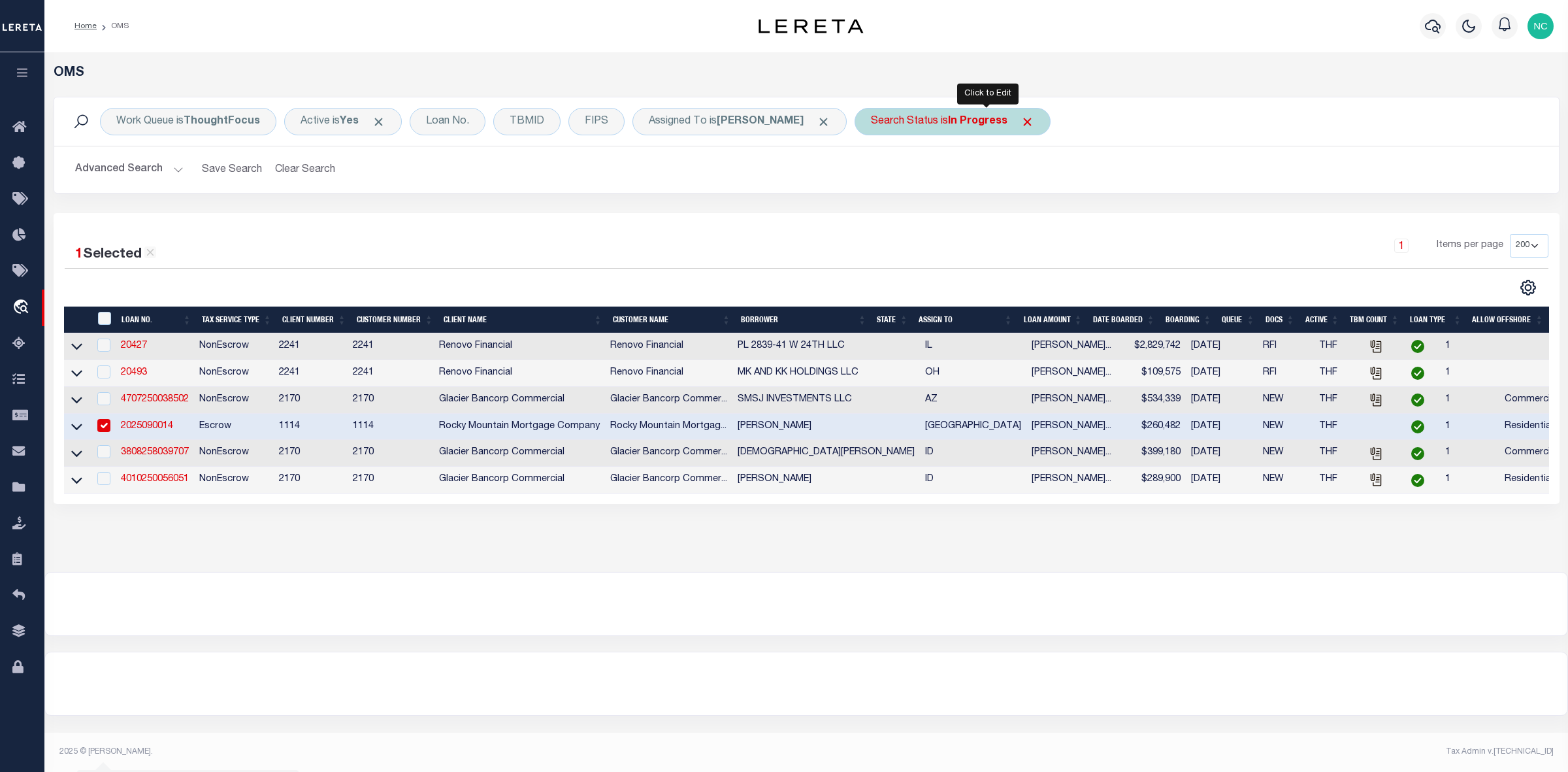
click at [1005, 131] on div "Search Status is In Progress" at bounding box center [953, 122] width 196 height 28
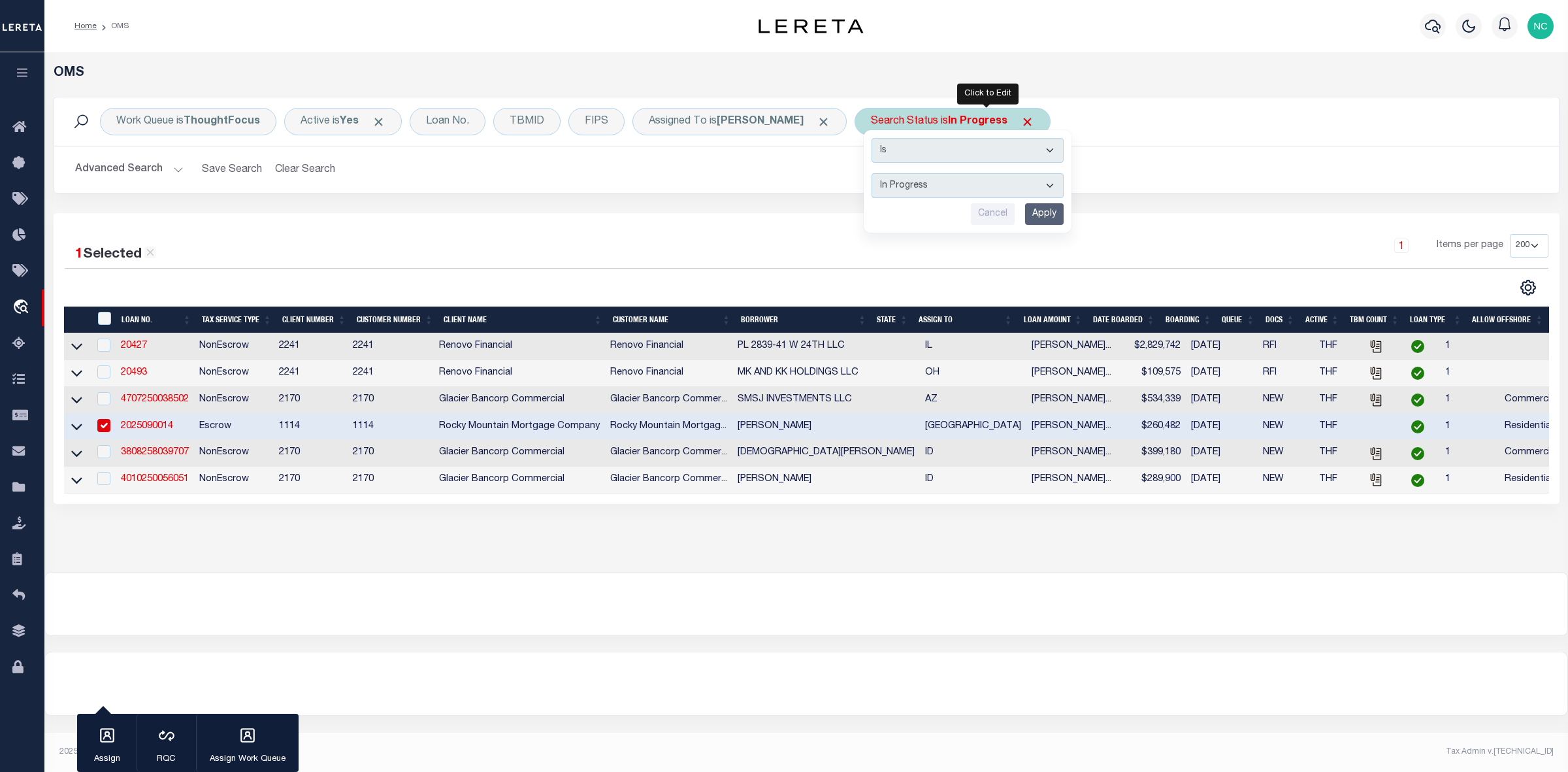
click at [962, 184] on select "Automated Search Bad Parcel Complete Duplicate Parcel High Dollar Reporting In …" at bounding box center [968, 185] width 192 height 25
click at [907, 174] on select "Automated Search Bad Parcel Complete Duplicate Parcel High Dollar Reporting In …" at bounding box center [968, 185] width 192 height 25
drag, startPoint x: 978, startPoint y: 175, endPoint x: 967, endPoint y: 183, distance: 13.6
click at [978, 175] on select "Automated Search Bad Parcel Complete Duplicate Parcel High Dollar Reporting In …" at bounding box center [968, 185] width 192 height 25
click at [907, 174] on select "Automated Search Bad Parcel Complete Duplicate Parcel High Dollar Reporting In …" at bounding box center [968, 185] width 192 height 25
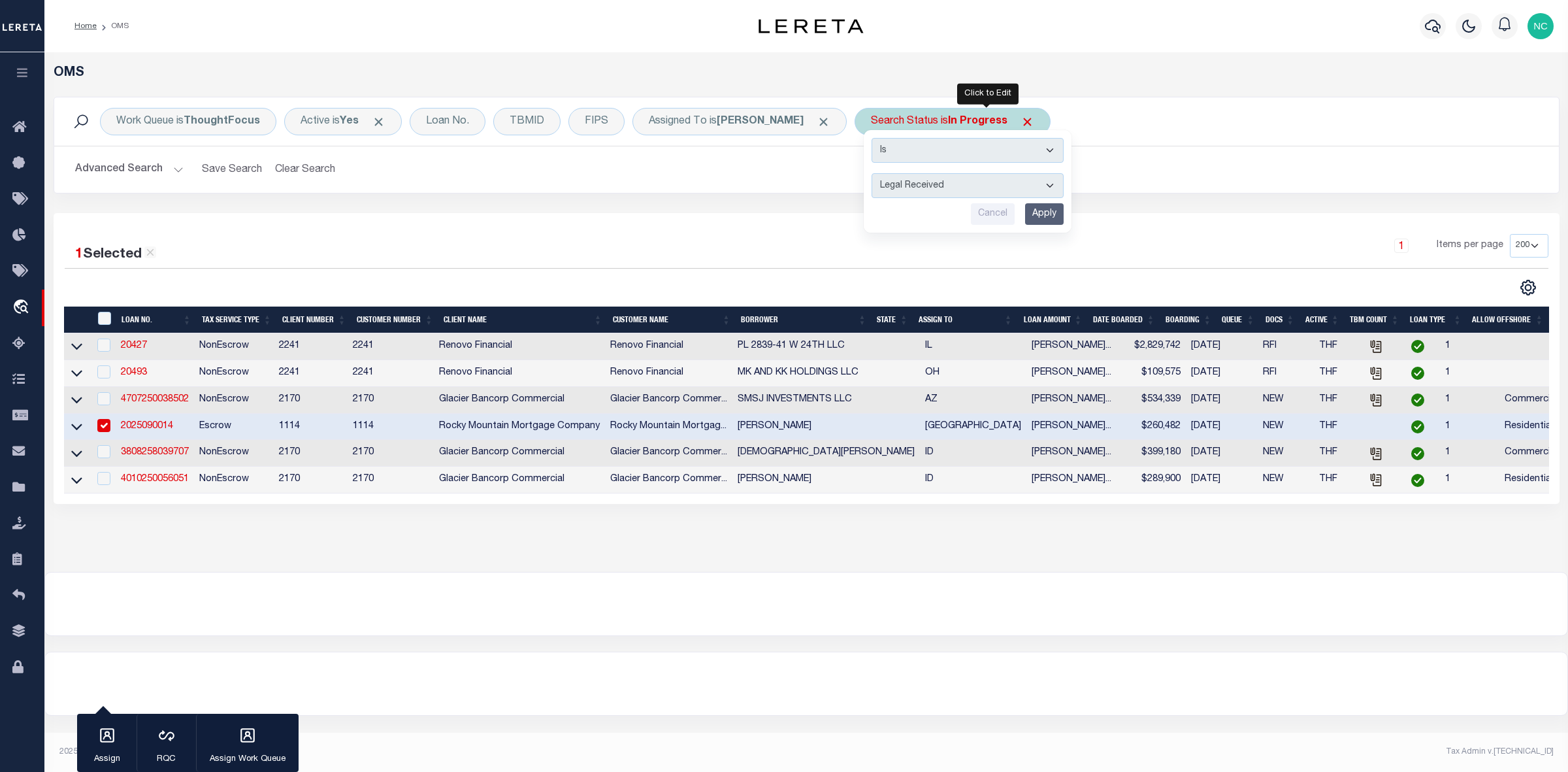
click at [1064, 213] on input "Apply" at bounding box center [1044, 214] width 39 height 21
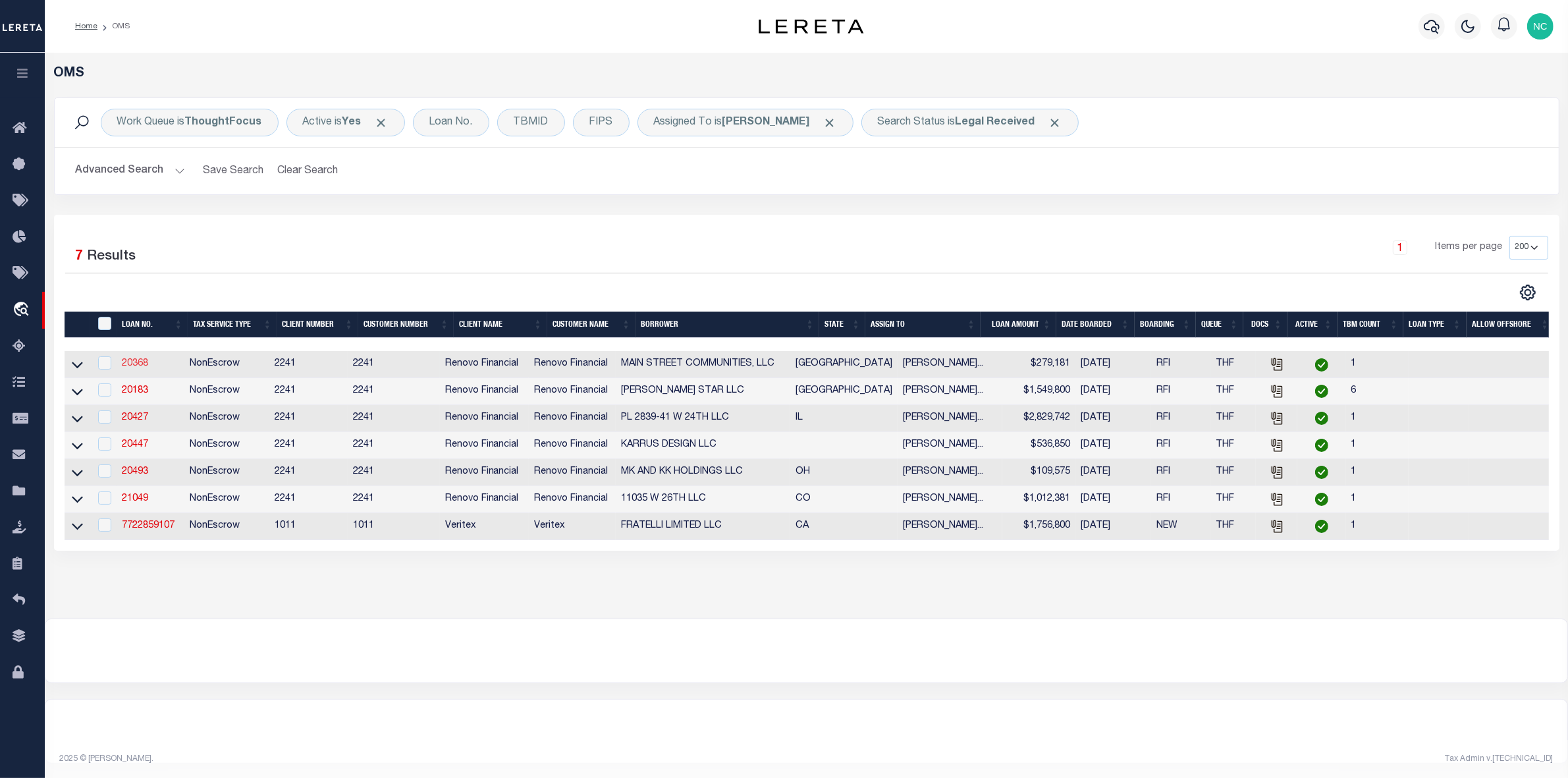
click at [139, 369] on link "20368" at bounding box center [135, 364] width 26 height 10
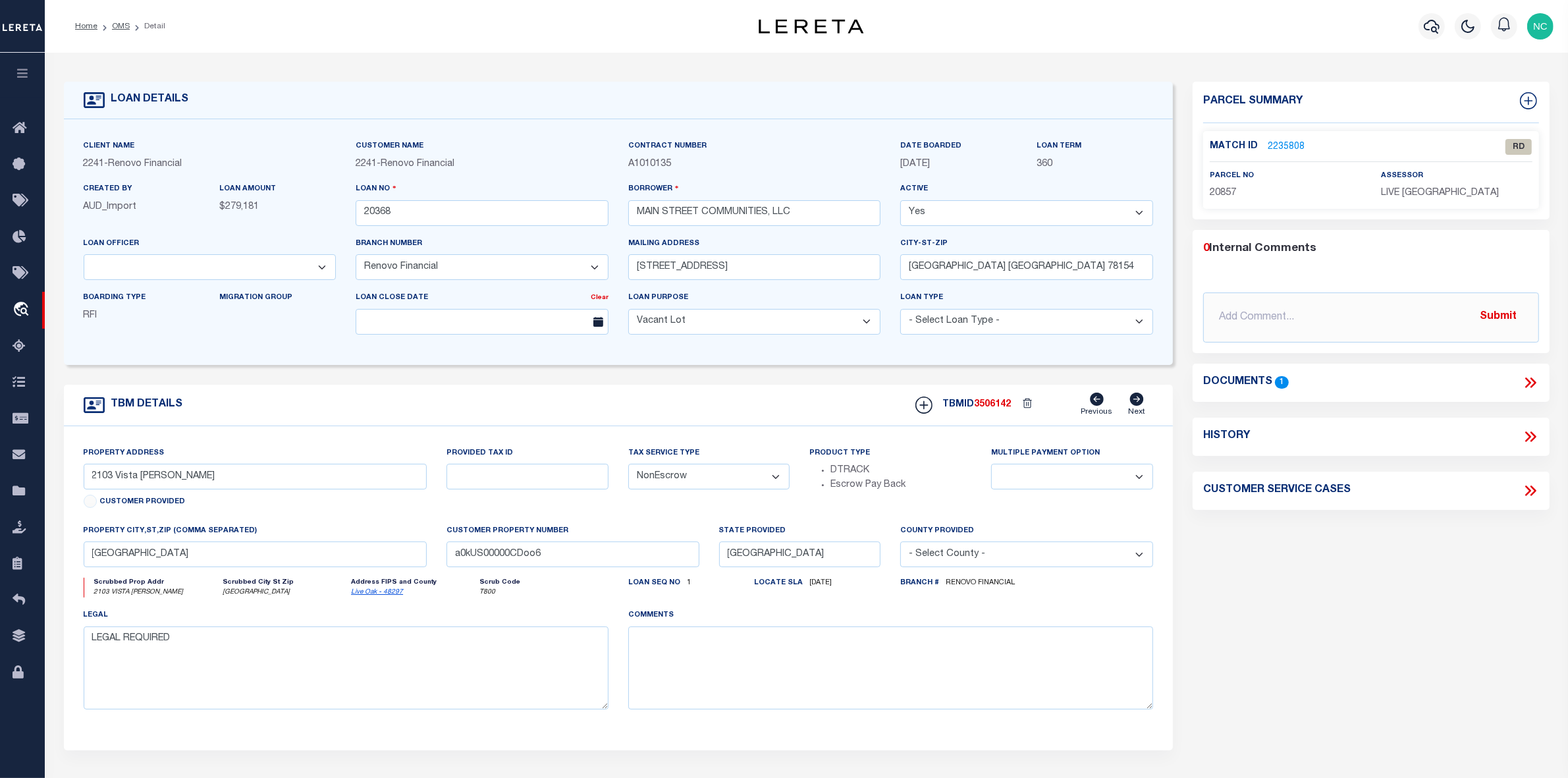
click at [1288, 147] on link "2235808" at bounding box center [1286, 147] width 37 height 14
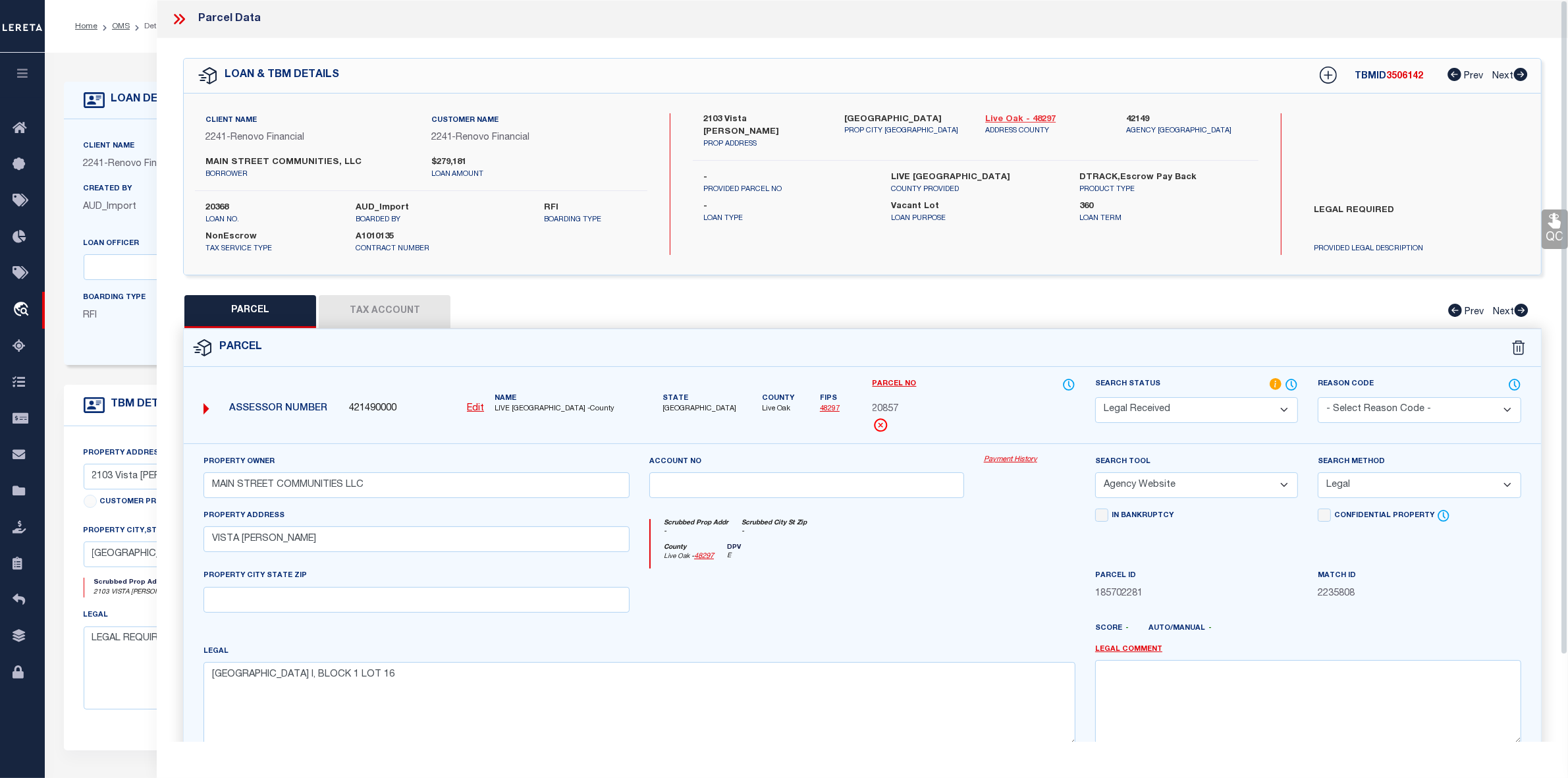
click at [1017, 119] on link "Live Oak - 48297" at bounding box center [1045, 119] width 121 height 13
click at [125, 24] on link "OMS" at bounding box center [121, 26] width 18 height 8
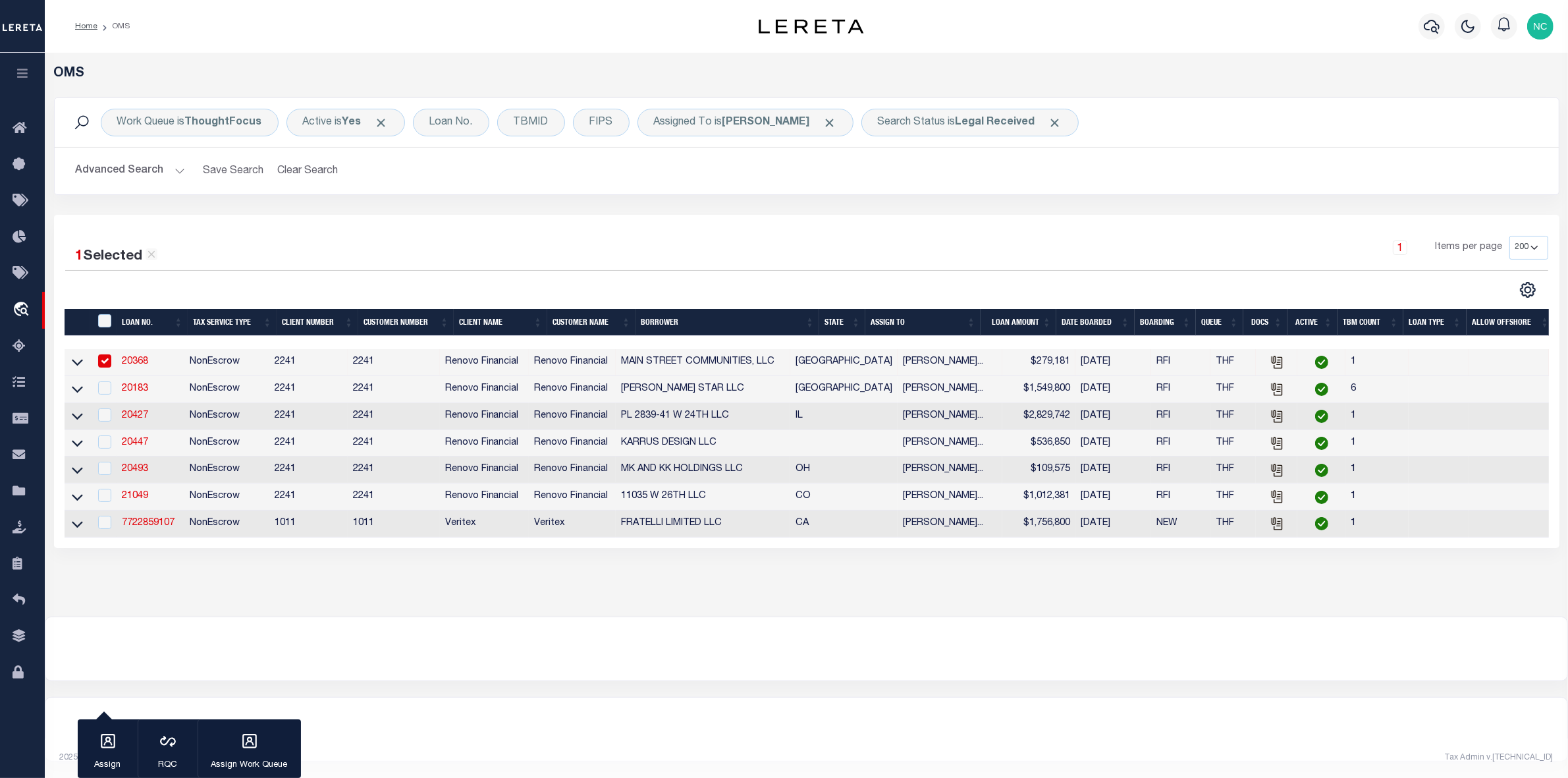
click at [101, 365] on input "checkbox" at bounding box center [105, 361] width 13 height 13
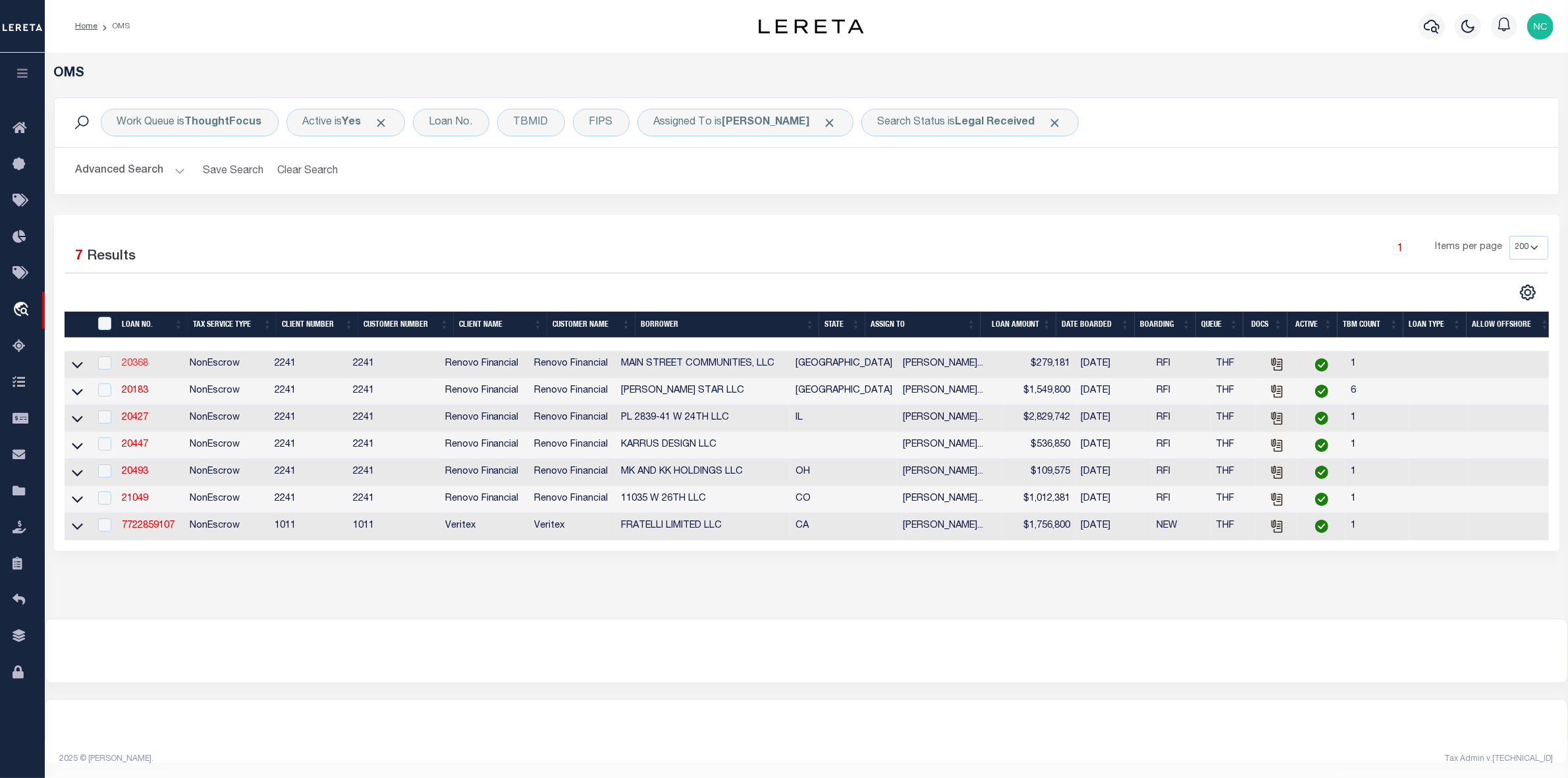
click at [127, 362] on link "20368" at bounding box center [135, 364] width 26 height 10
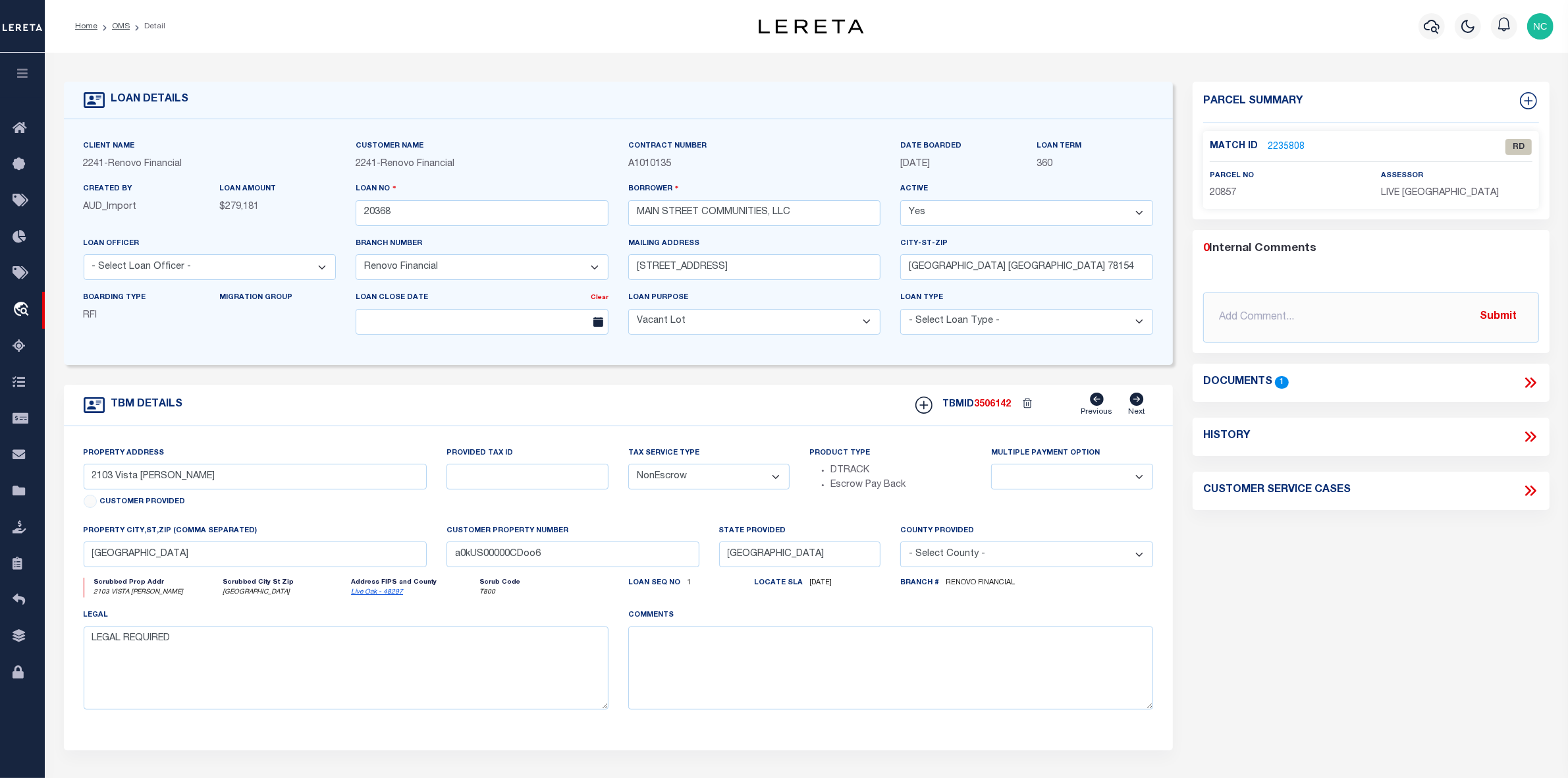
click at [1531, 387] on icon at bounding box center [1532, 382] width 6 height 10
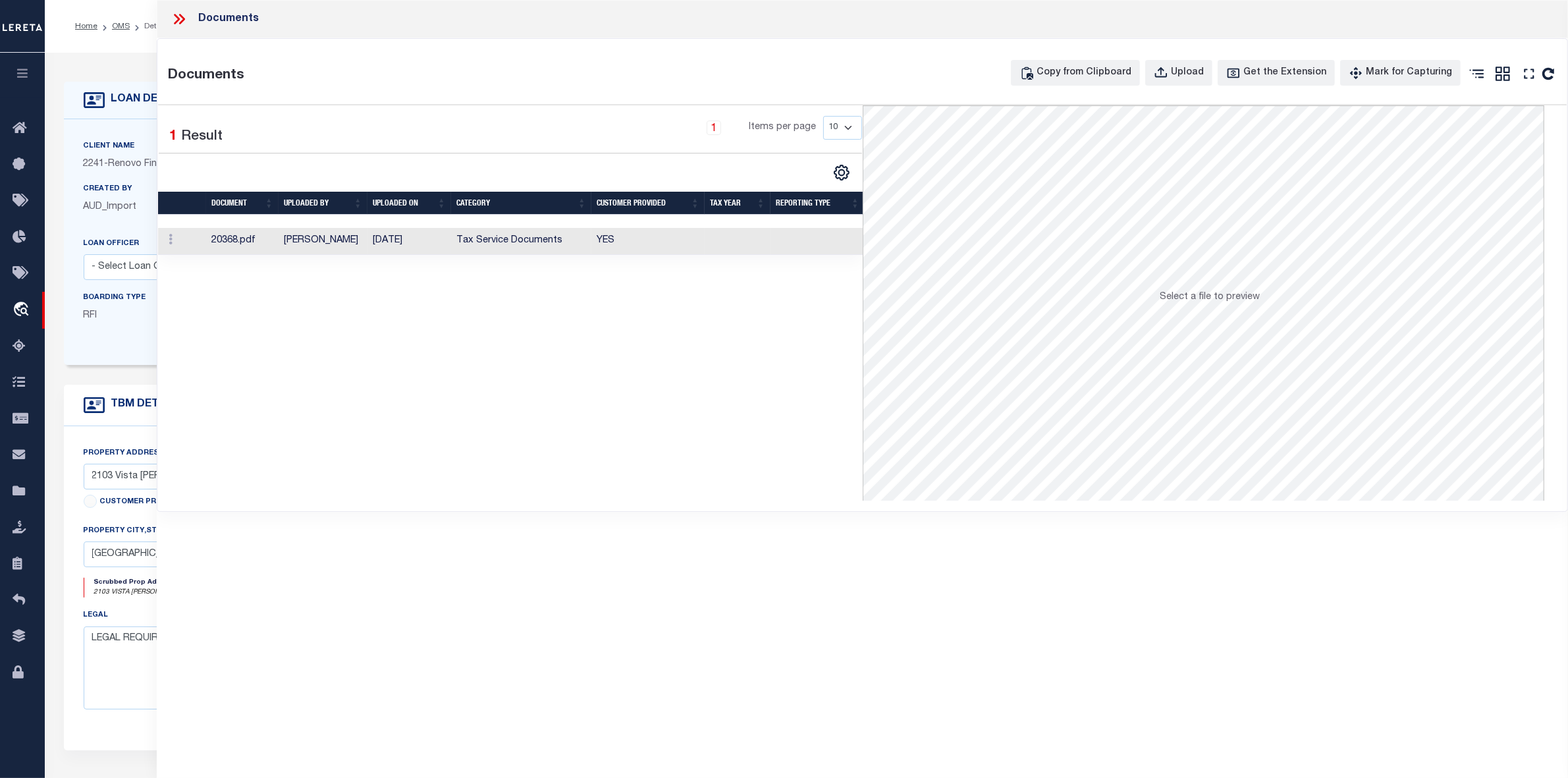
click at [376, 239] on td "[DATE]" at bounding box center [409, 242] width 83 height 27
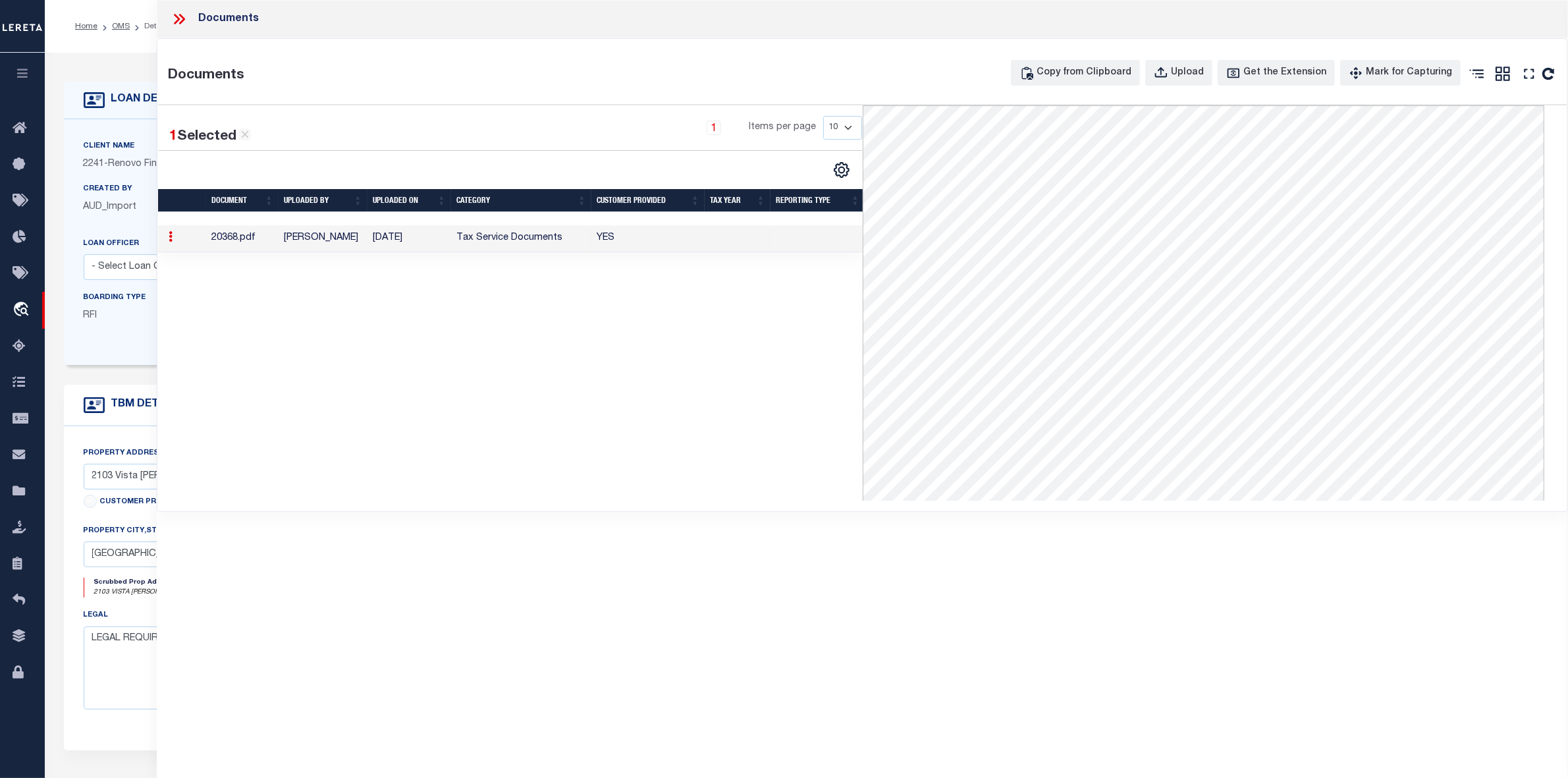
click at [183, 18] on icon at bounding box center [182, 18] width 6 height 10
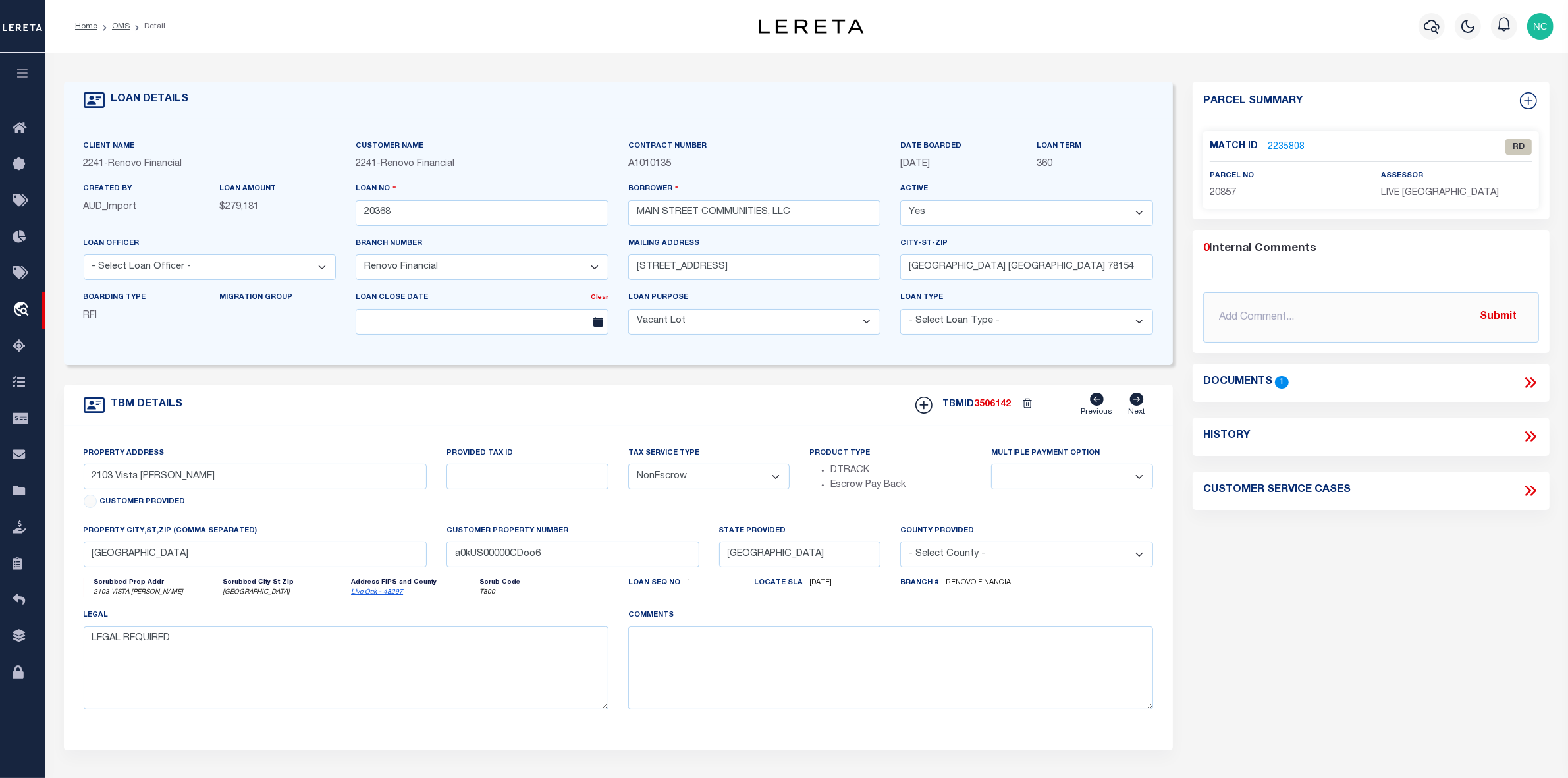
click at [1285, 146] on link "2235808" at bounding box center [1286, 147] width 37 height 14
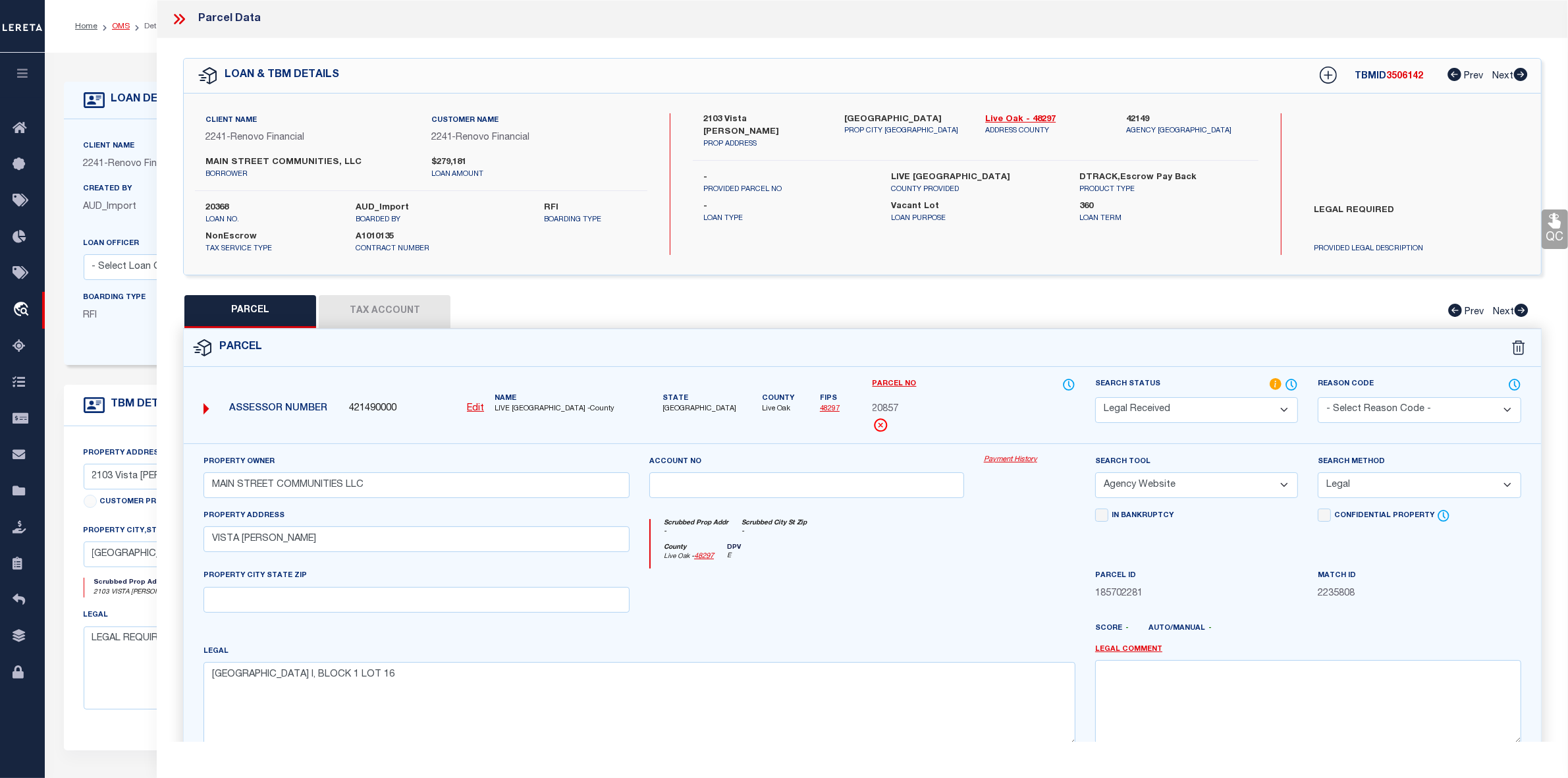
click at [119, 28] on link "OMS" at bounding box center [121, 26] width 18 height 8
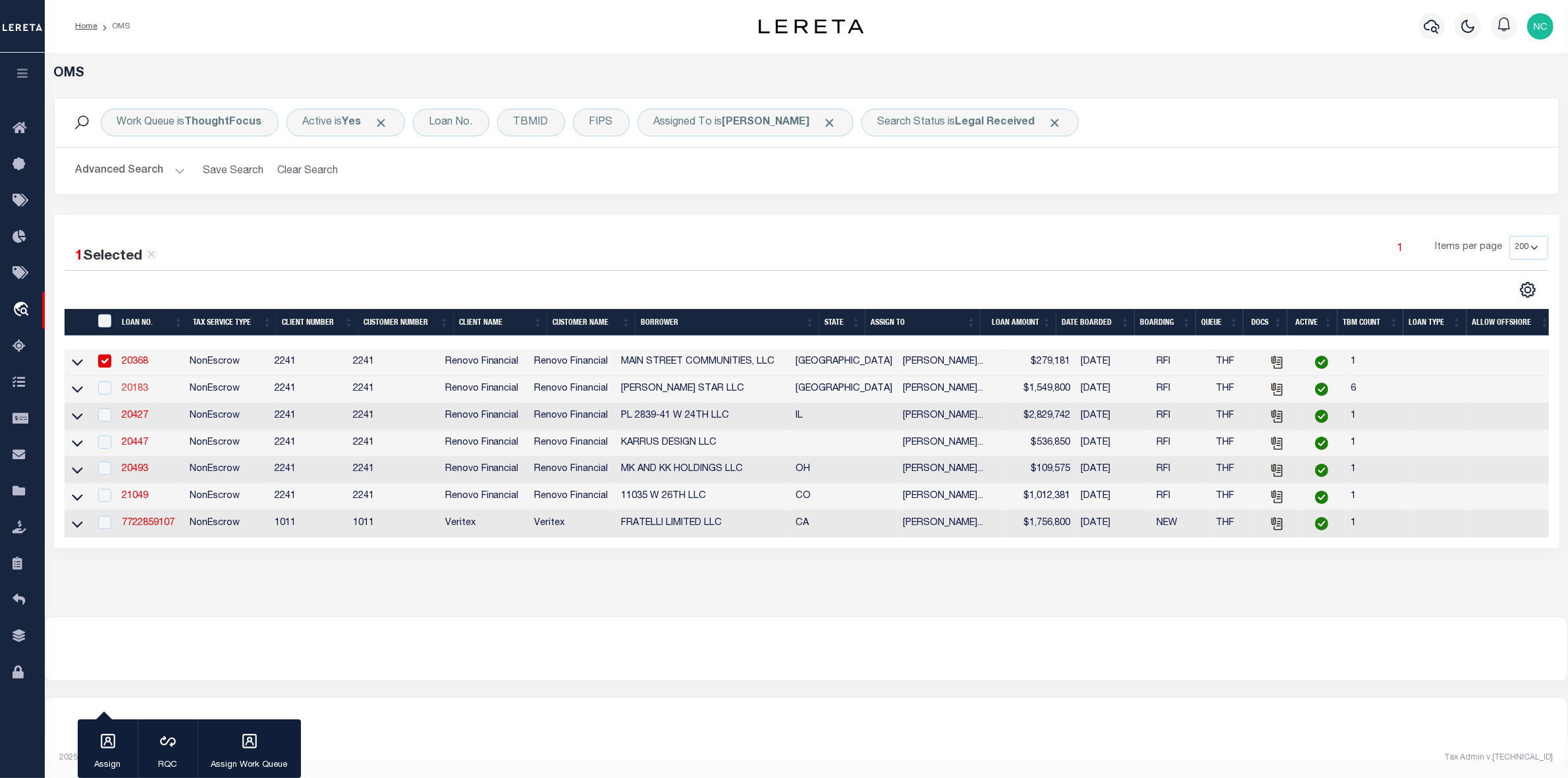
click at [130, 390] on link "20183" at bounding box center [135, 389] width 26 height 10
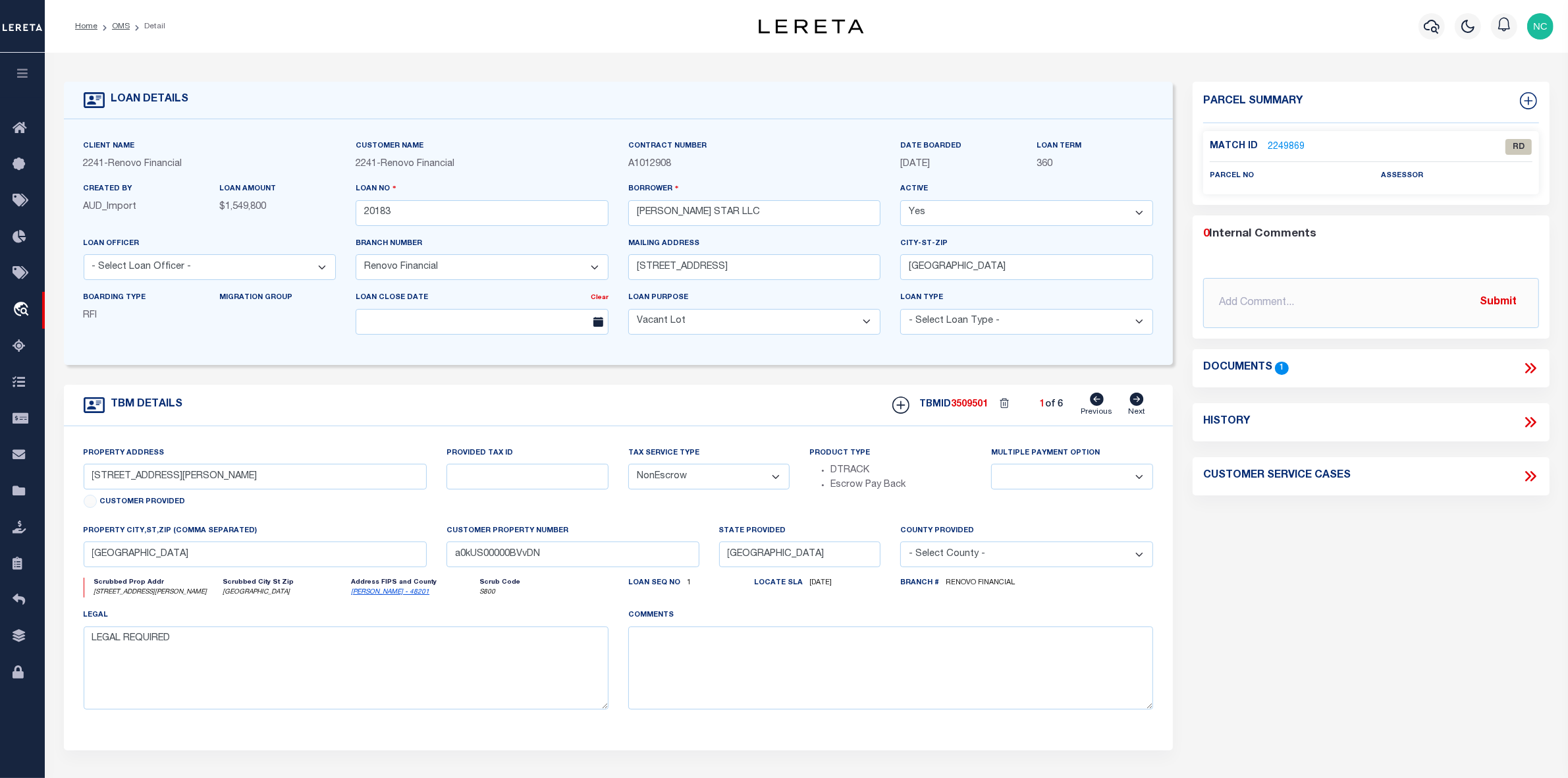
click at [1289, 147] on link "2249869" at bounding box center [1286, 147] width 37 height 14
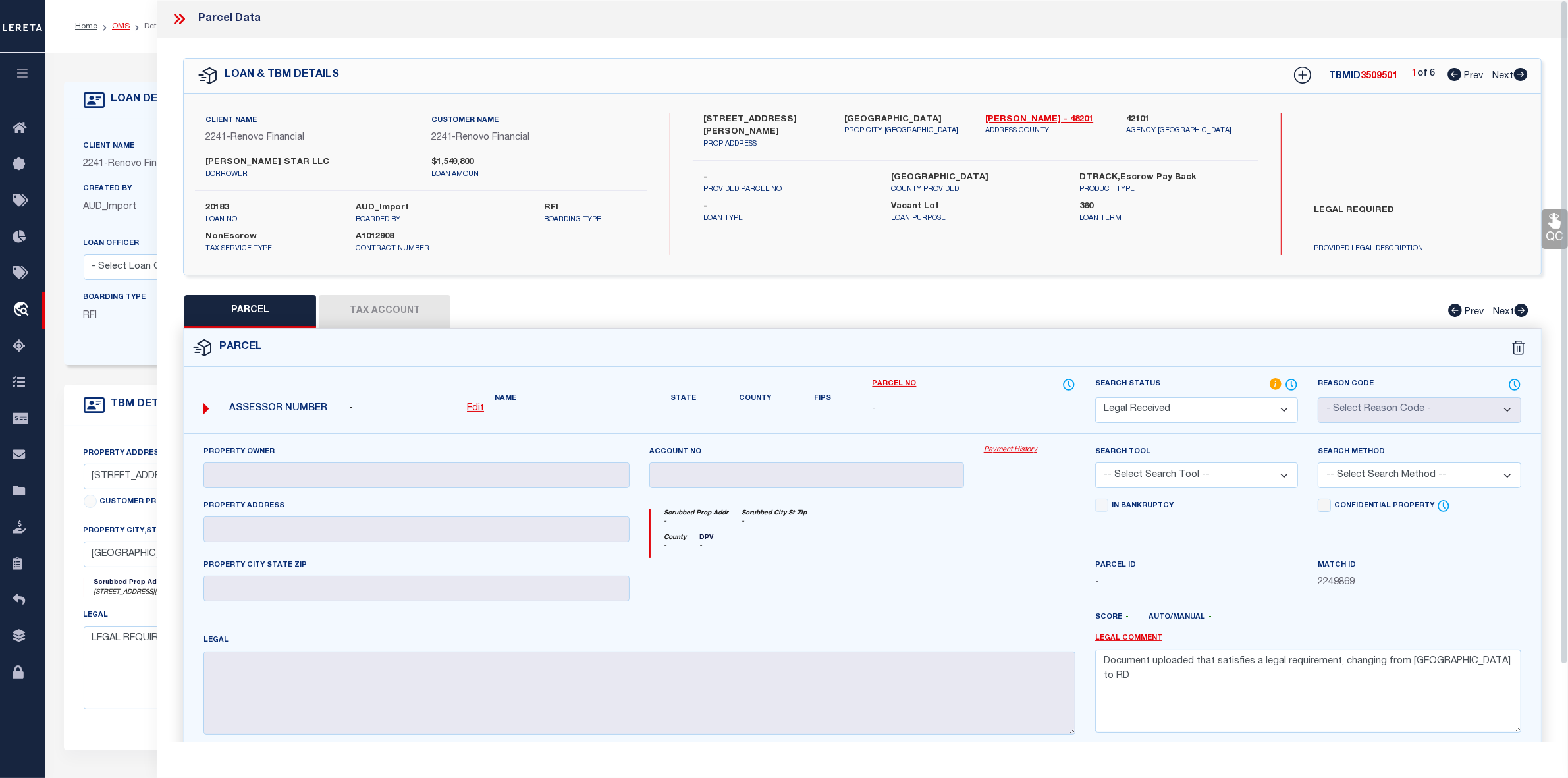
click at [116, 26] on link "OMS" at bounding box center [121, 26] width 18 height 8
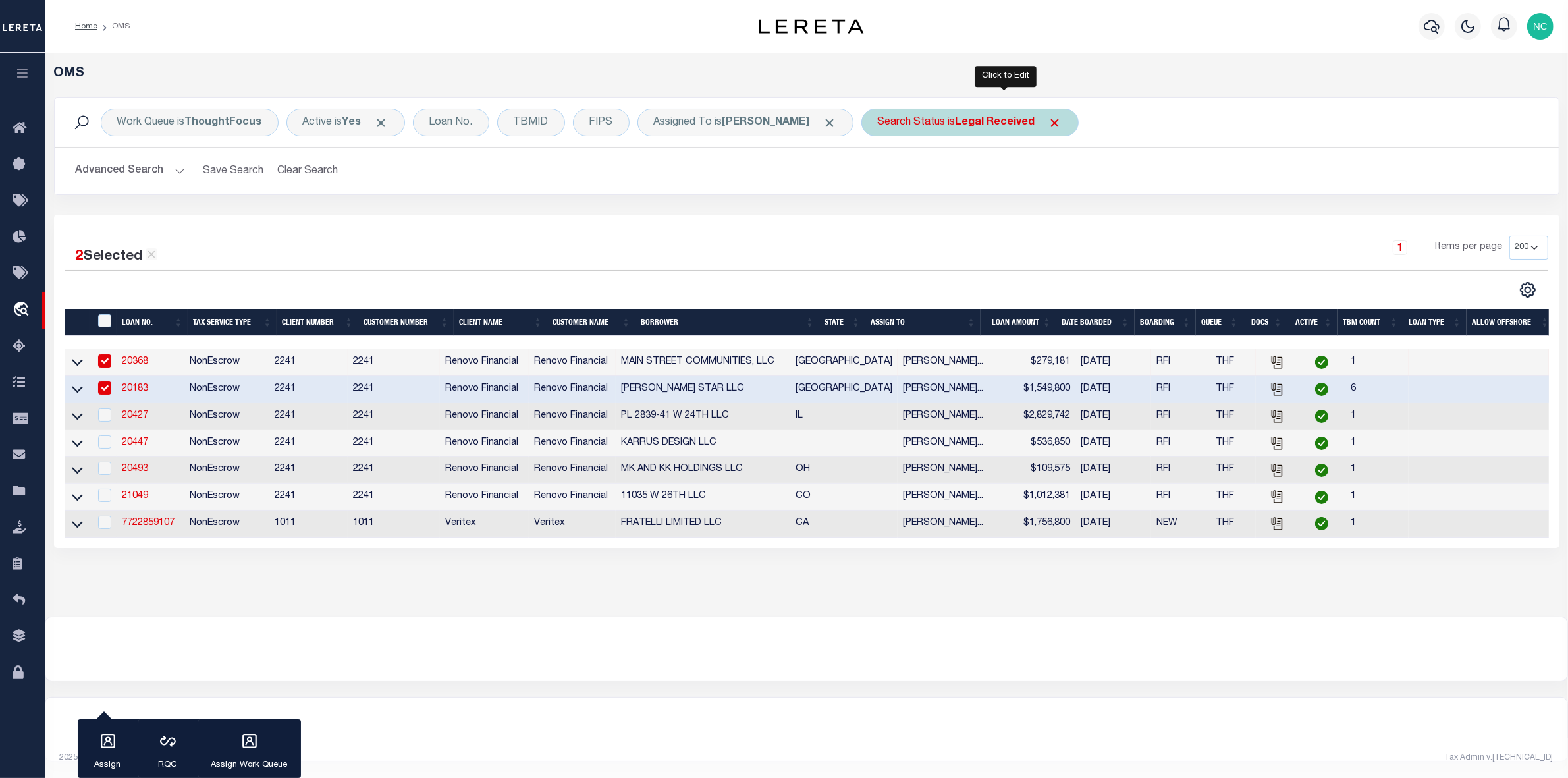
click at [1016, 125] on b "Legal Received" at bounding box center [995, 122] width 79 height 10
click at [1007, 195] on select "Automated Search Bad Parcel Complete Duplicate Parcel High Dollar Reporting In …" at bounding box center [975, 187] width 194 height 25
click at [914, 175] on select "Automated Search Bad Parcel Complete Duplicate Parcel High Dollar Reporting In …" at bounding box center [975, 187] width 194 height 25
click at [1072, 216] on input "Apply" at bounding box center [1052, 216] width 39 height 22
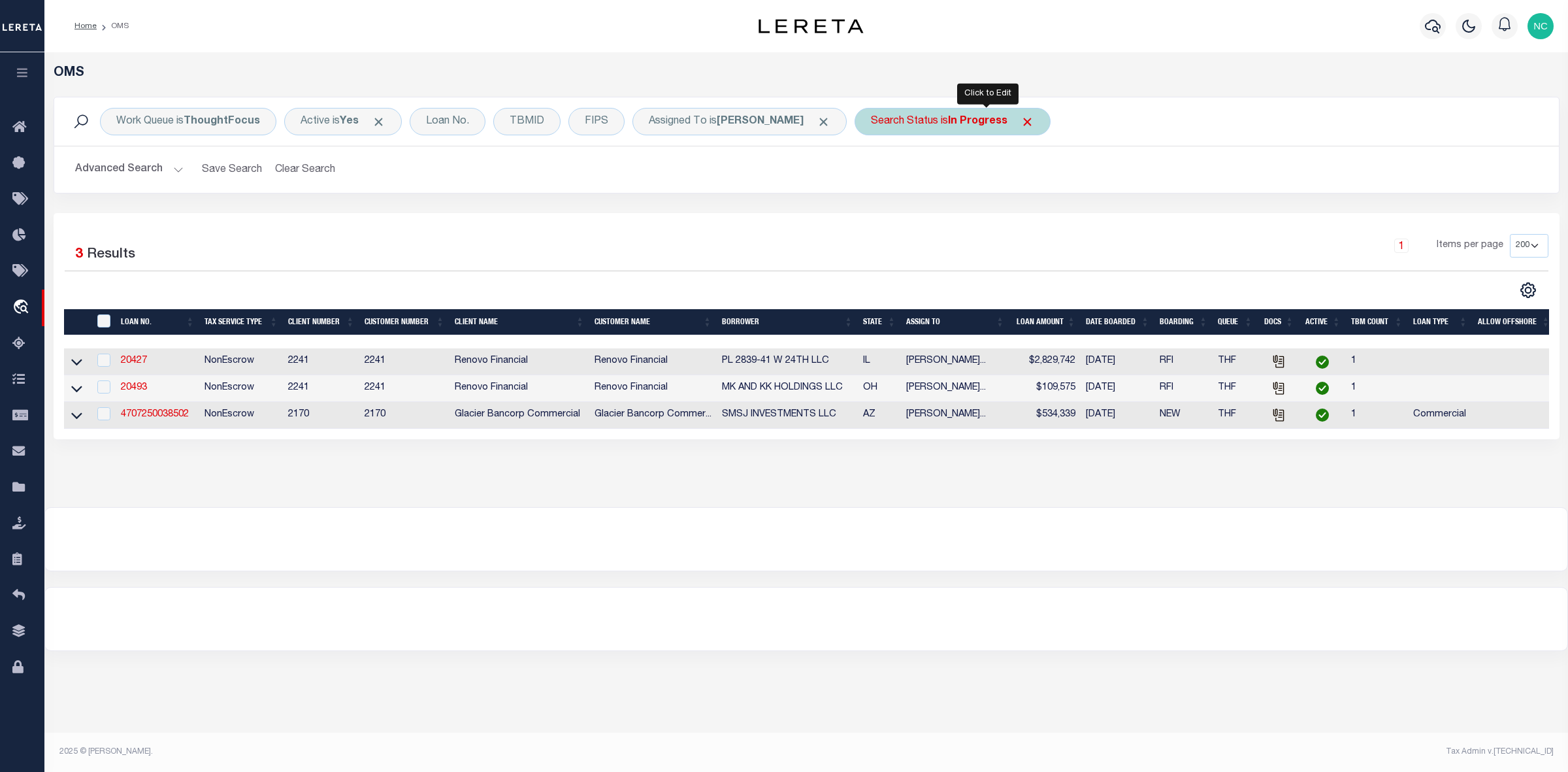
click at [1008, 126] on b "In Progress" at bounding box center [978, 121] width 60 height 10
click at [976, 185] on select "Automated Search Bad Parcel Complete Duplicate Parcel High Dollar Reporting In …" at bounding box center [968, 185] width 192 height 25
click at [907, 174] on select "Automated Search Bad Parcel Complete Duplicate Parcel High Dollar Reporting In …" at bounding box center [968, 185] width 192 height 25
click at [1064, 211] on input "Apply" at bounding box center [1044, 214] width 39 height 21
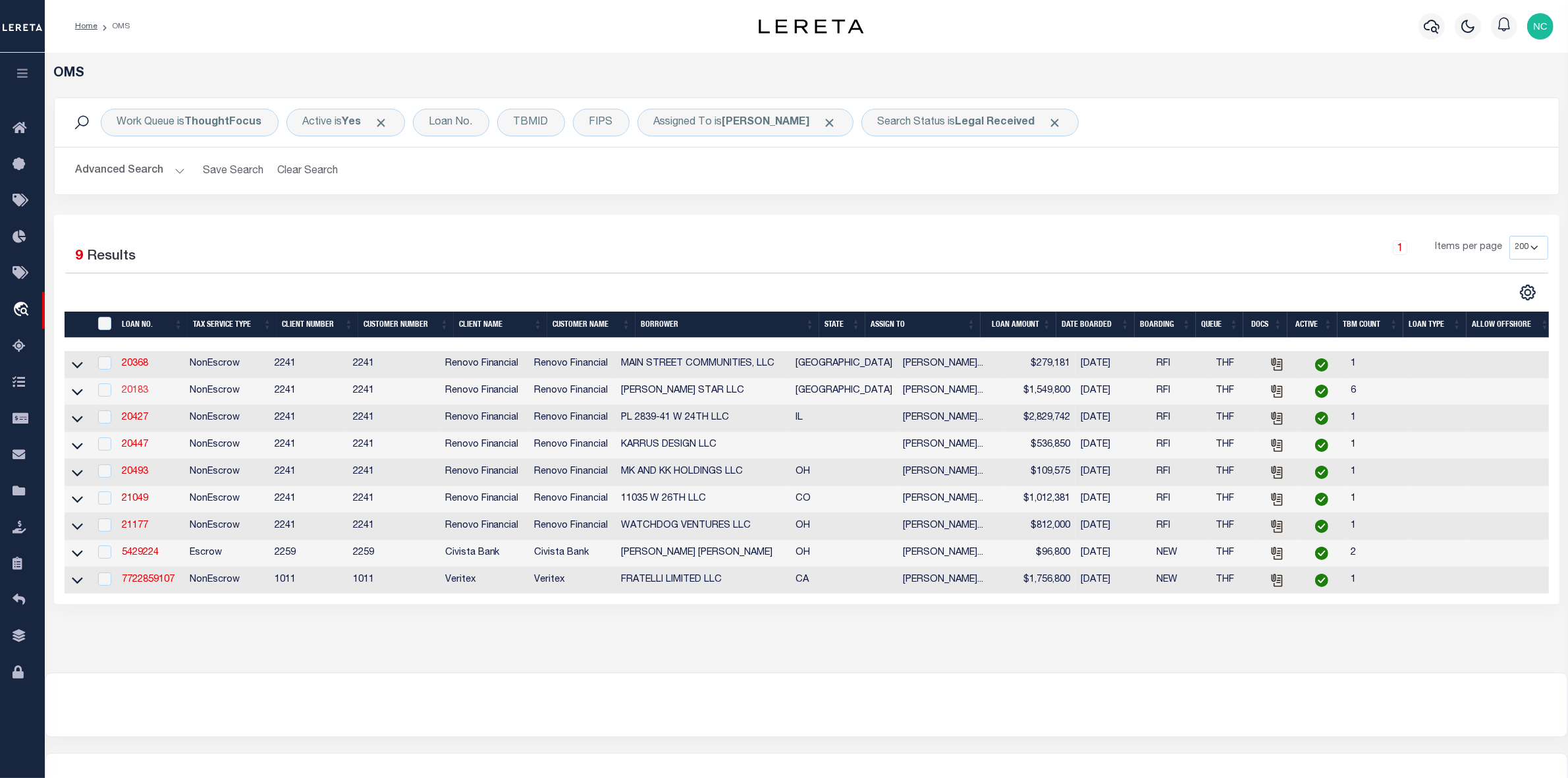
click at [136, 393] on link "20183" at bounding box center [135, 391] width 26 height 10
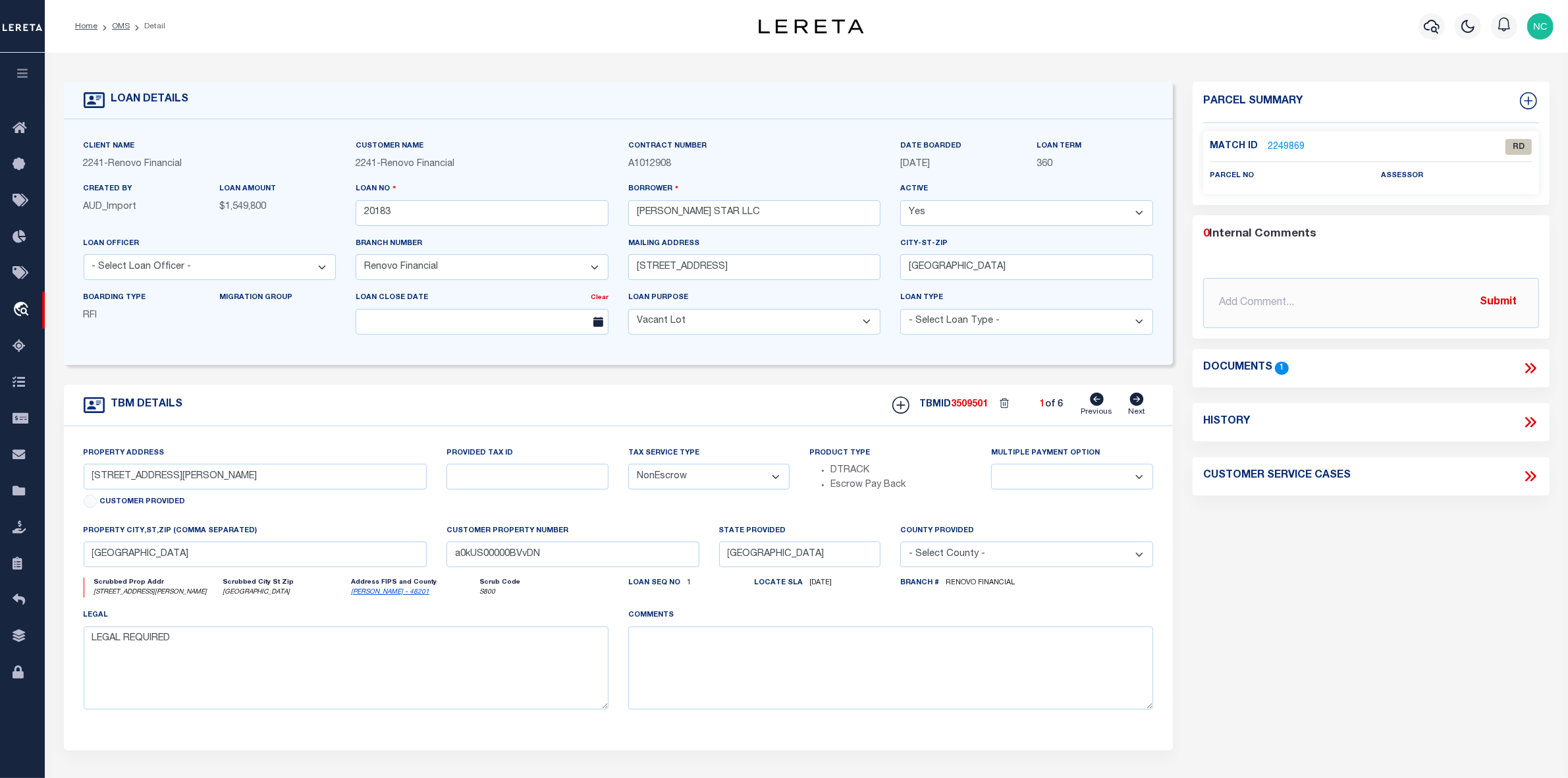
click at [1295, 150] on link "2249869" at bounding box center [1286, 147] width 37 height 14
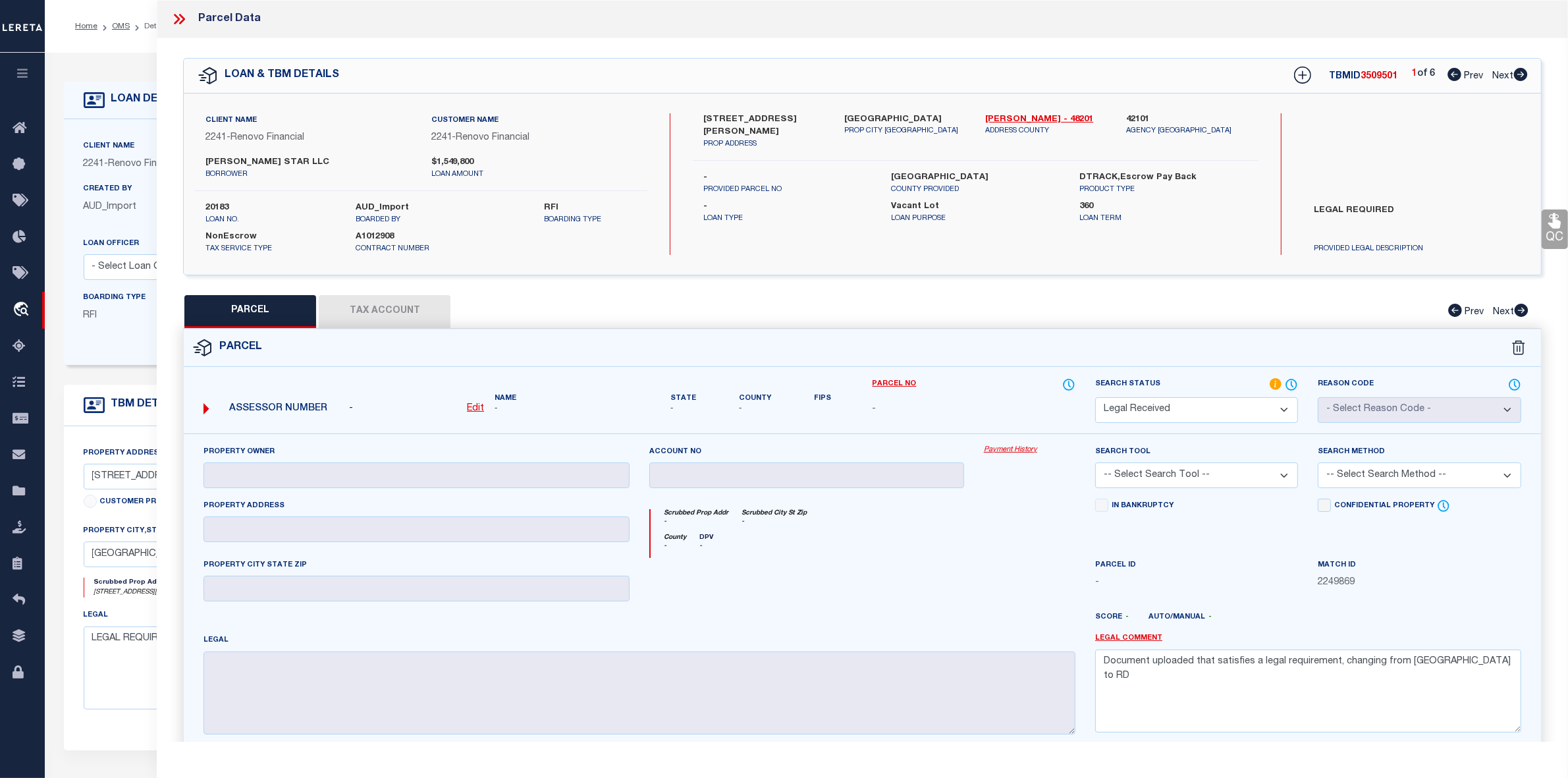
click at [1516, 73] on icon at bounding box center [1520, 75] width 14 height 13
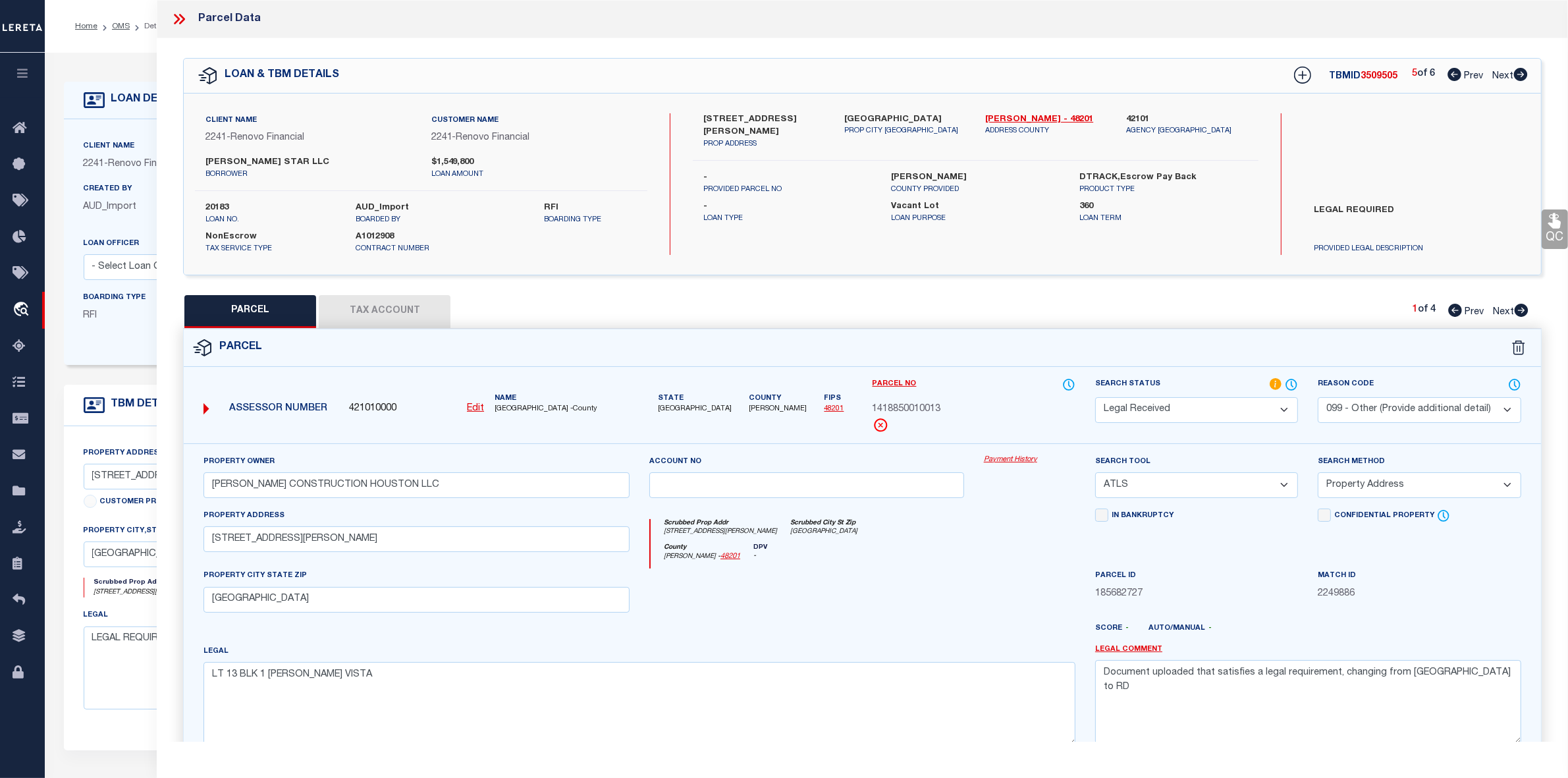
click at [1516, 73] on icon at bounding box center [1520, 75] width 14 height 13
click at [1450, 73] on icon at bounding box center [1453, 75] width 14 height 13
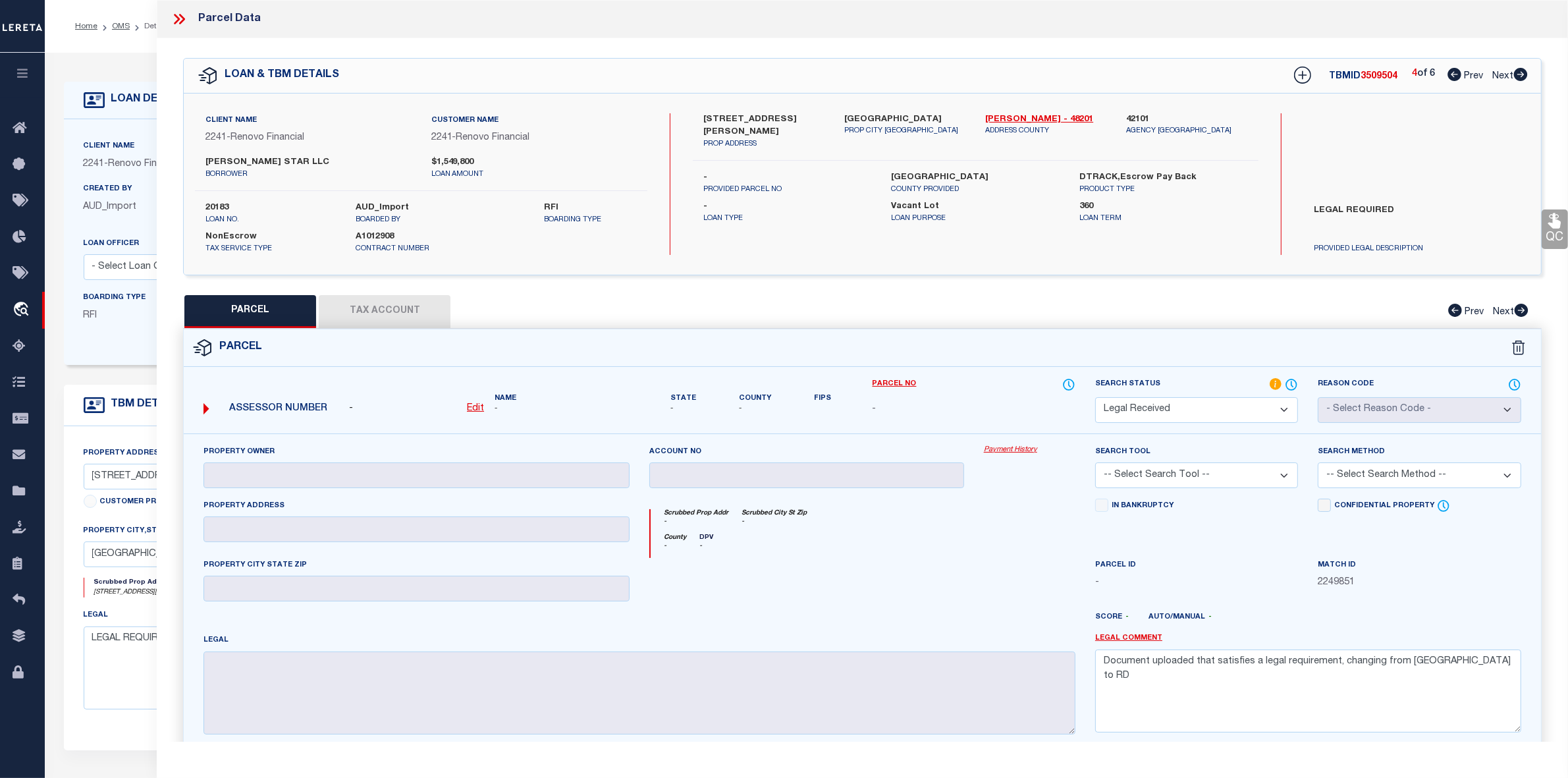
click at [1450, 73] on icon at bounding box center [1453, 75] width 14 height 13
click at [1520, 69] on icon at bounding box center [1521, 75] width 14 height 13
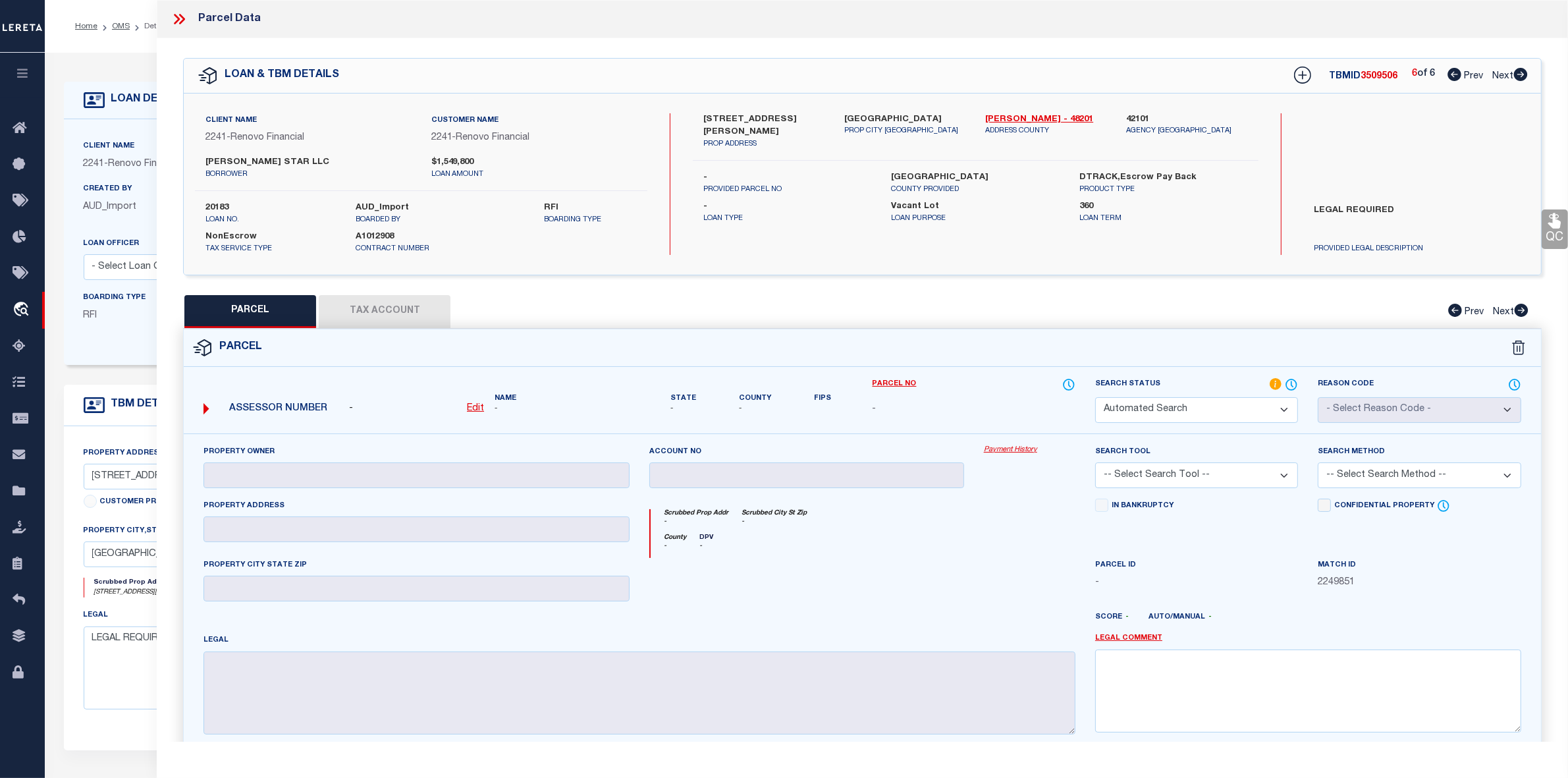
click at [1520, 69] on icon at bounding box center [1521, 75] width 14 height 13
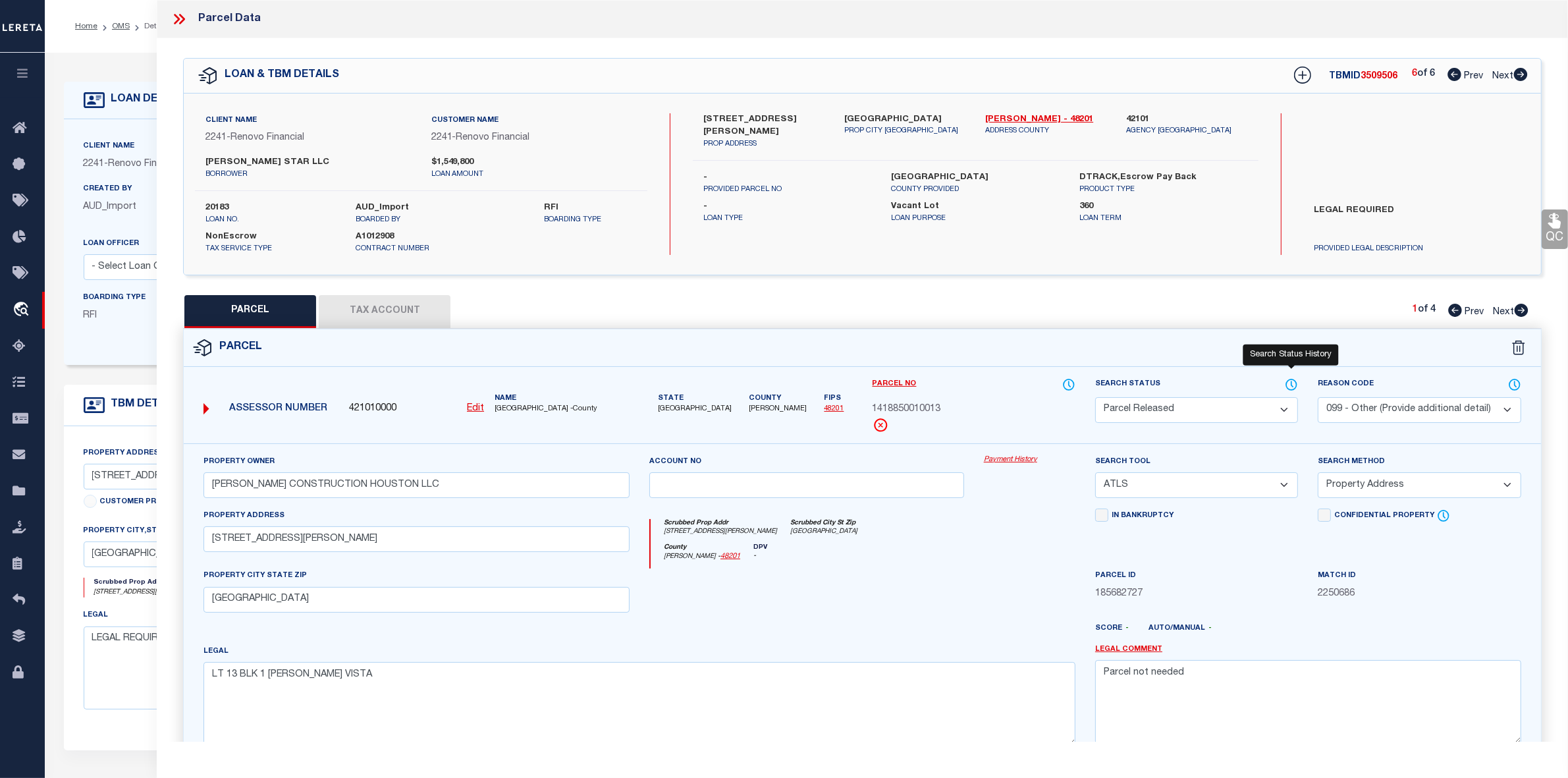
click at [1292, 380] on icon at bounding box center [1291, 385] width 13 height 14
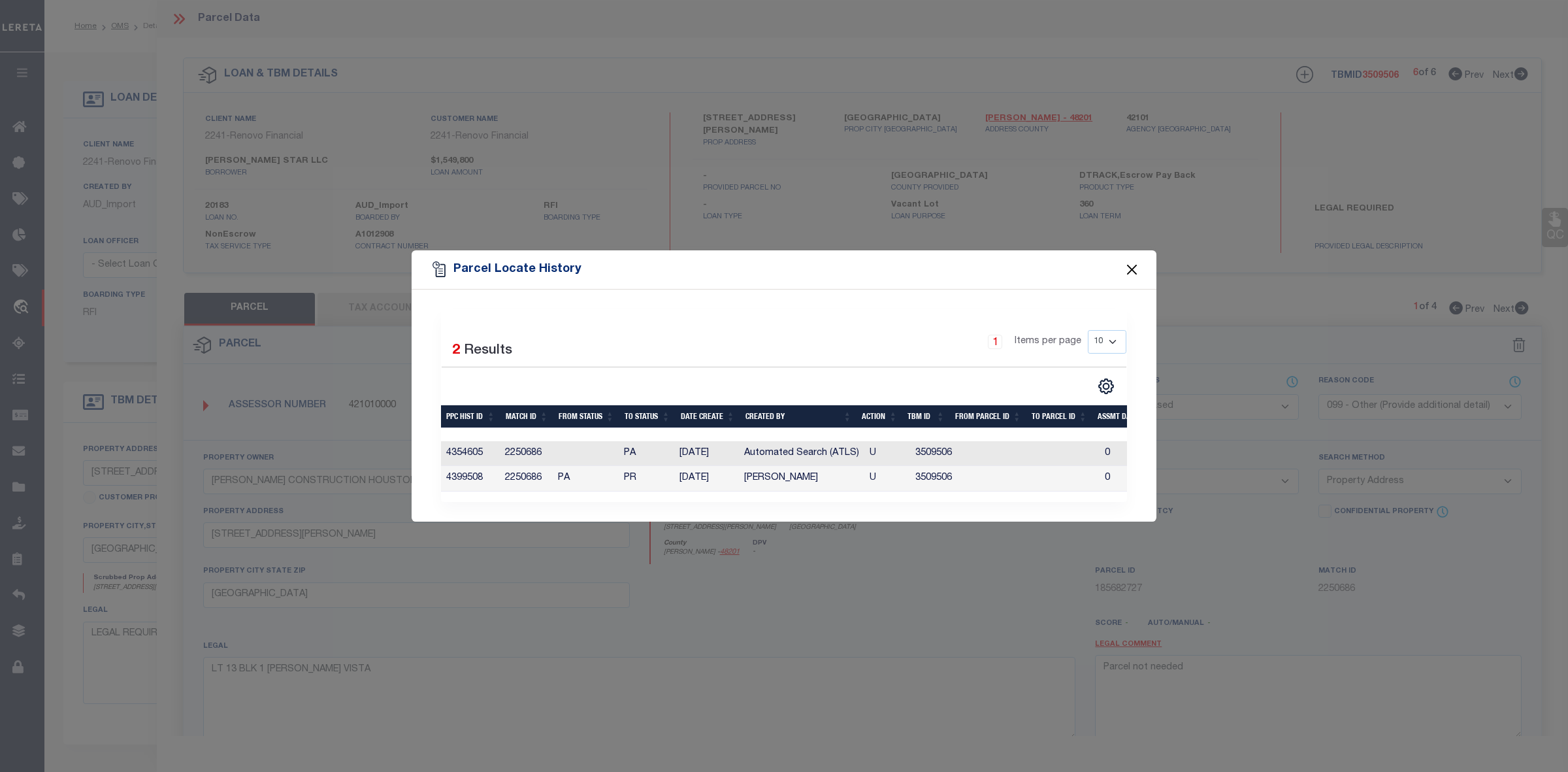
click at [1132, 261] on button "Close" at bounding box center [1132, 269] width 17 height 17
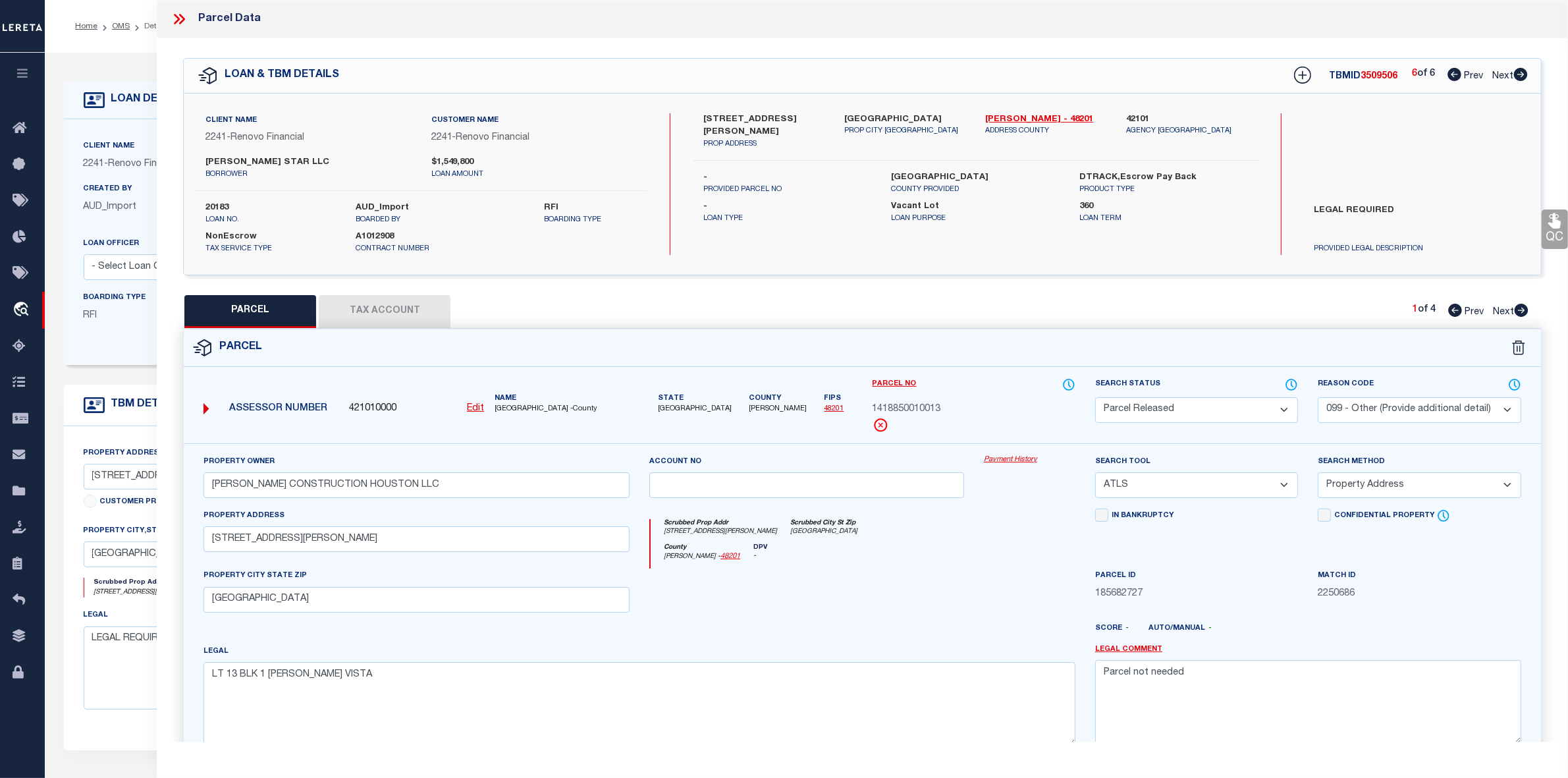
click at [1454, 72] on icon at bounding box center [1453, 75] width 14 height 13
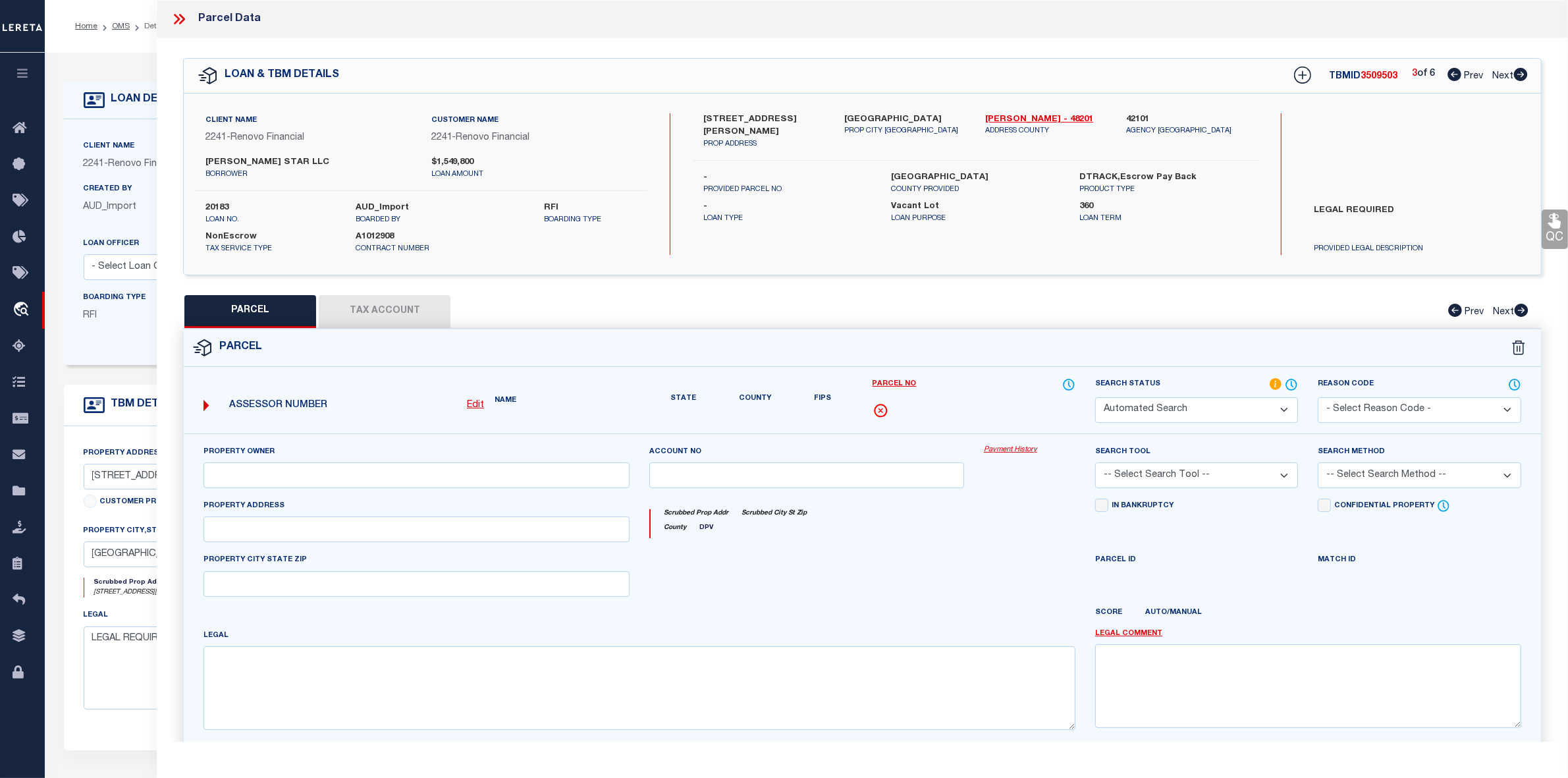
click at [1454, 72] on icon at bounding box center [1453, 75] width 14 height 13
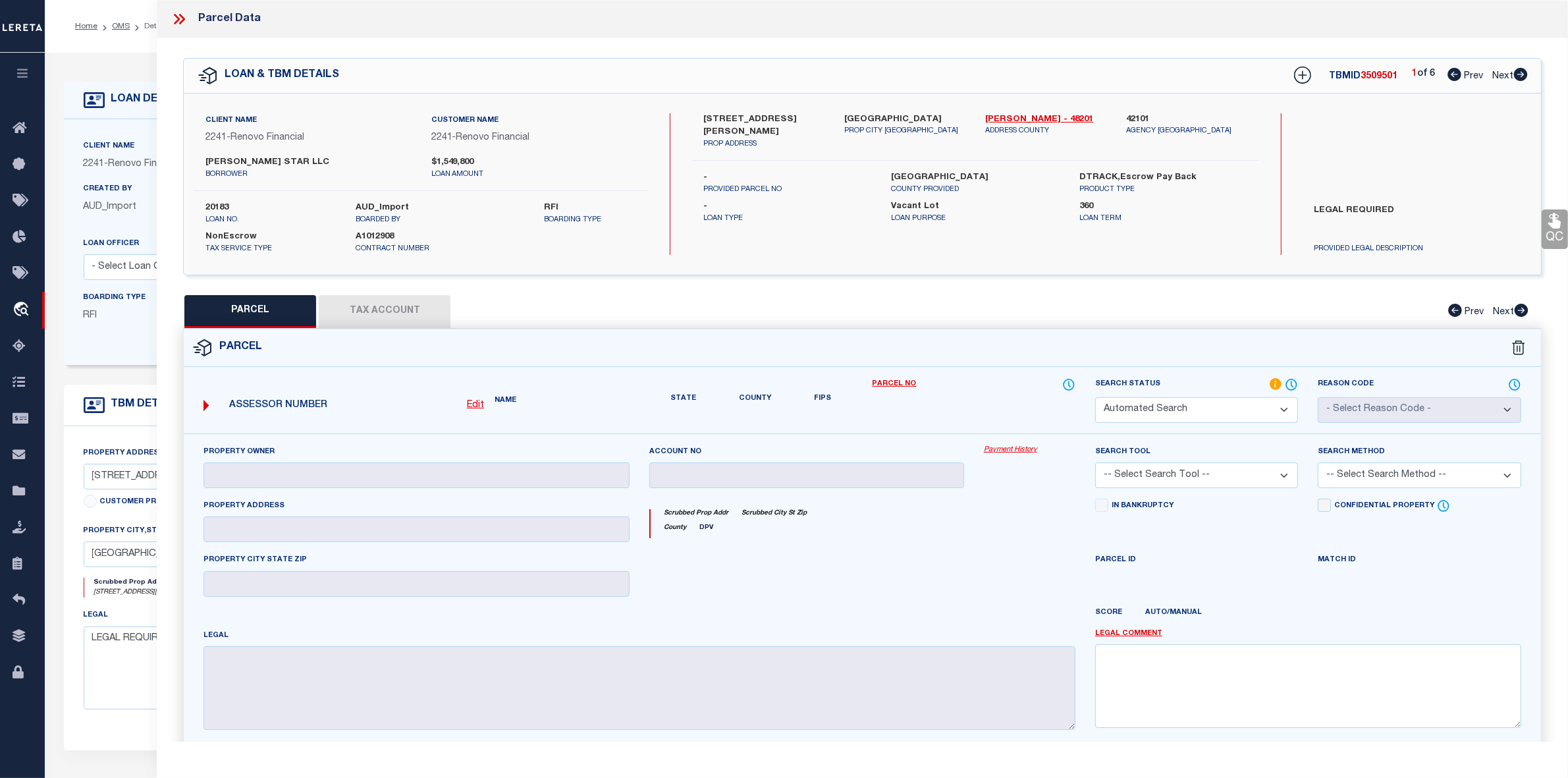
click at [1454, 72] on icon at bounding box center [1453, 75] width 14 height 13
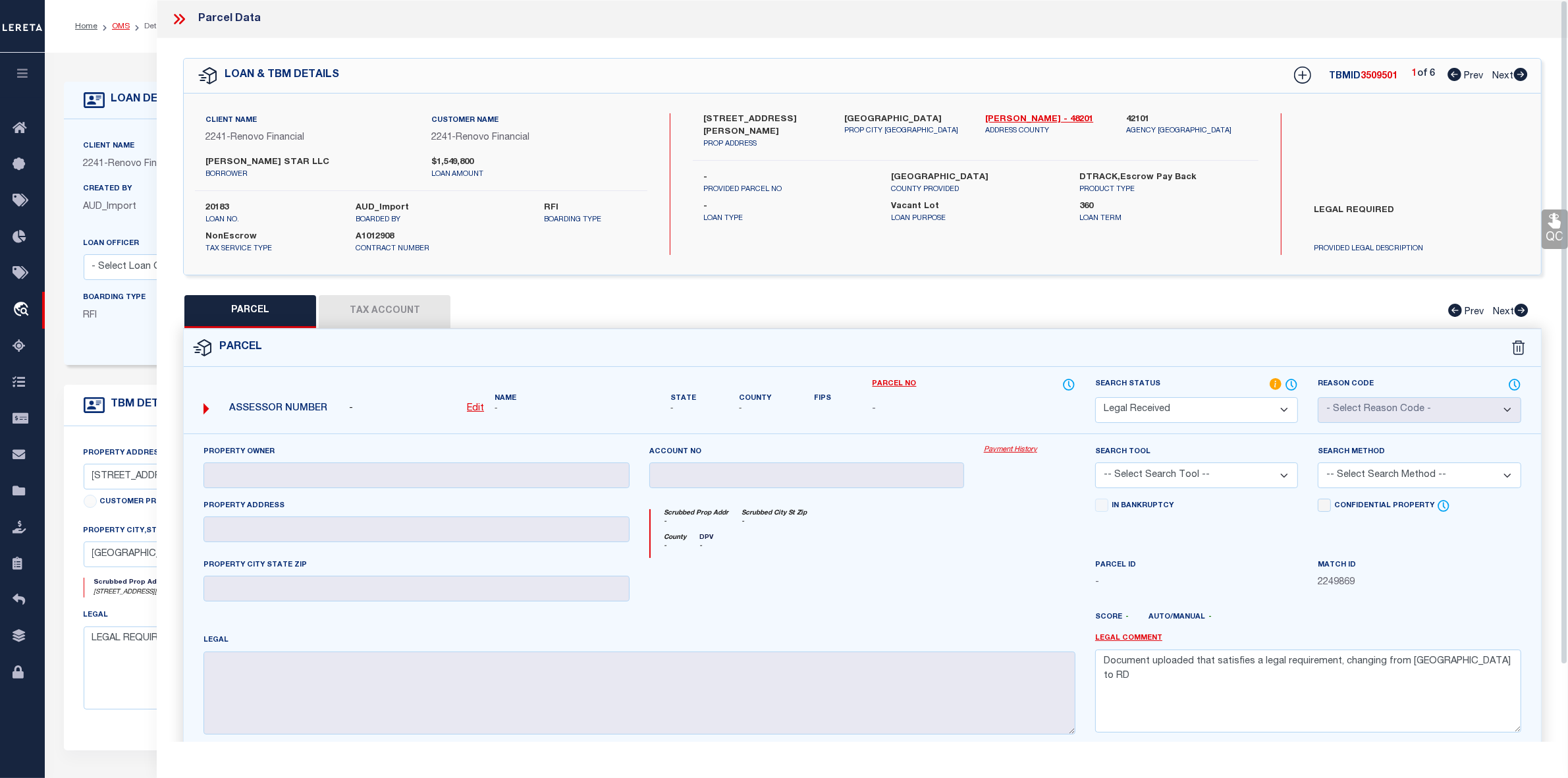
click at [124, 26] on link "OMS" at bounding box center [121, 26] width 18 height 8
